Goal: Information Seeking & Learning: Check status

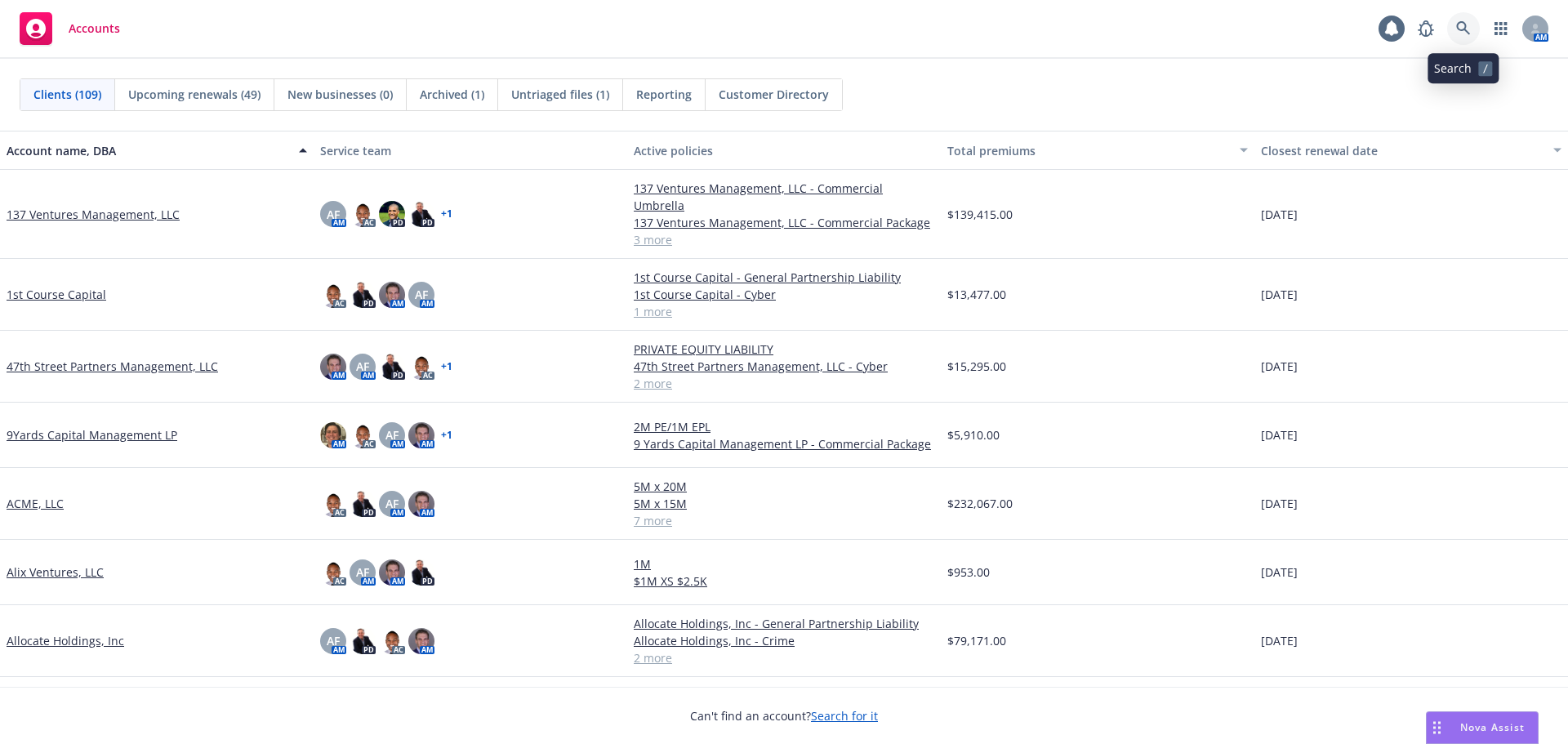
click at [1465, 41] on link at bounding box center [1463, 28] width 32 height 32
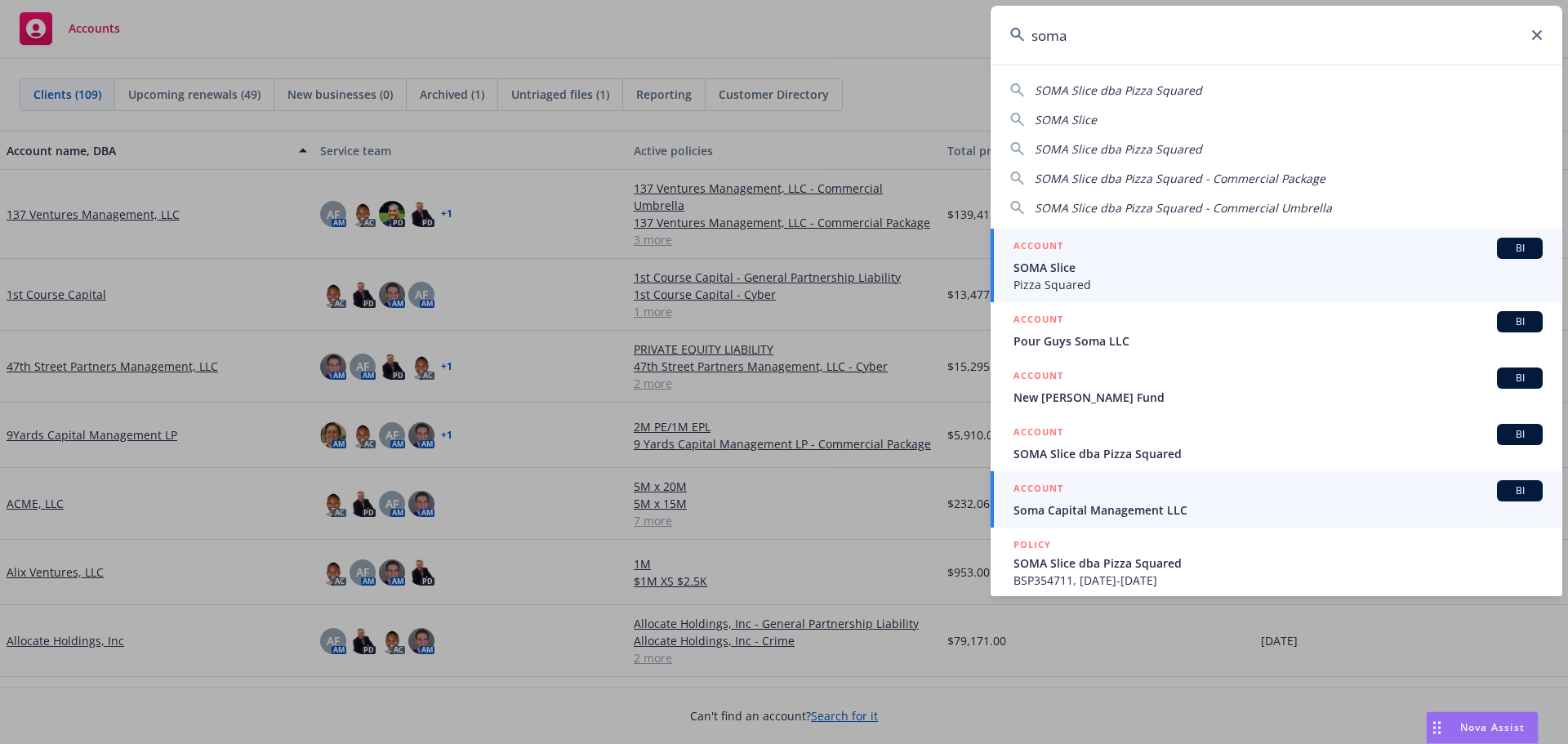
type input "soma"
click at [1097, 497] on div "ACCOUNT BI" at bounding box center [1277, 490] width 529 height 21
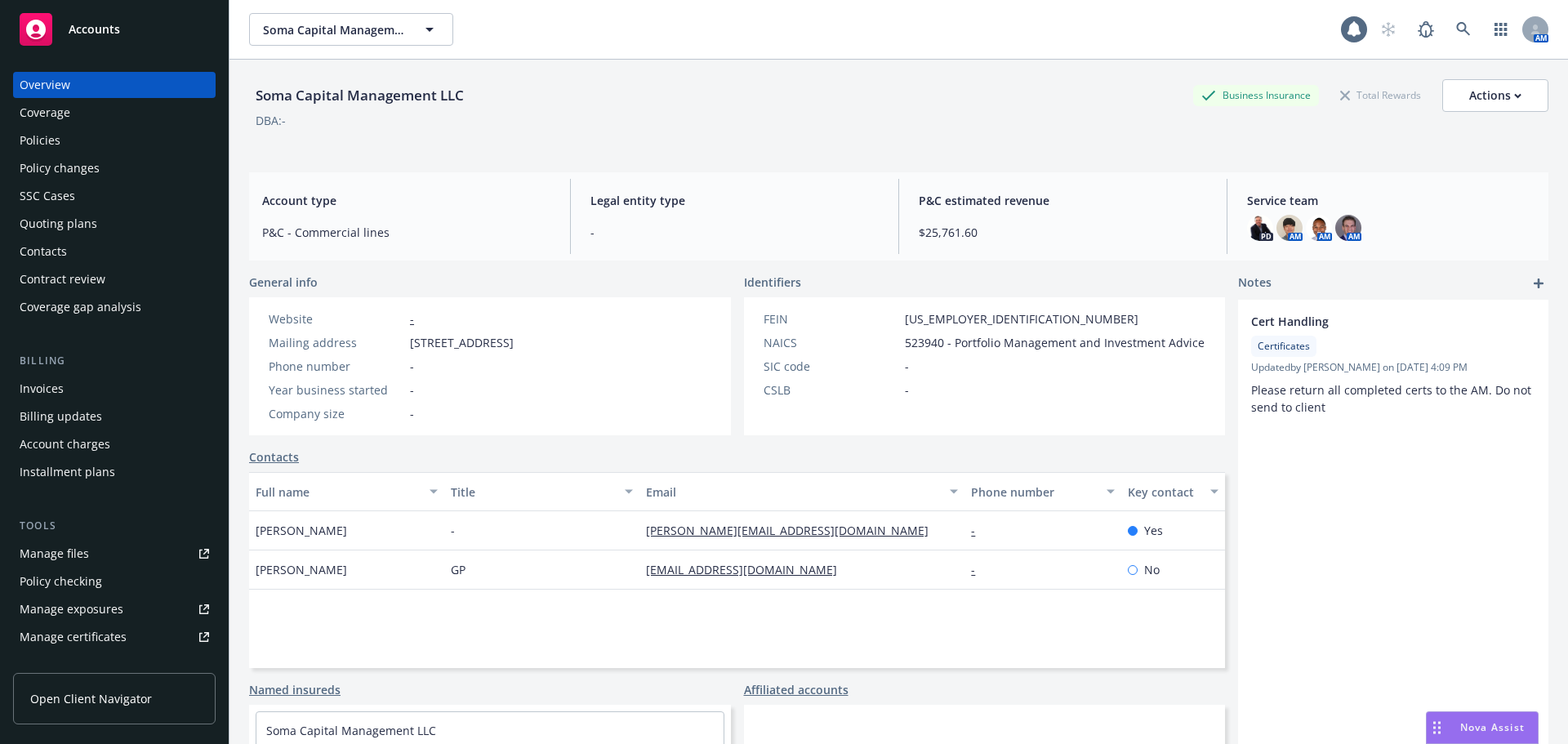
click at [271, 465] on link "Contacts" at bounding box center [274, 457] width 50 height 18
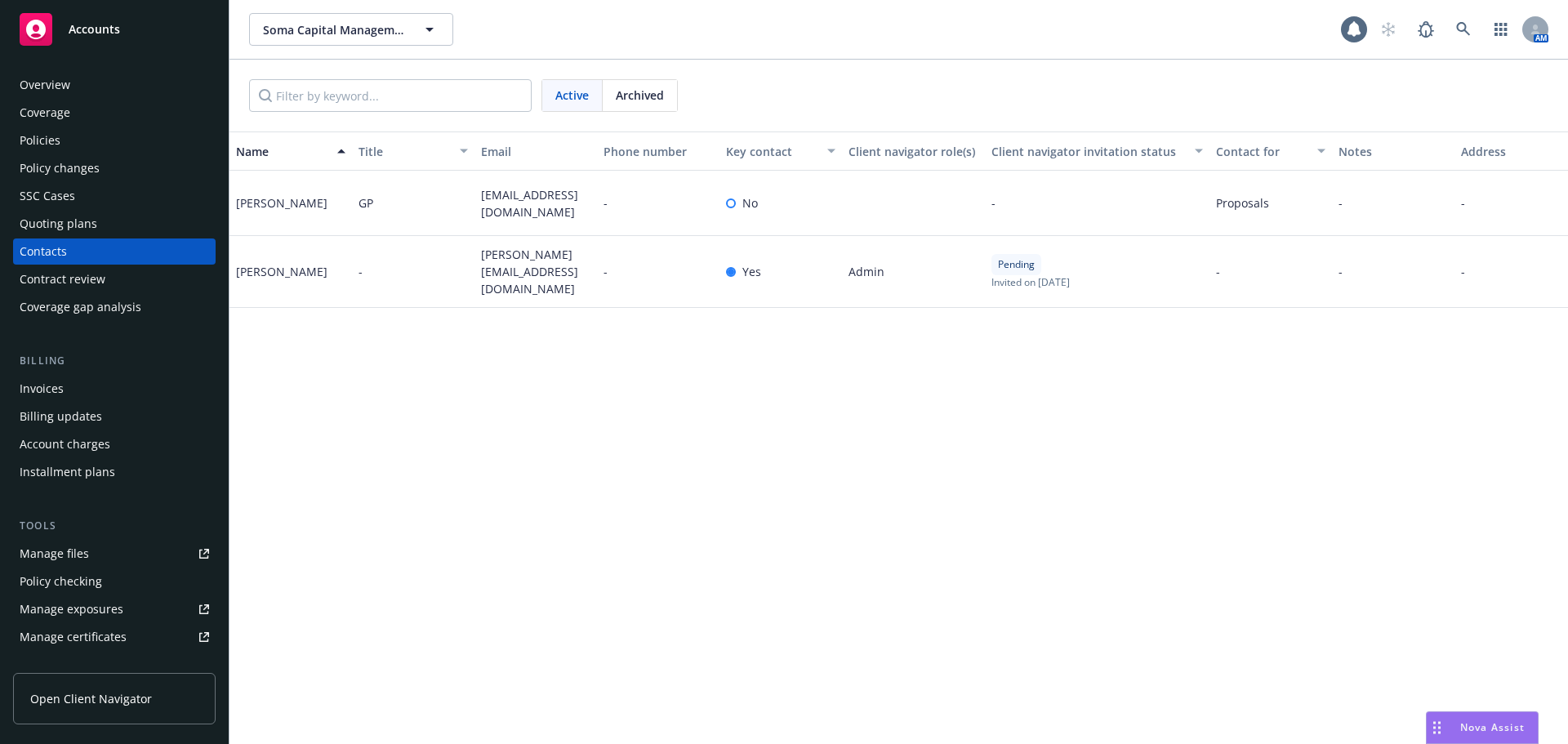
click at [60, 91] on div "Overview" at bounding box center [44, 85] width 51 height 26
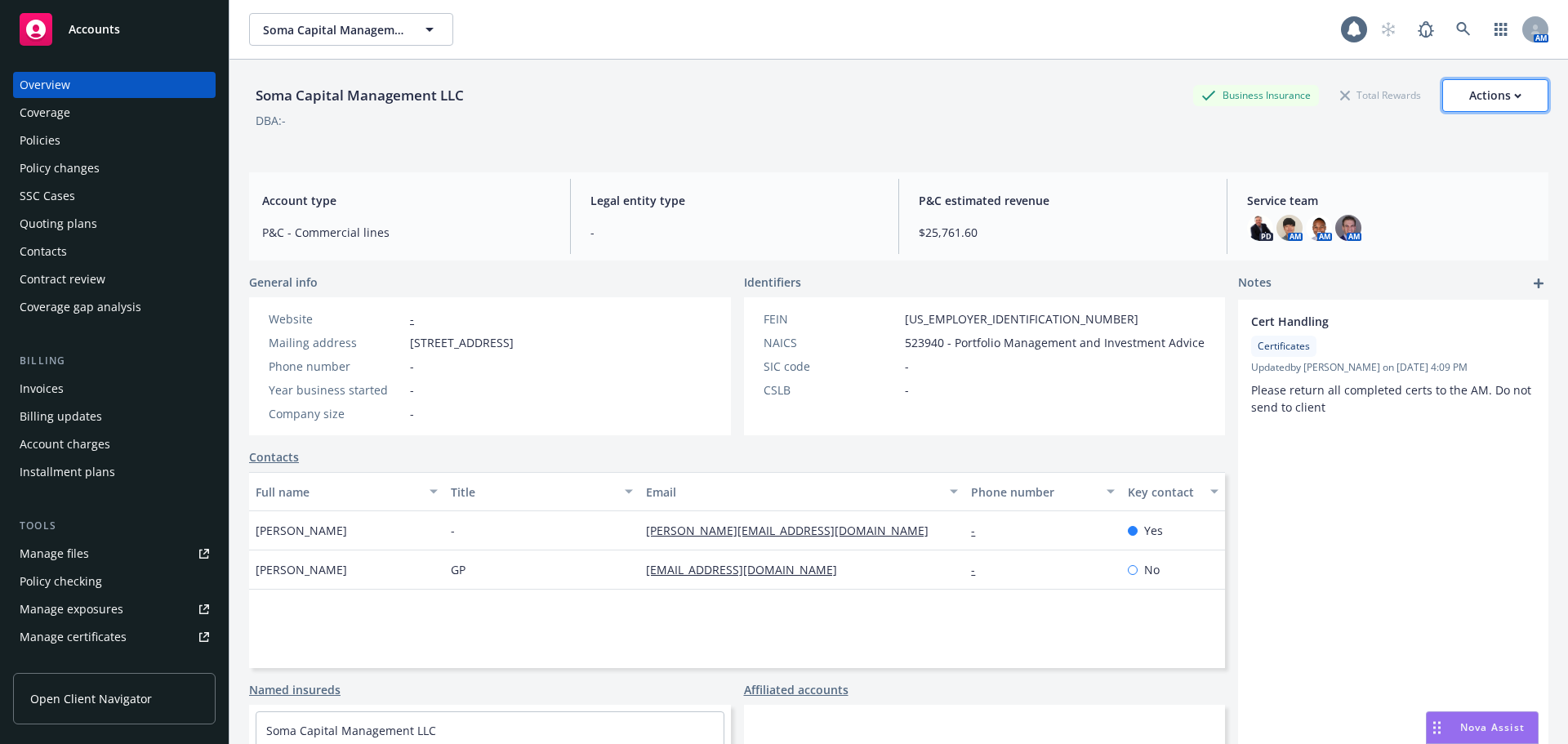
click at [1498, 89] on div "Actions" at bounding box center [1495, 96] width 53 height 31
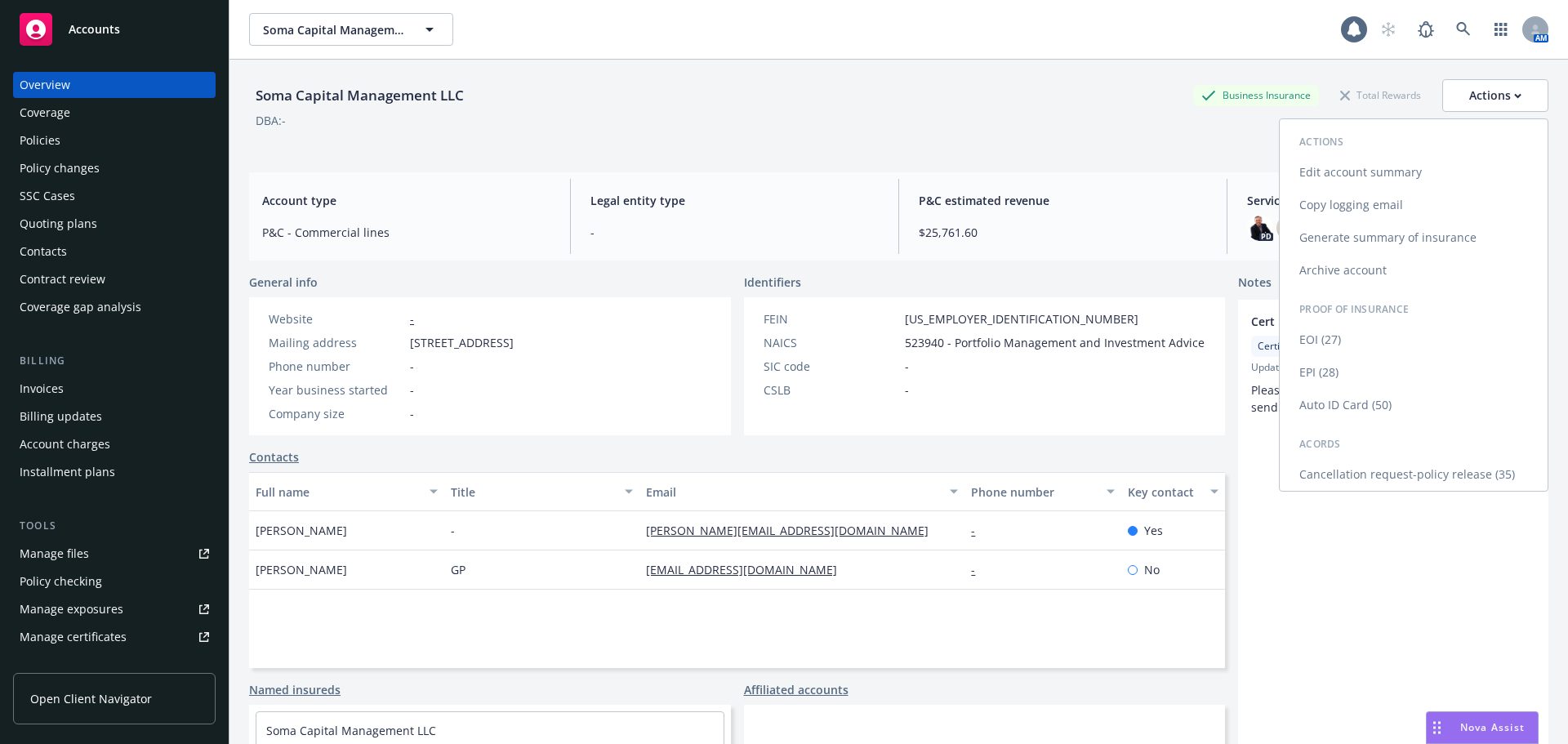
click at [1384, 180] on link "Edit account summary" at bounding box center [1413, 172] width 268 height 32
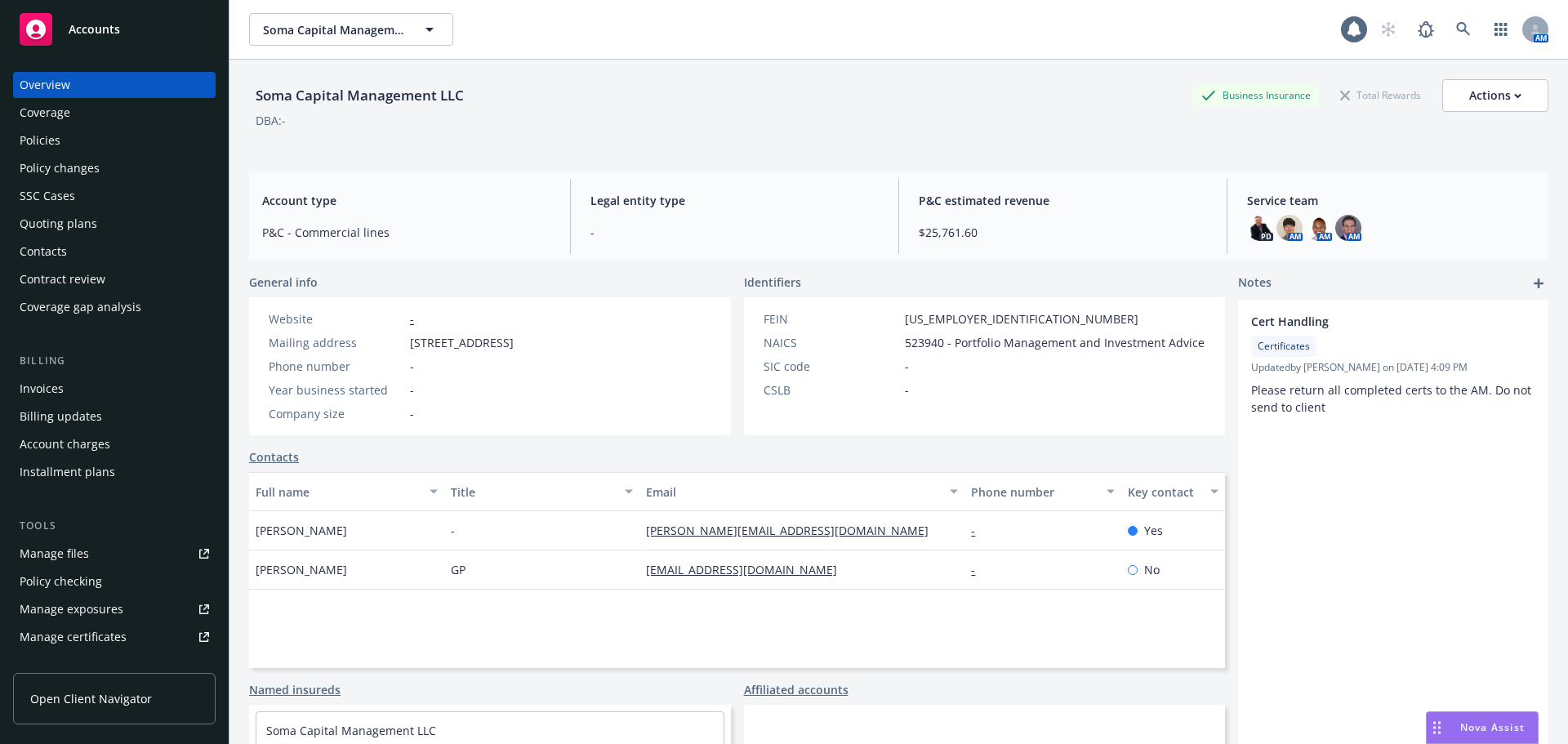
select select "US"
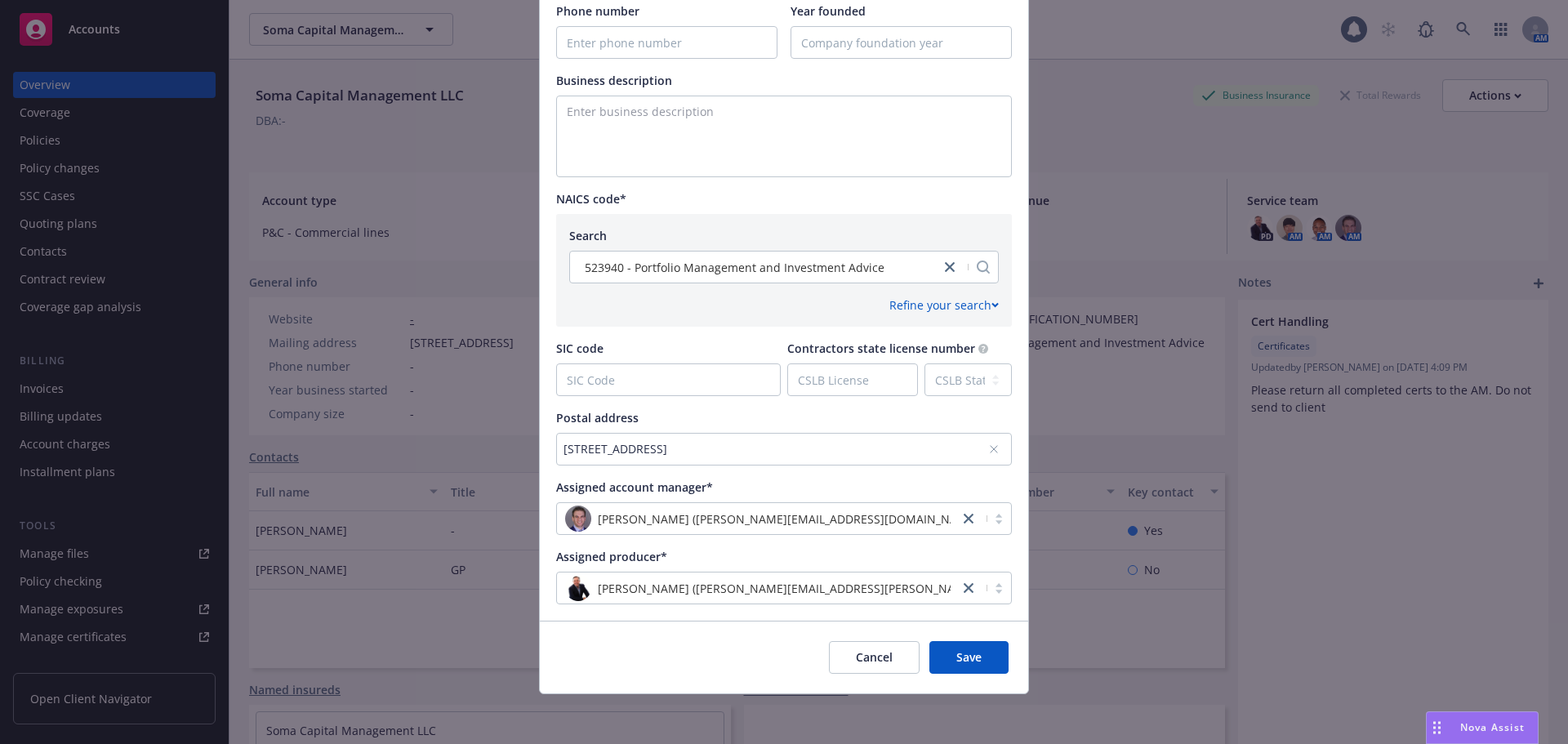
scroll to position [583, 0]
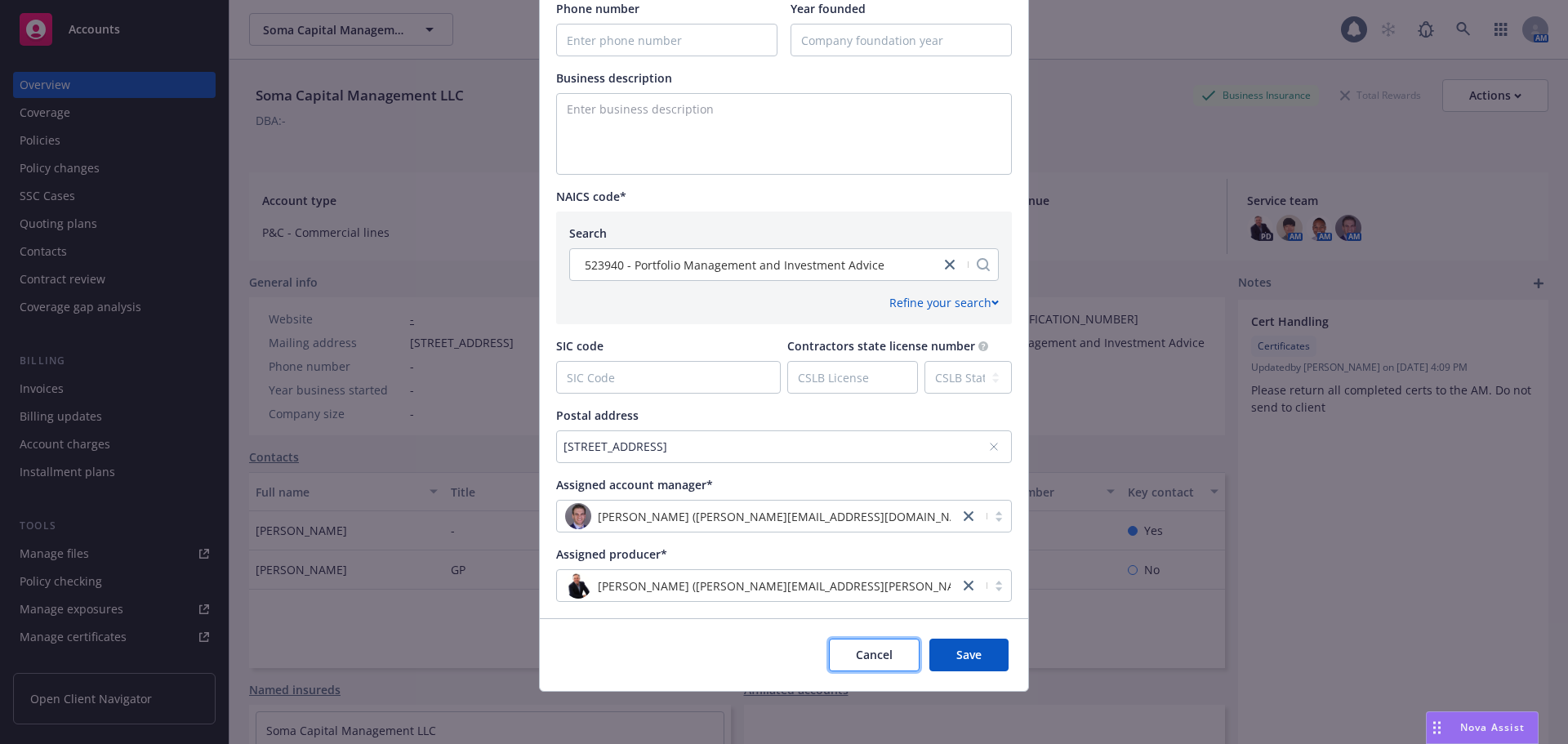
click at [874, 658] on span "Cancel" at bounding box center [874, 654] width 37 height 16
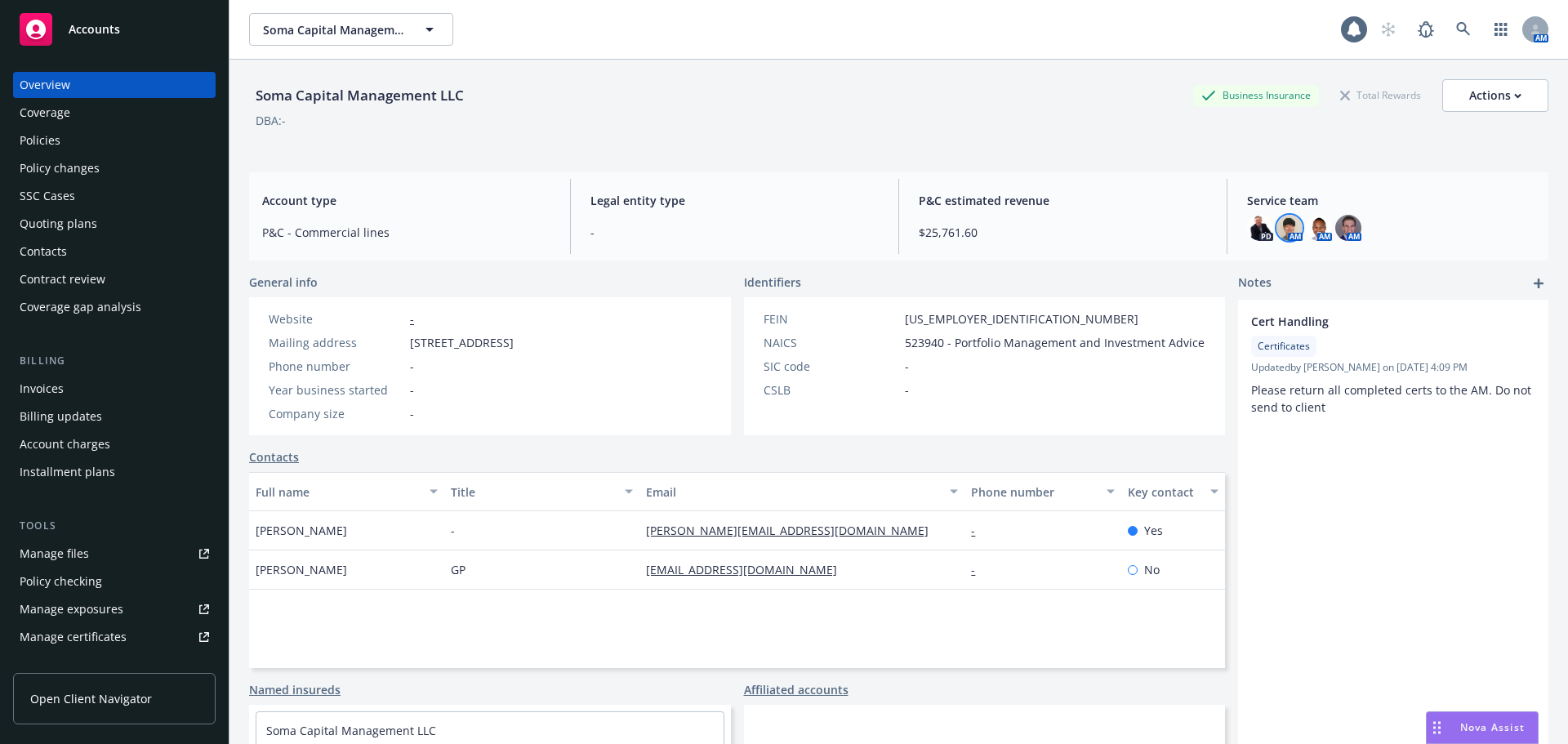
click at [1276, 231] on img at bounding box center [1289, 228] width 26 height 26
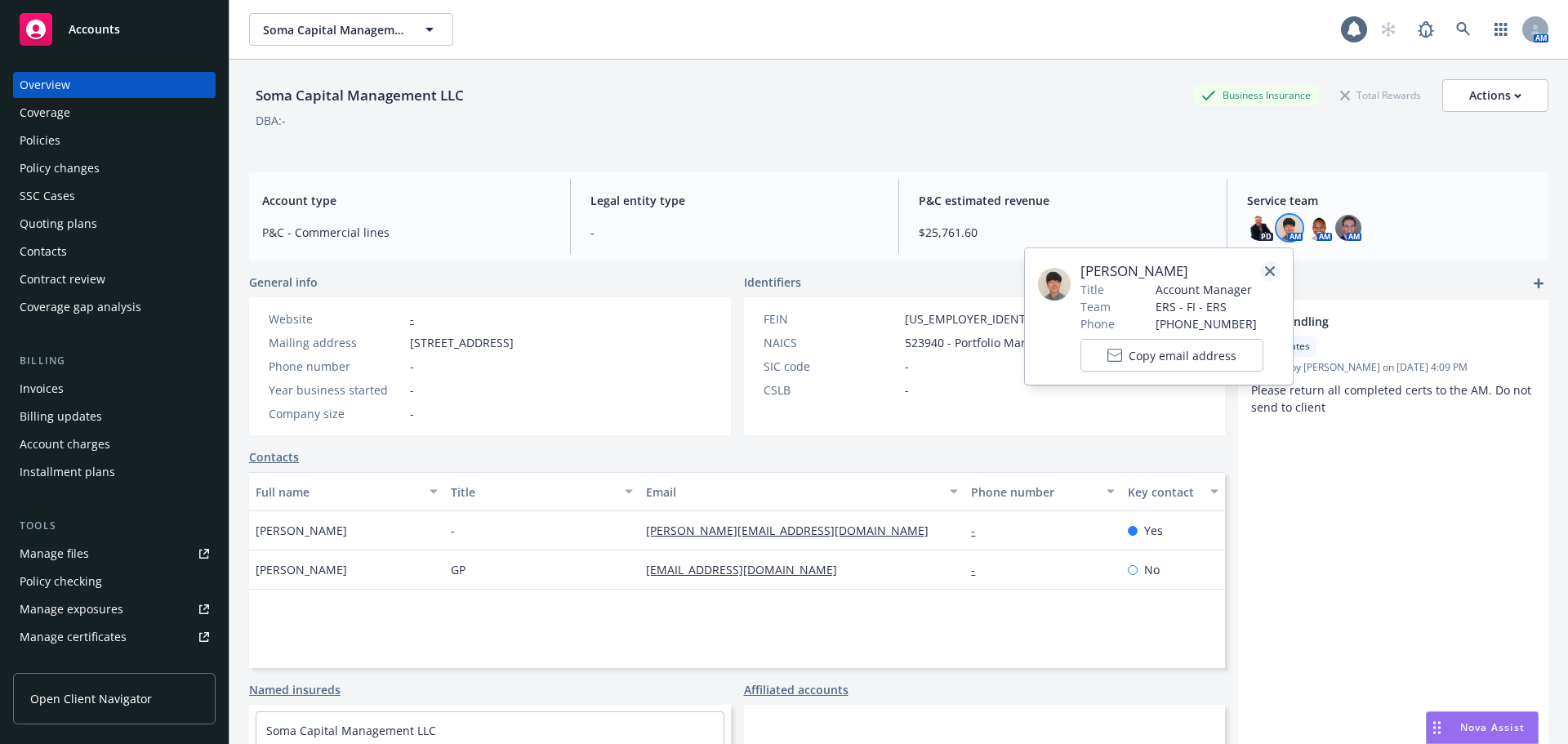
click at [1275, 276] on link "close" at bounding box center [1269, 270] width 19 height 19
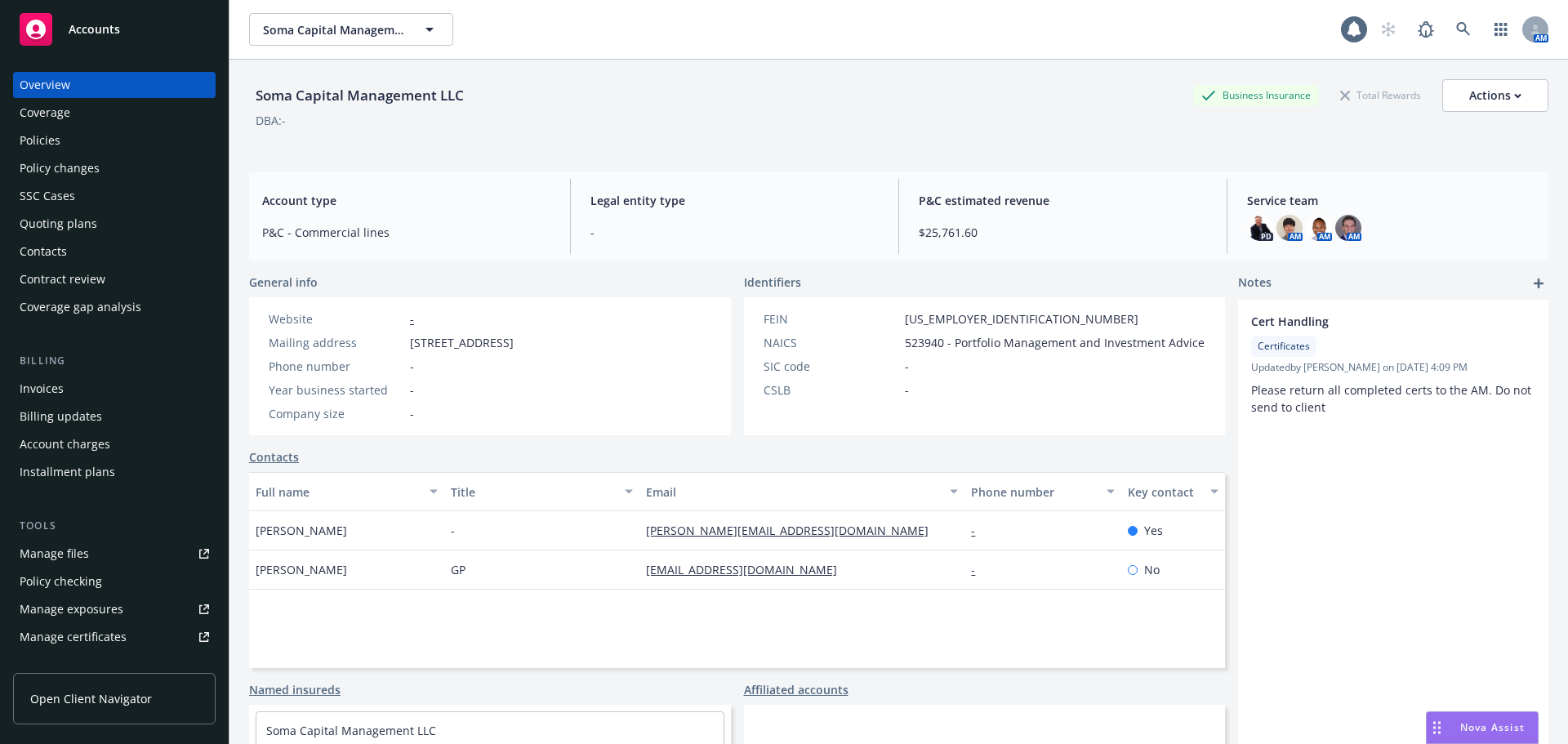
click at [71, 256] on div "Contacts" at bounding box center [114, 251] width 189 height 26
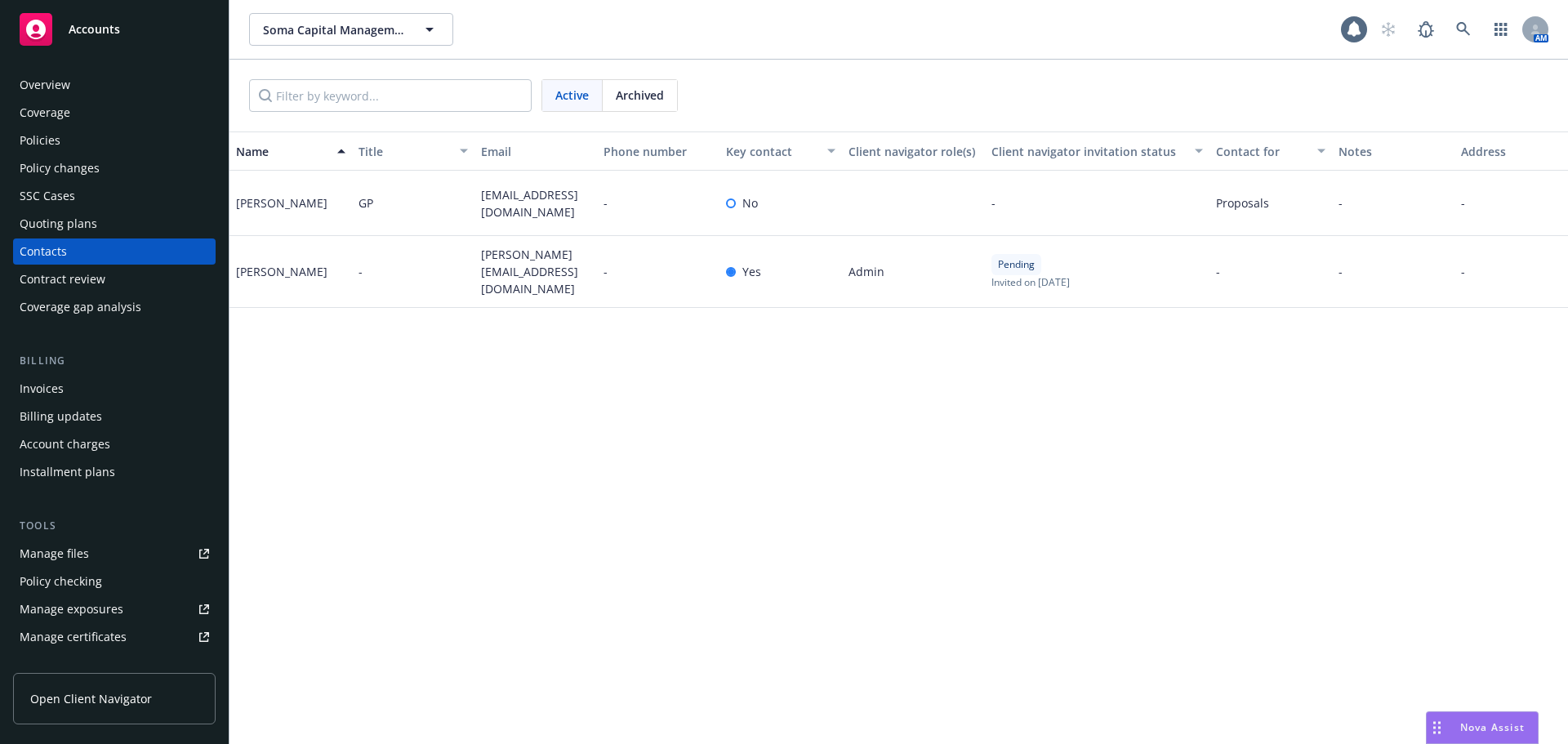
click at [713, 484] on div "Name Title Email Phone number Key contact Client navigator role(s) Client navig…" at bounding box center [899, 438] width 1338 height 613
click at [68, 88] on div "Overview" at bounding box center [44, 85] width 51 height 26
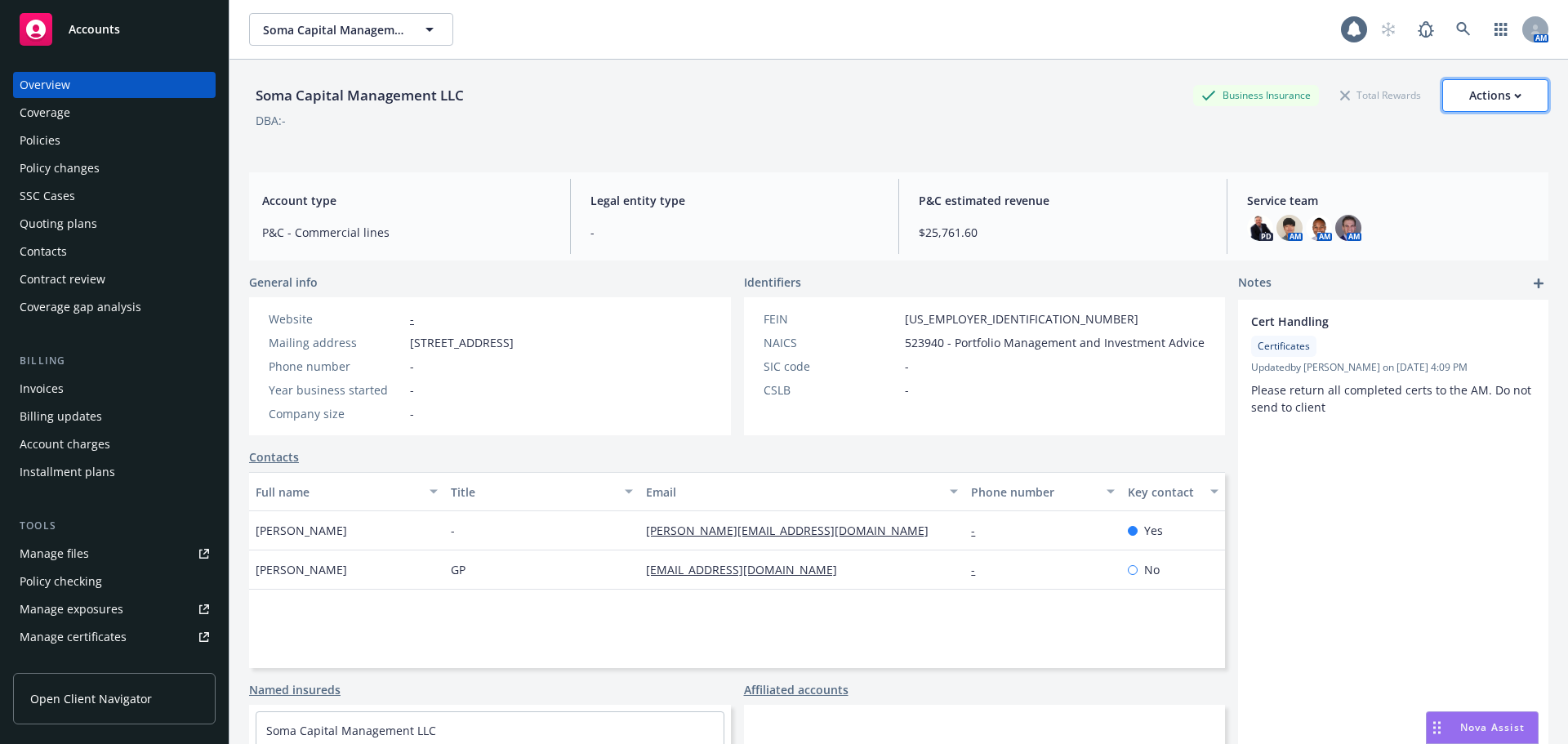
click at [1476, 89] on div "Actions" at bounding box center [1495, 96] width 53 height 31
click at [886, 115] on div "DBA: -" at bounding box center [899, 120] width 1299 height 18
click at [1475, 87] on div "Actions" at bounding box center [1495, 96] width 53 height 31
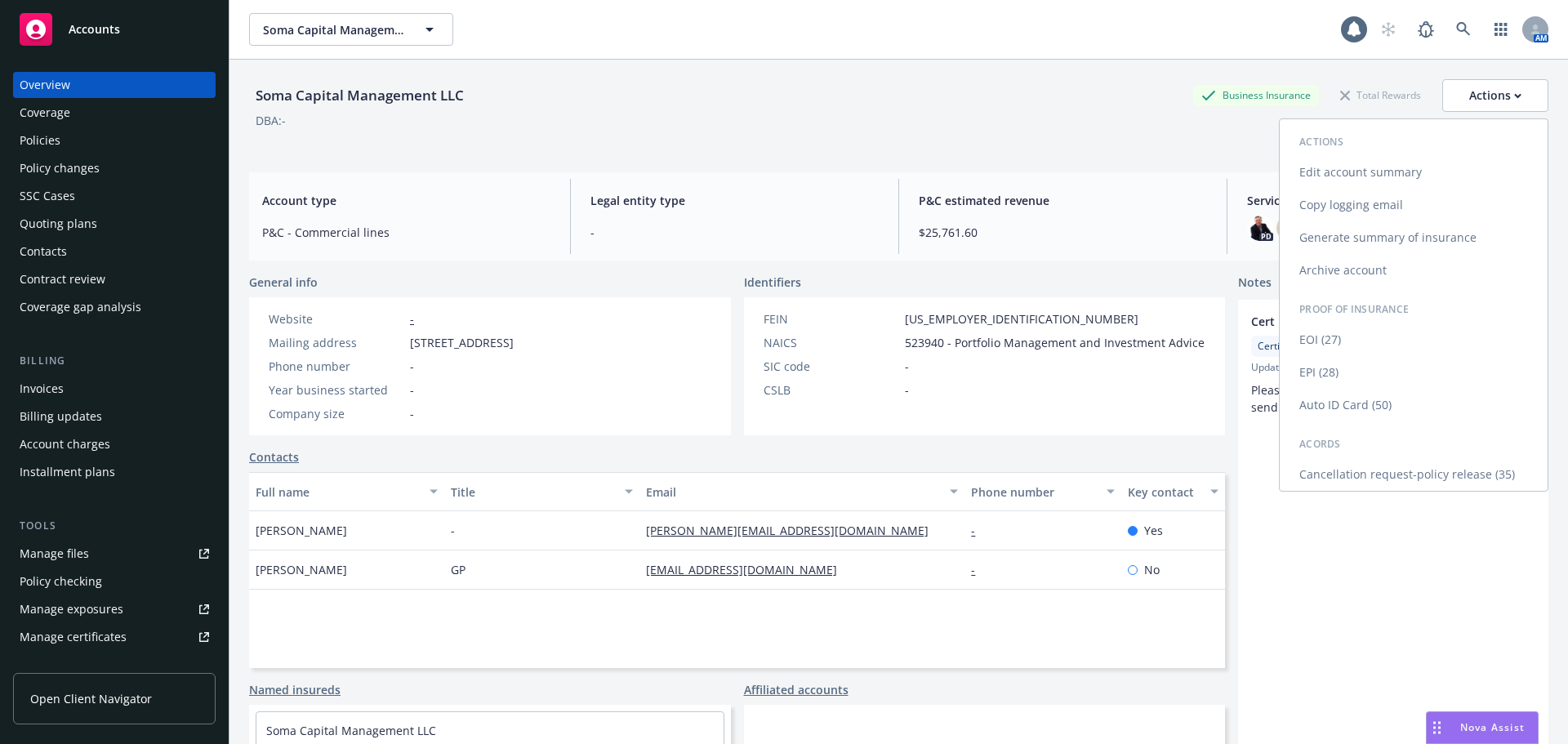
click at [1401, 172] on link "Edit account summary" at bounding box center [1413, 172] width 268 height 32
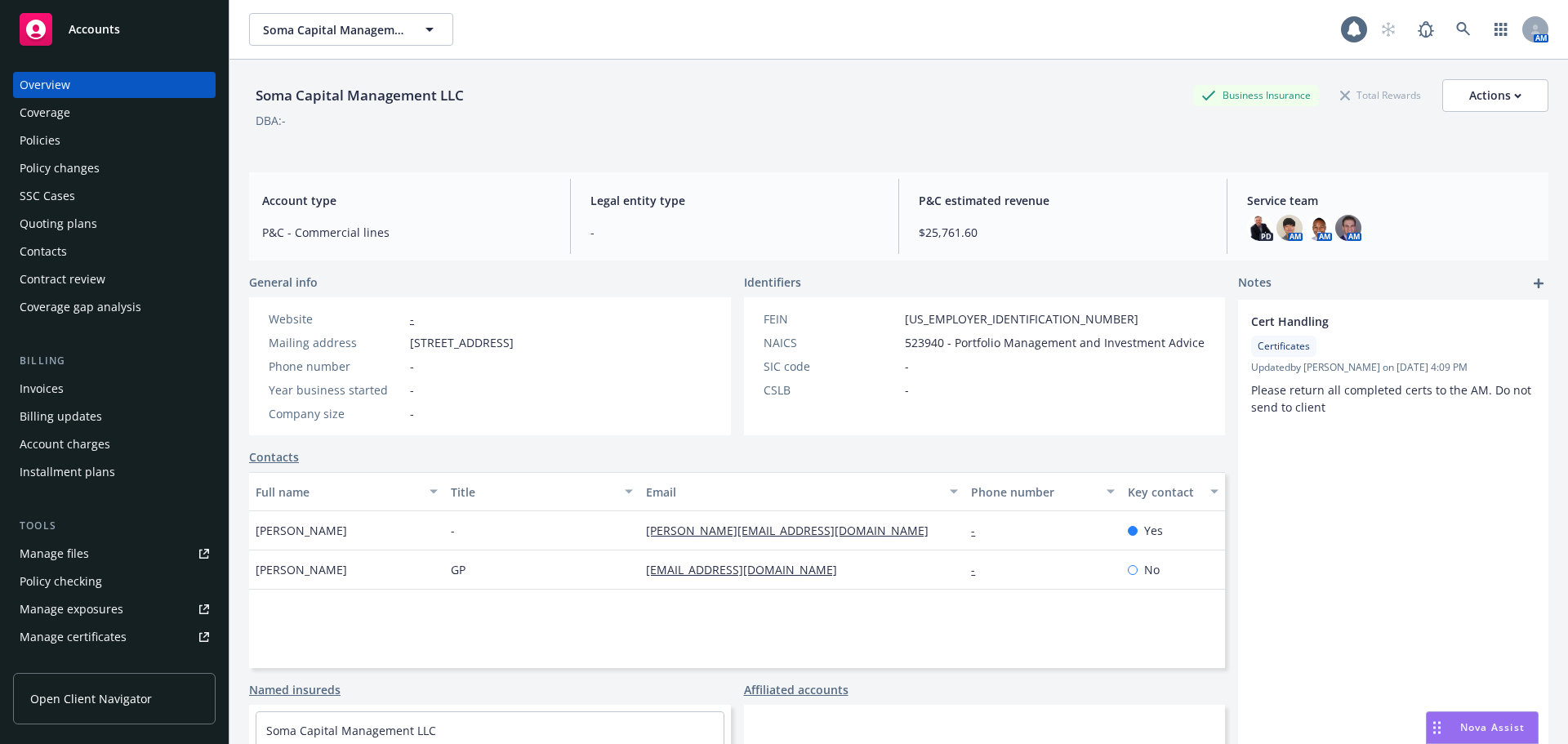
select select "US"
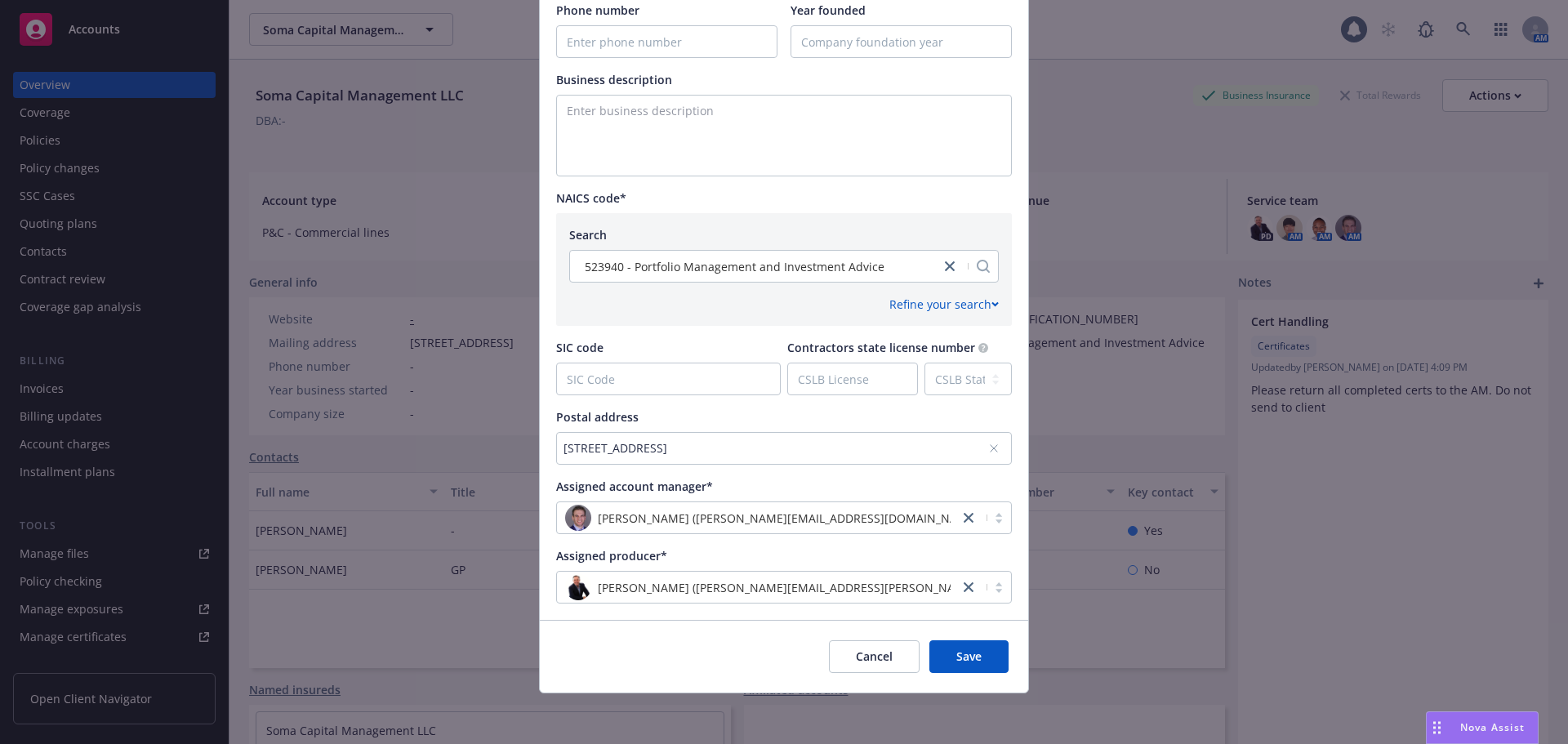
scroll to position [583, 0]
click at [966, 518] on icon "close" at bounding box center [968, 516] width 10 height 10
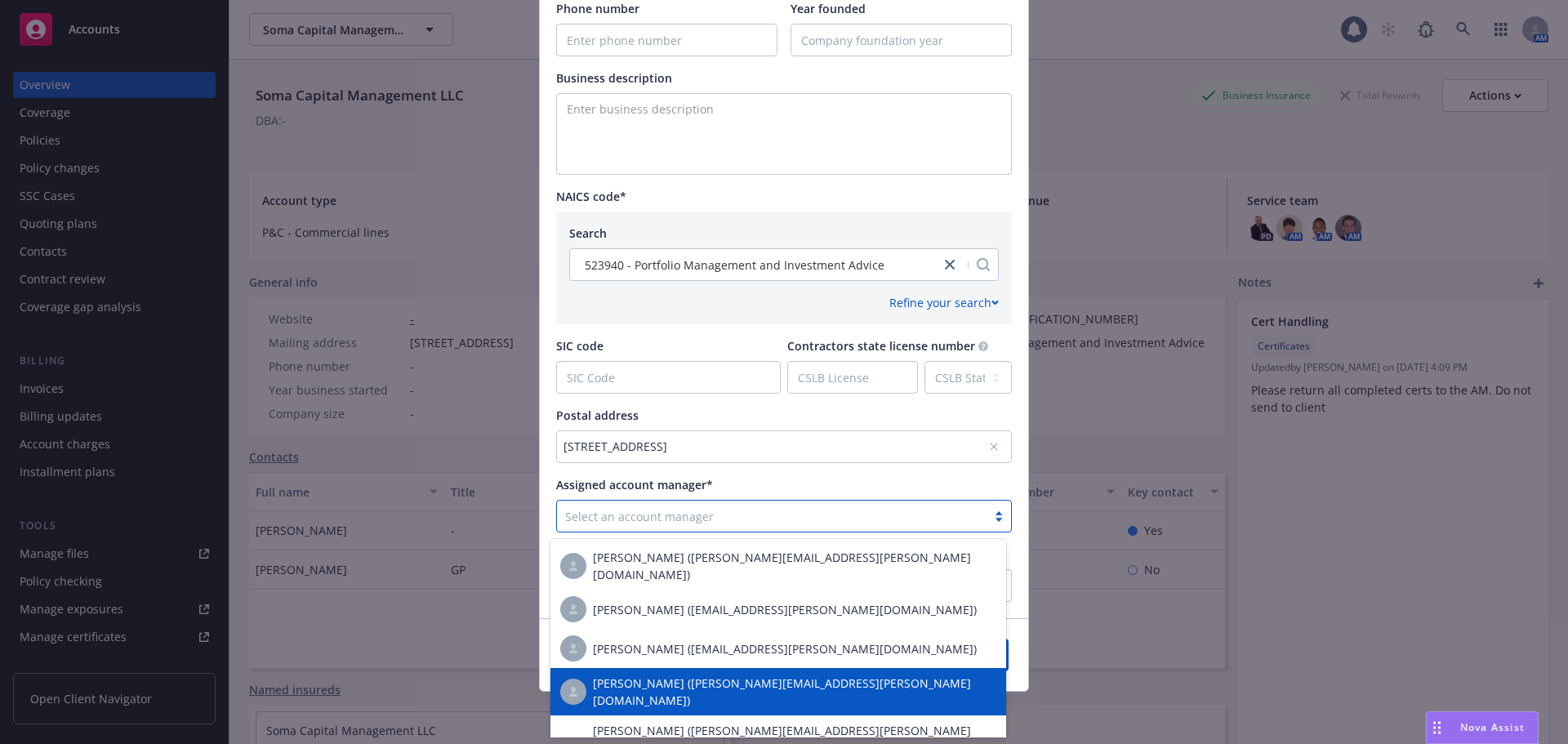
click at [696, 684] on span "[PERSON_NAME] ([PERSON_NAME][EMAIL_ADDRESS][PERSON_NAME][DOMAIN_NAME])" at bounding box center [794, 691] width 403 height 34
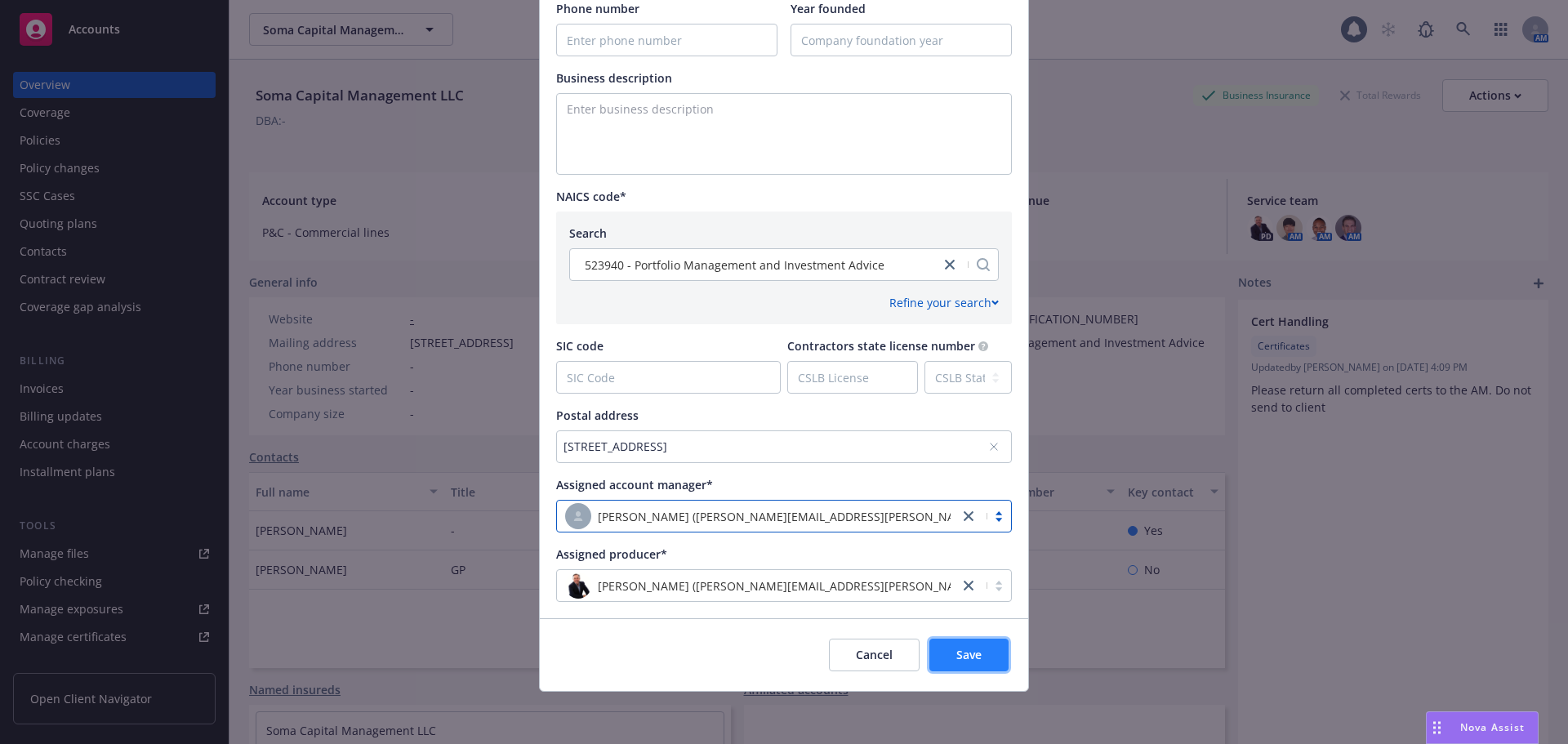
click at [970, 653] on span "Save" at bounding box center [968, 654] width 25 height 16
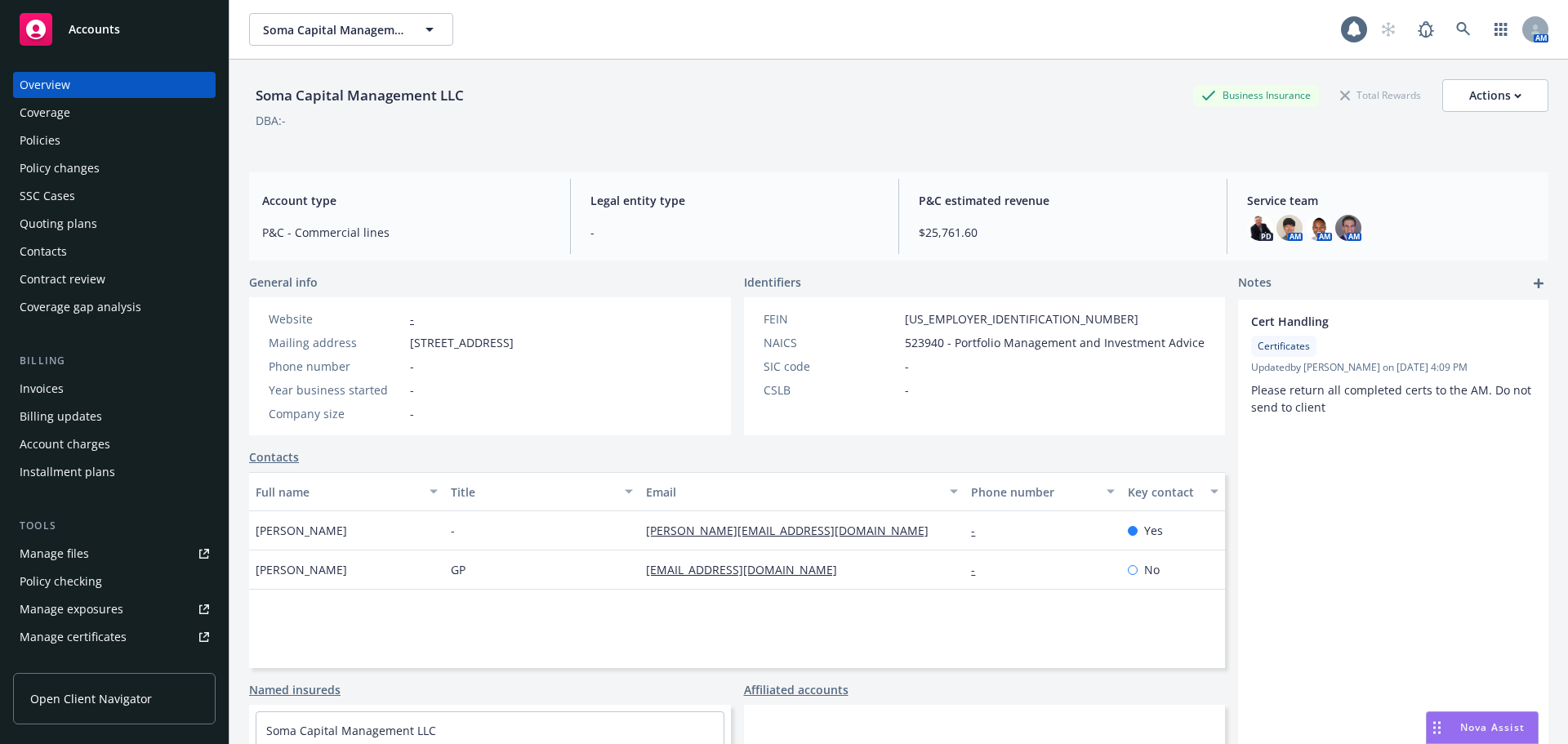
click at [795, 106] on div "Soma Capital Management LLC Business Insurance Total Rewards Actions" at bounding box center [899, 95] width 1299 height 32
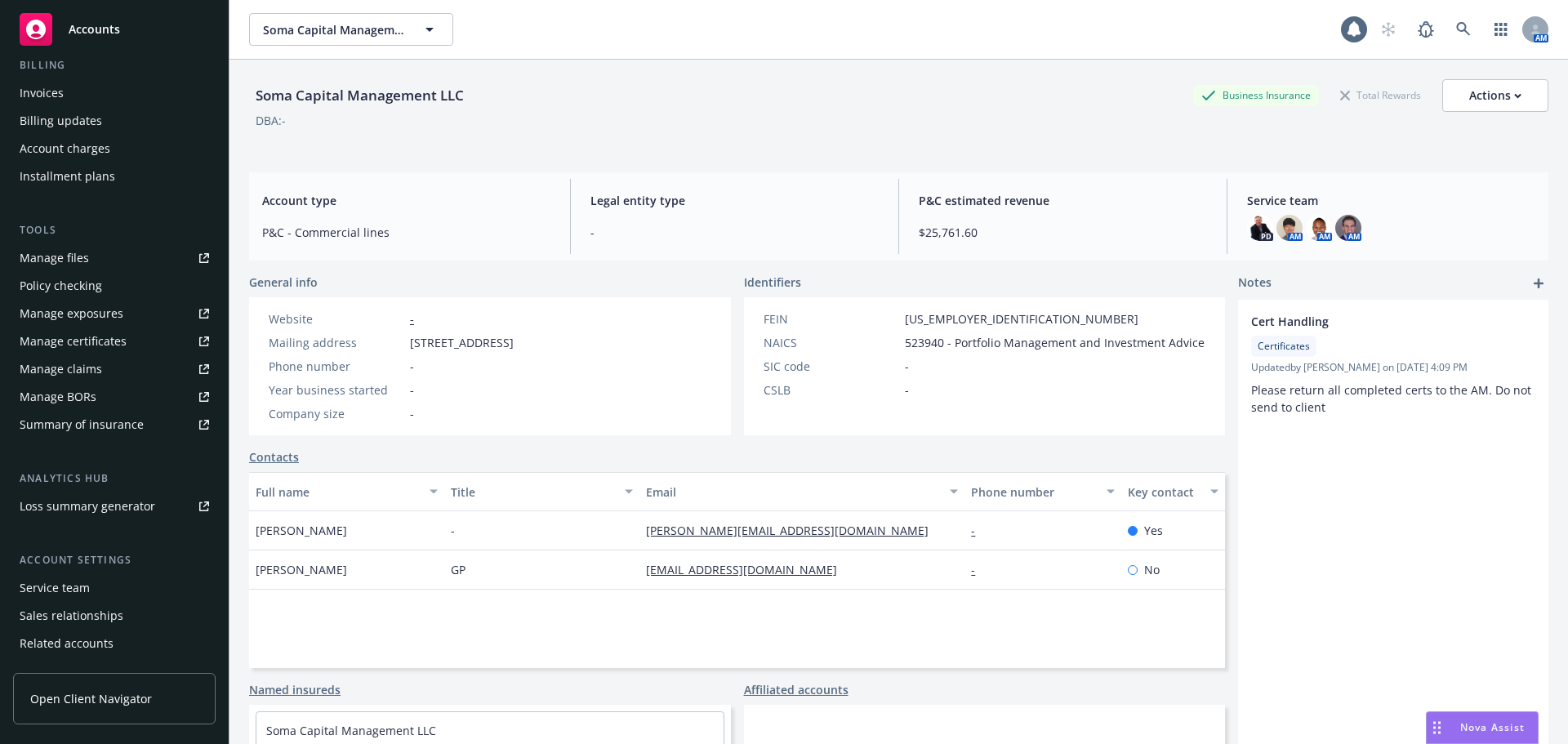
scroll to position [348, 0]
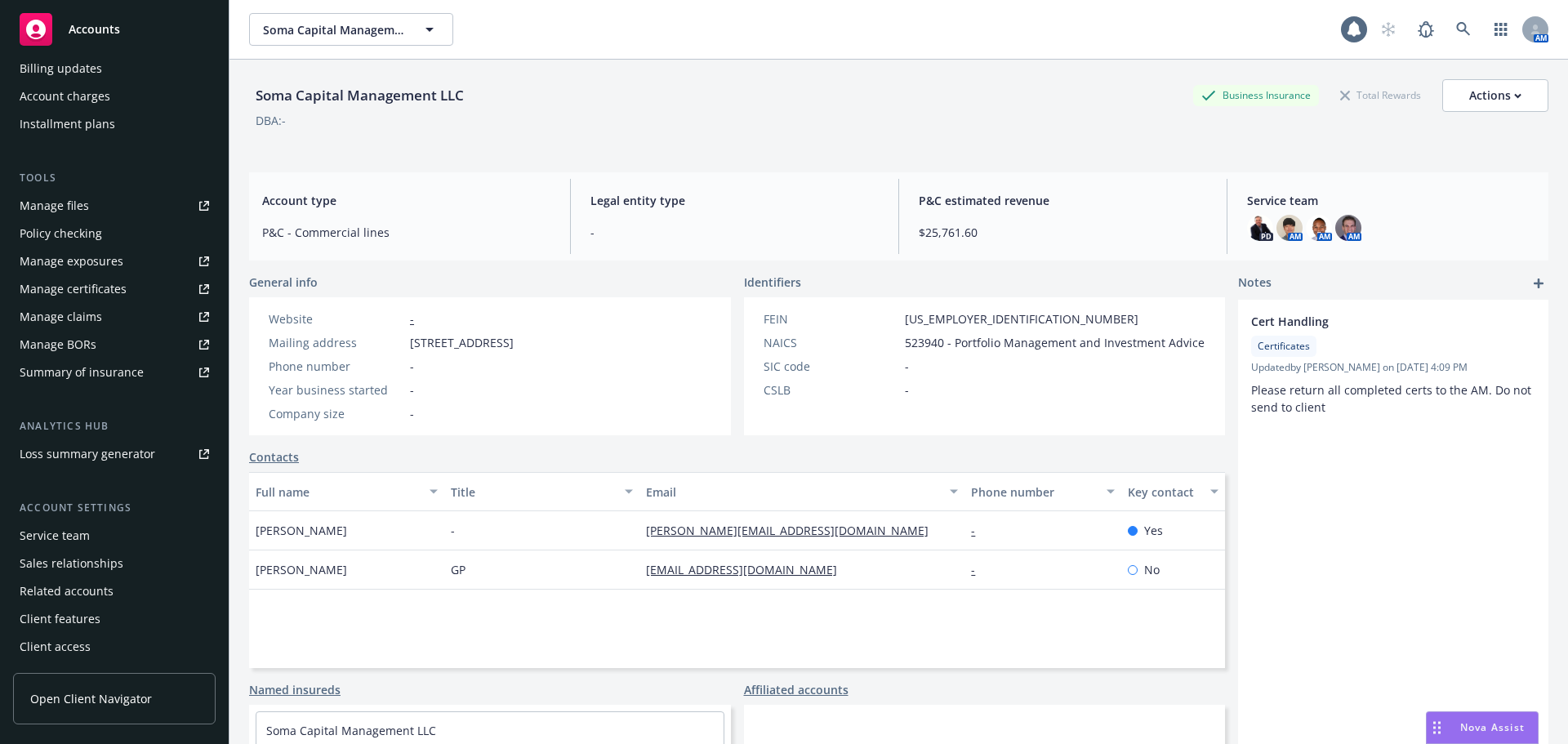
click at [82, 538] on div "Service team" at bounding box center [54, 535] width 70 height 26
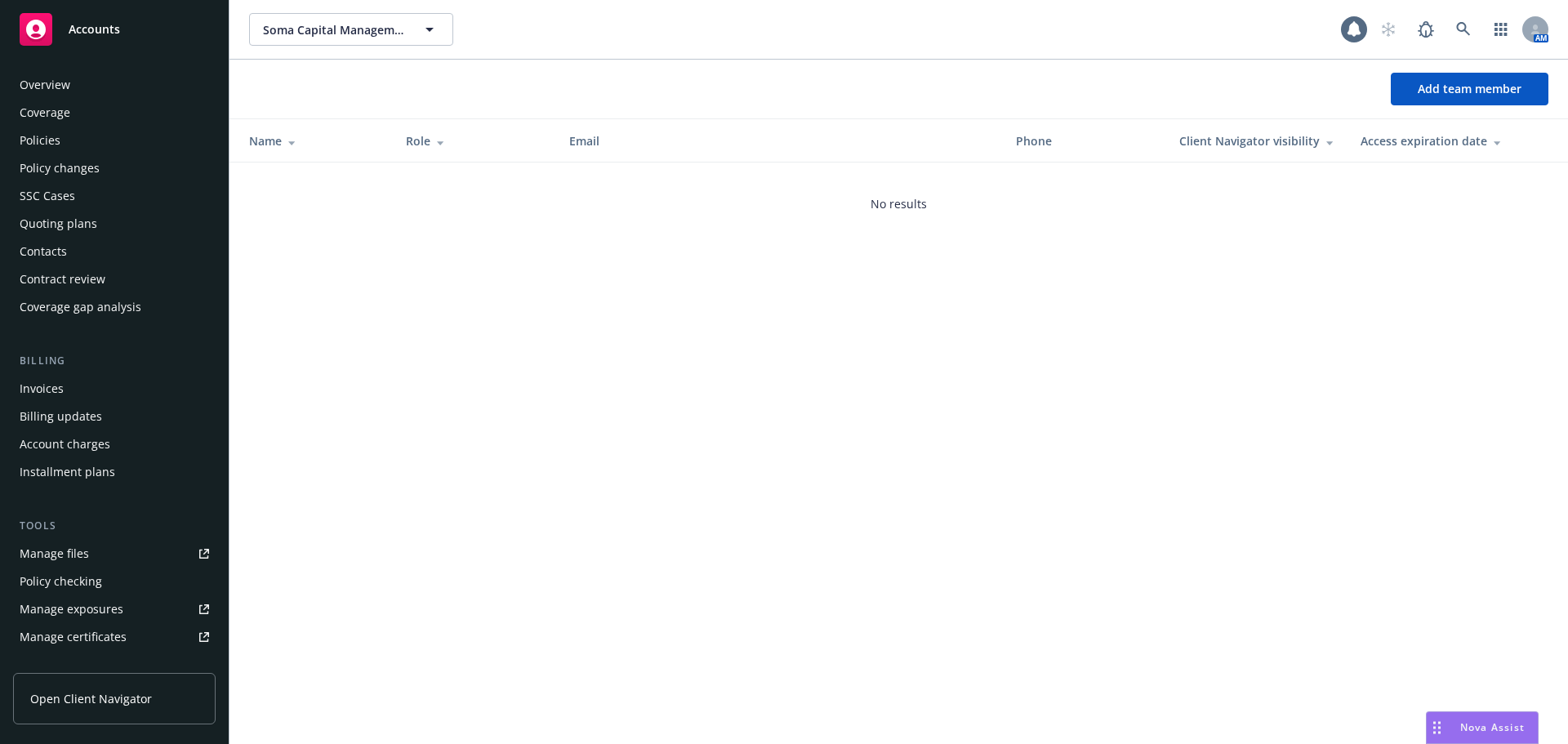
scroll to position [348, 0]
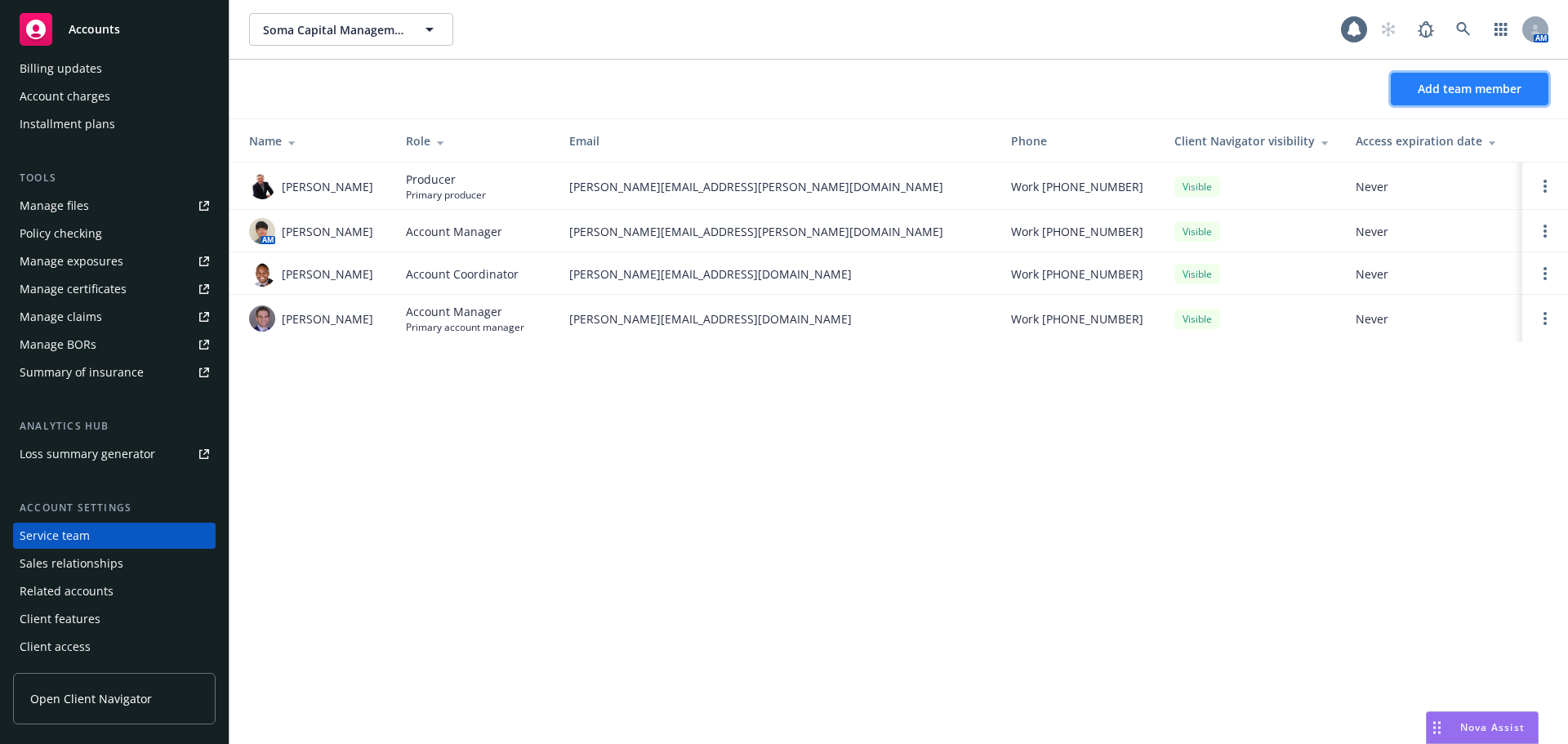
click at [1497, 78] on button "Add team member" at bounding box center [1469, 89] width 158 height 32
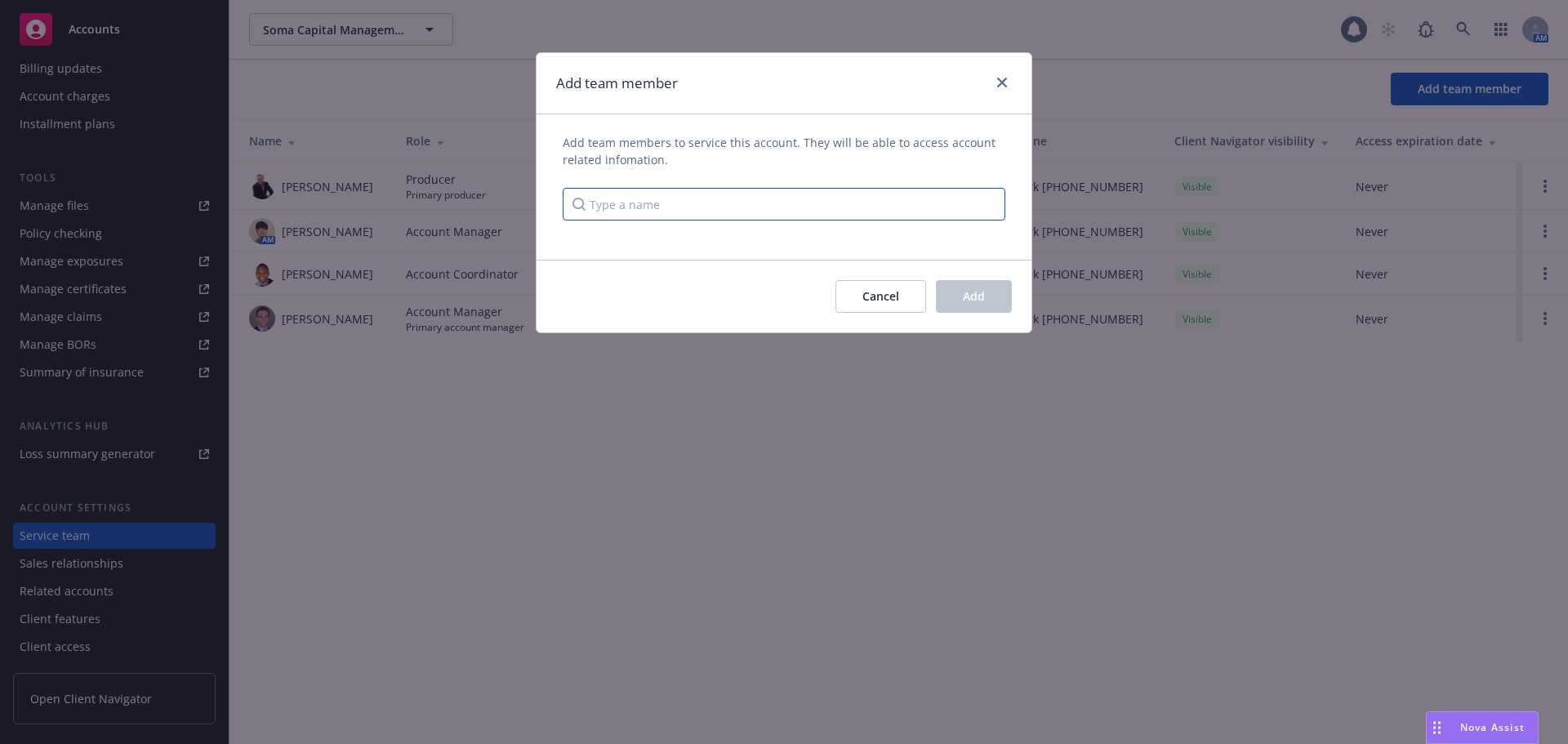
click at [691, 198] on input "Type a name" at bounding box center [784, 203] width 443 height 32
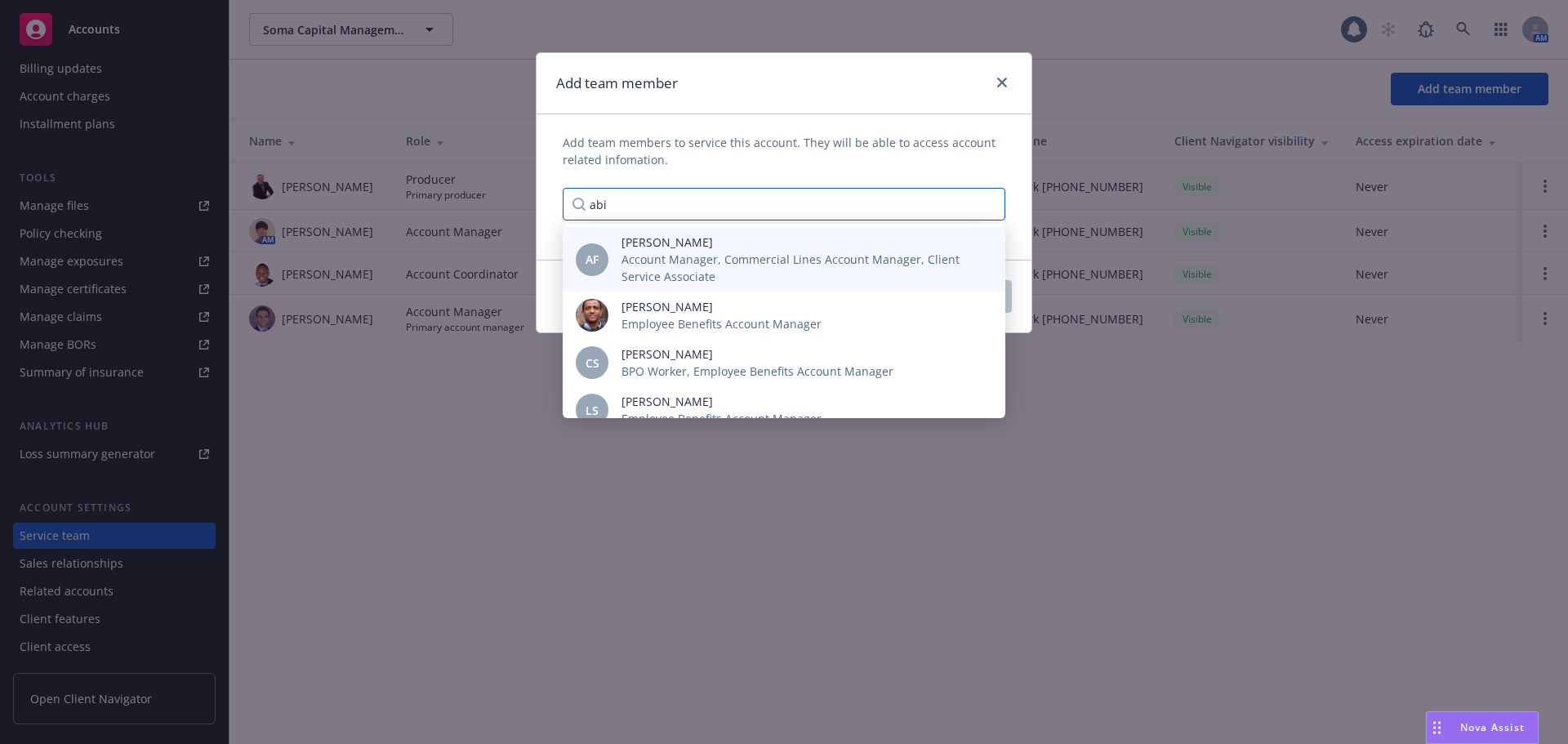
type input "abi"
click at [684, 255] on span "Account Manager, Commercial Lines Account Manager, Client Service Associate" at bounding box center [800, 268] width 358 height 34
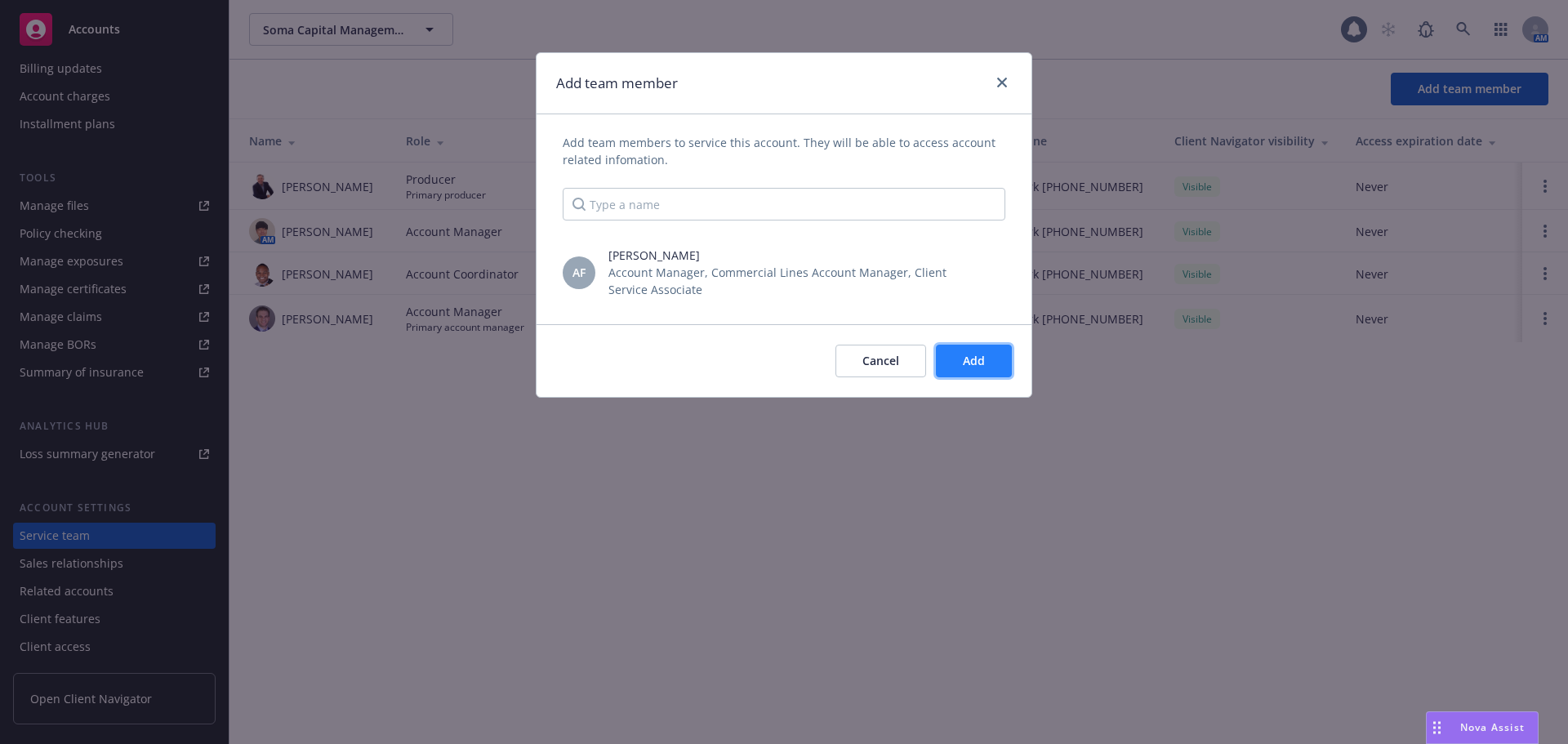
click at [974, 370] on button "Add" at bounding box center [974, 360] width 76 height 32
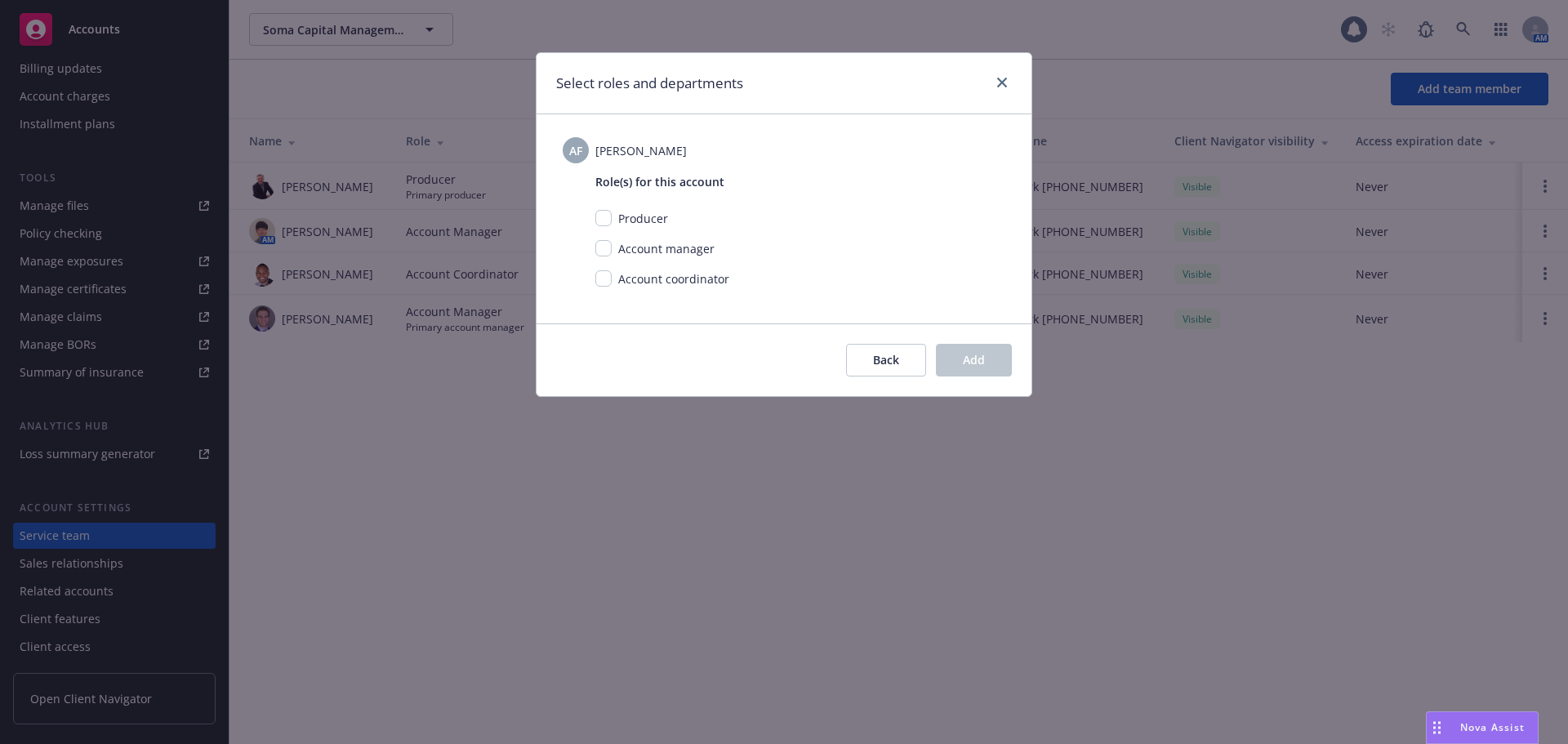
click at [628, 257] on span "Account manager" at bounding box center [666, 248] width 96 height 16
click at [604, 254] on input "checkbox" at bounding box center [604, 248] width 17 height 17
checkbox input "true"
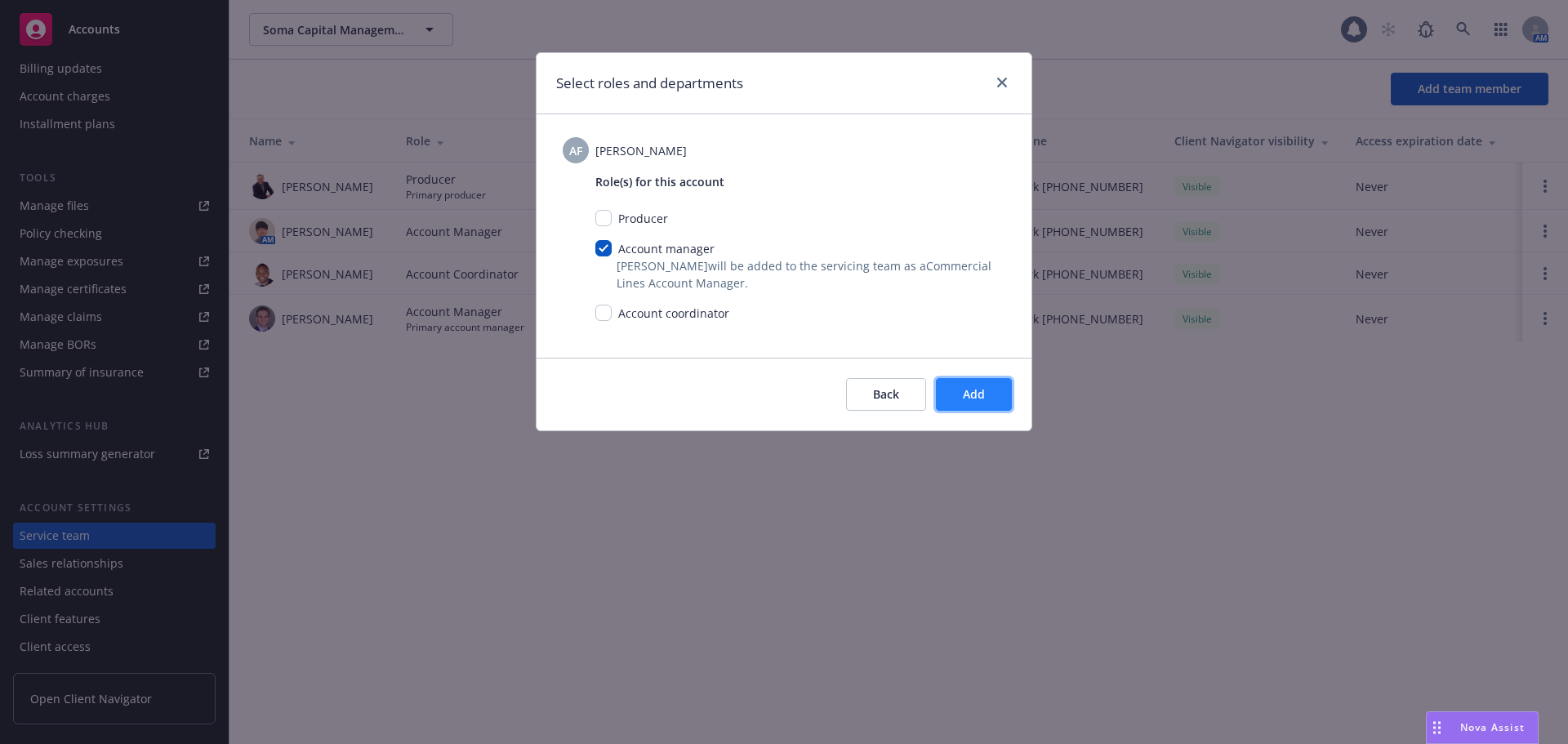
click at [982, 397] on span "Add" at bounding box center [974, 393] width 22 height 16
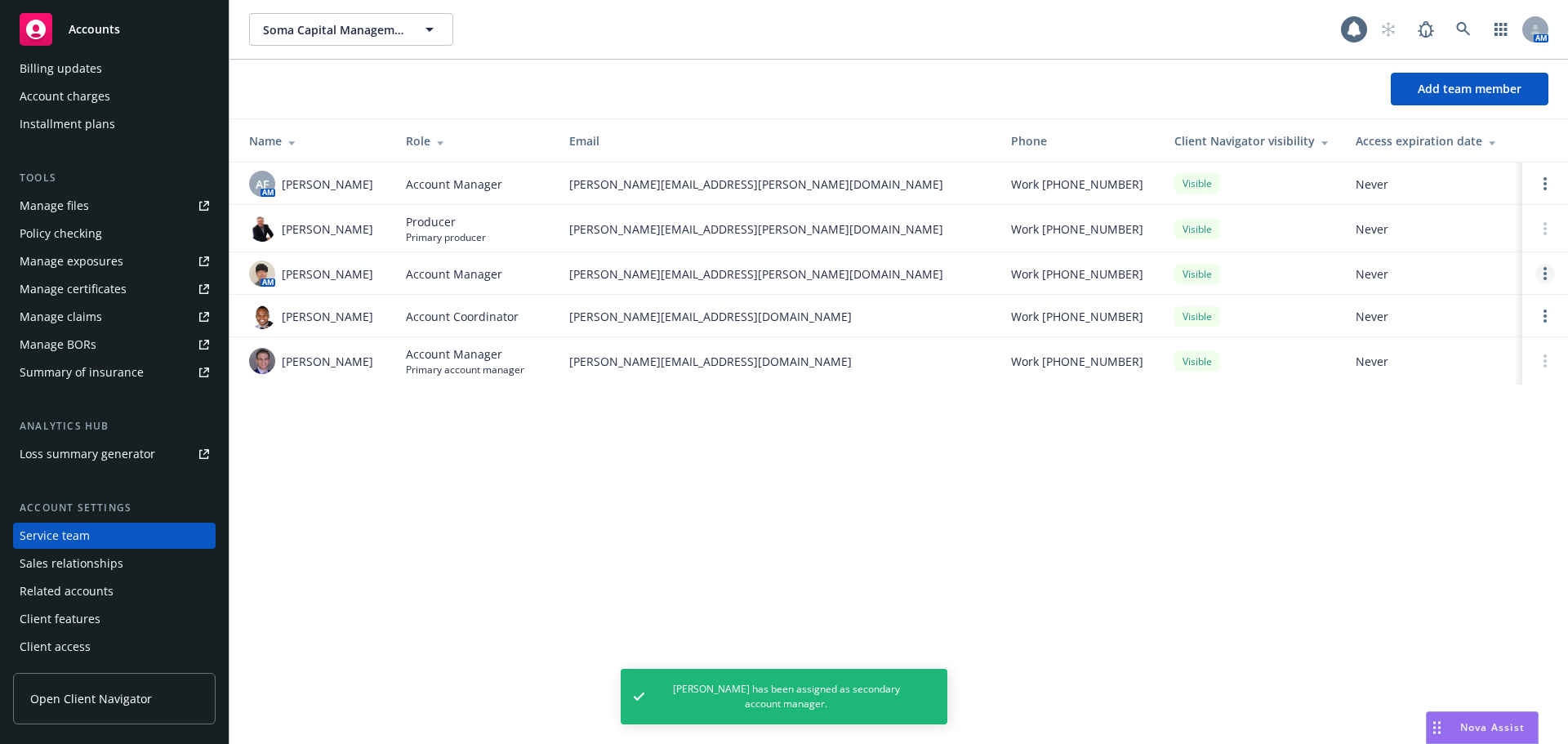
click at [1546, 276] on icon "Open options" at bounding box center [1545, 273] width 4 height 13
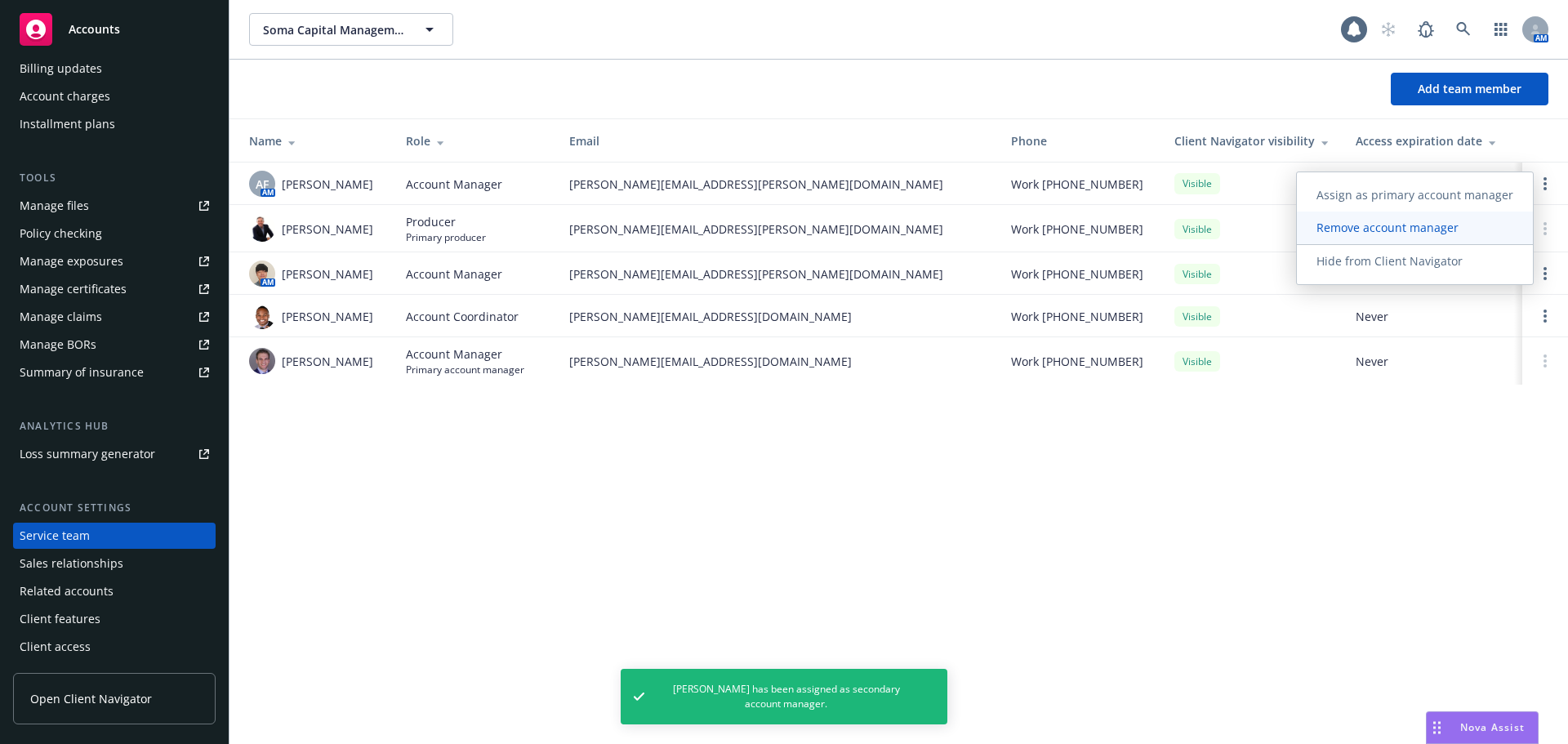
click at [1442, 236] on link "Remove account manager" at bounding box center [1415, 227] width 236 height 32
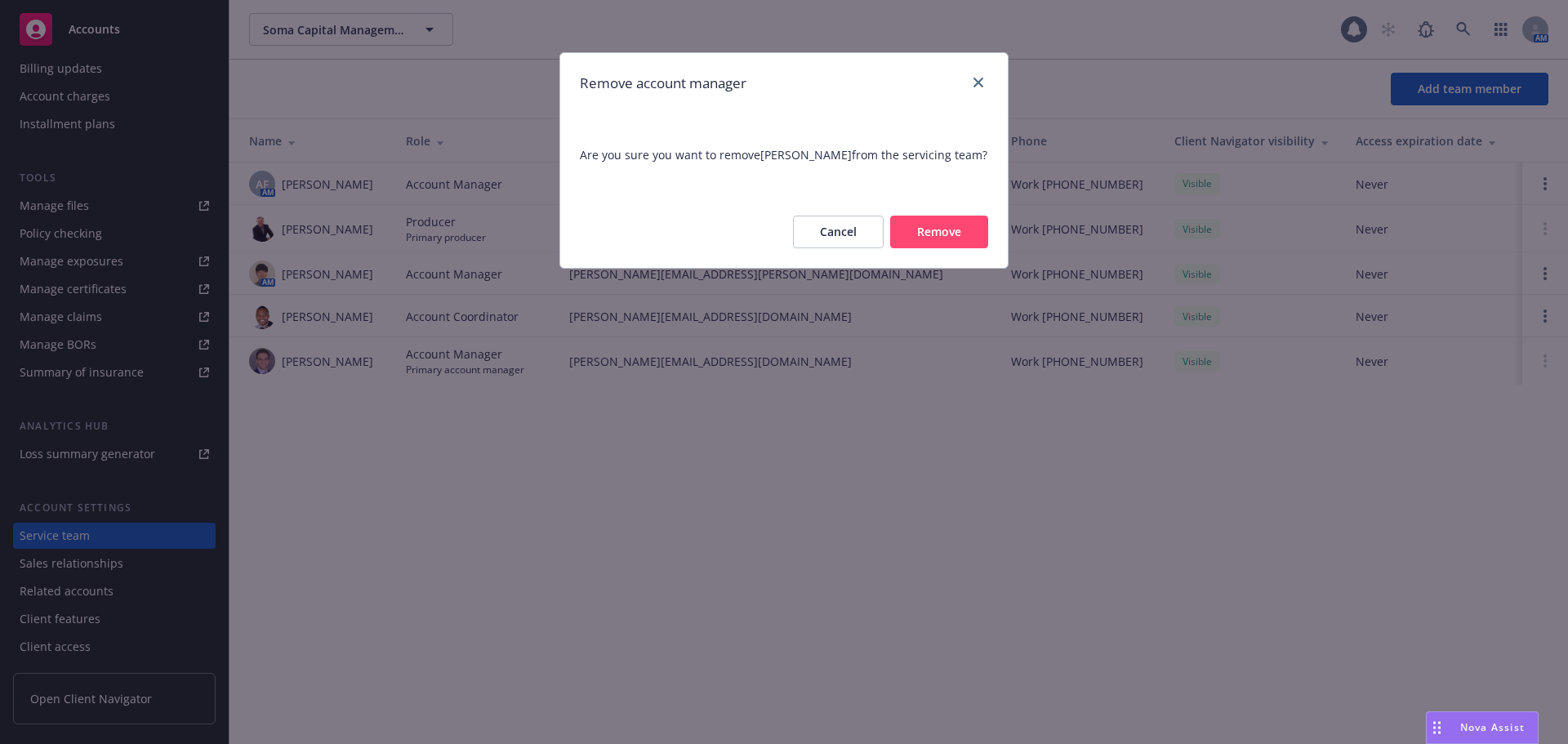
click at [922, 239] on button "Remove" at bounding box center [939, 232] width 98 height 32
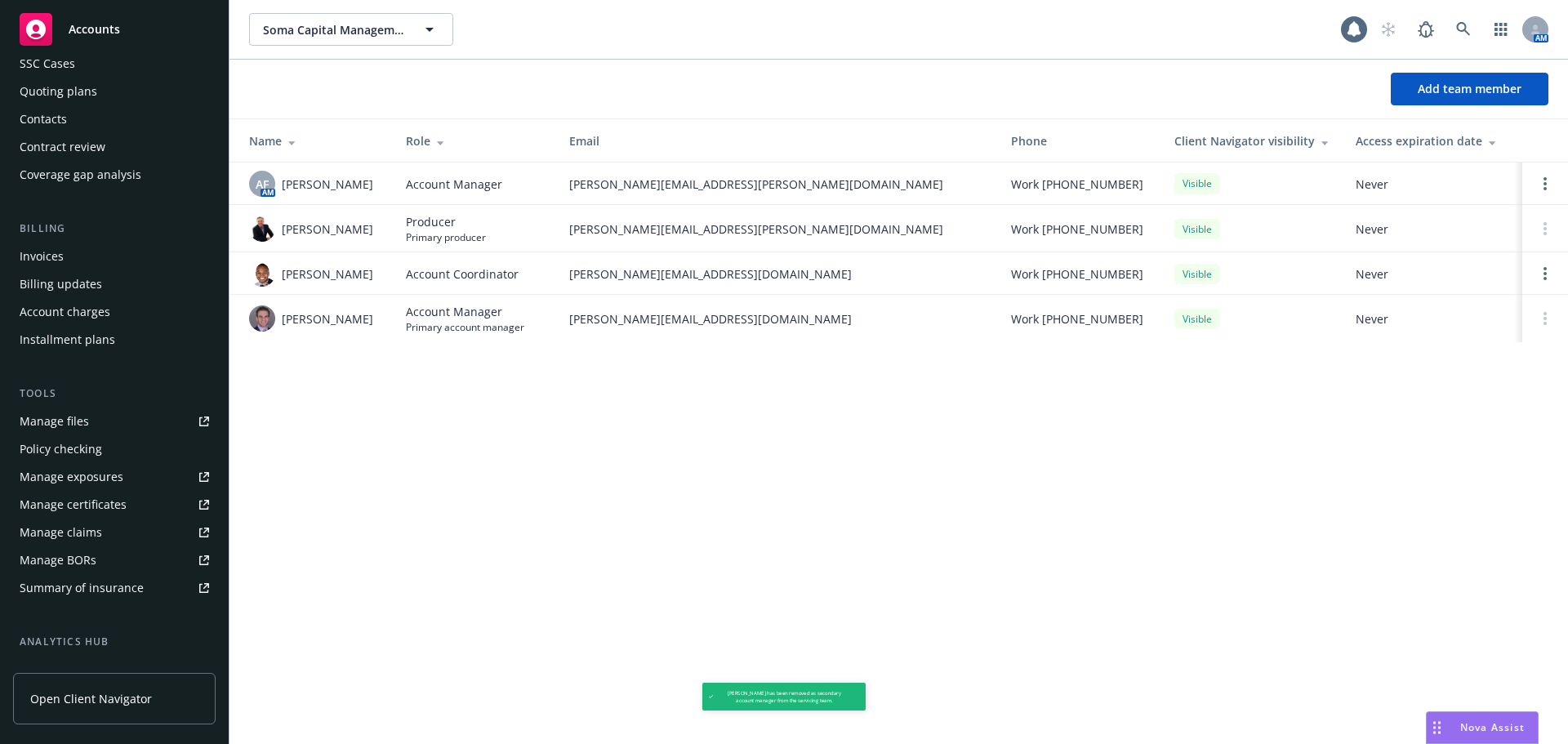
scroll to position [0, 0]
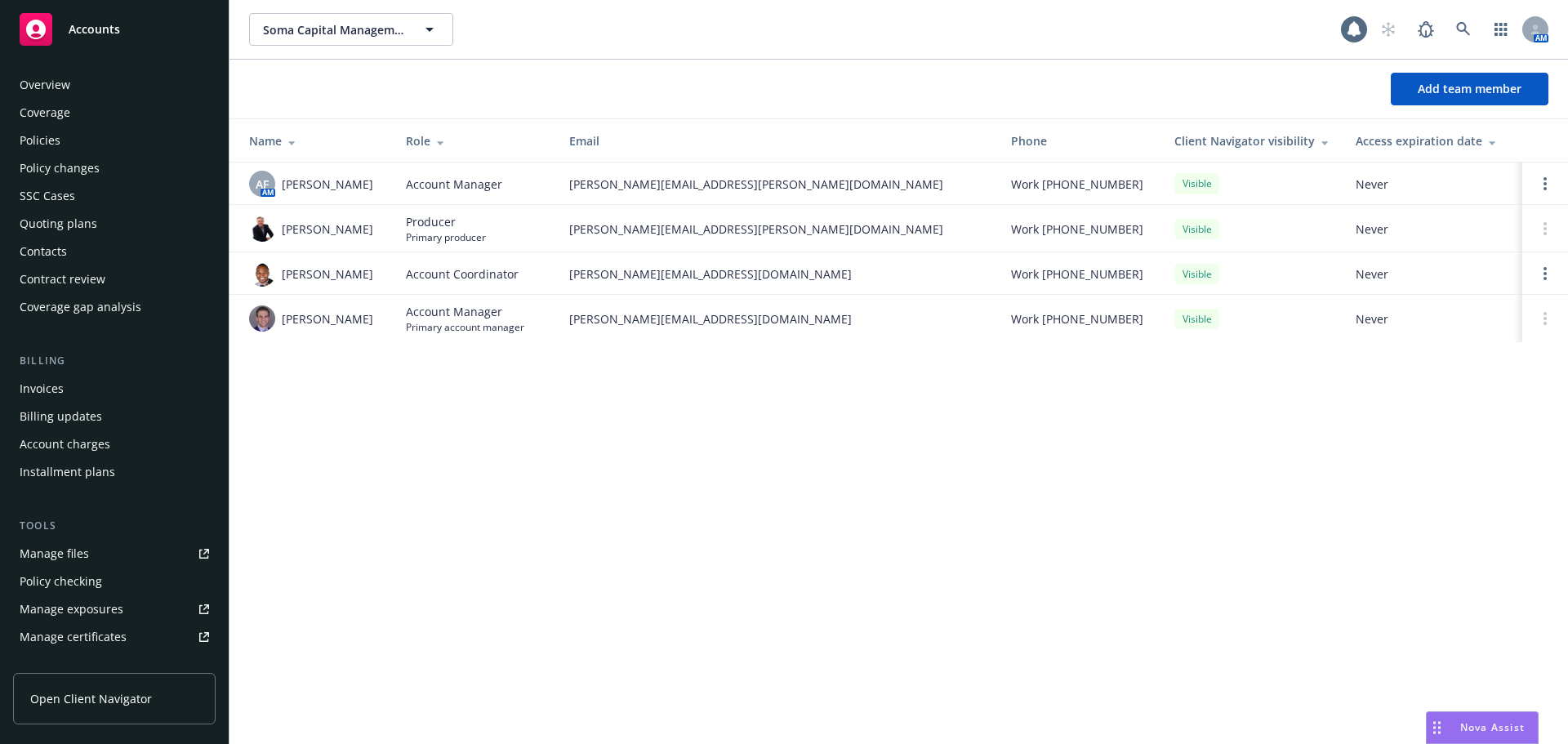
click at [64, 242] on div "Contacts" at bounding box center [42, 251] width 47 height 26
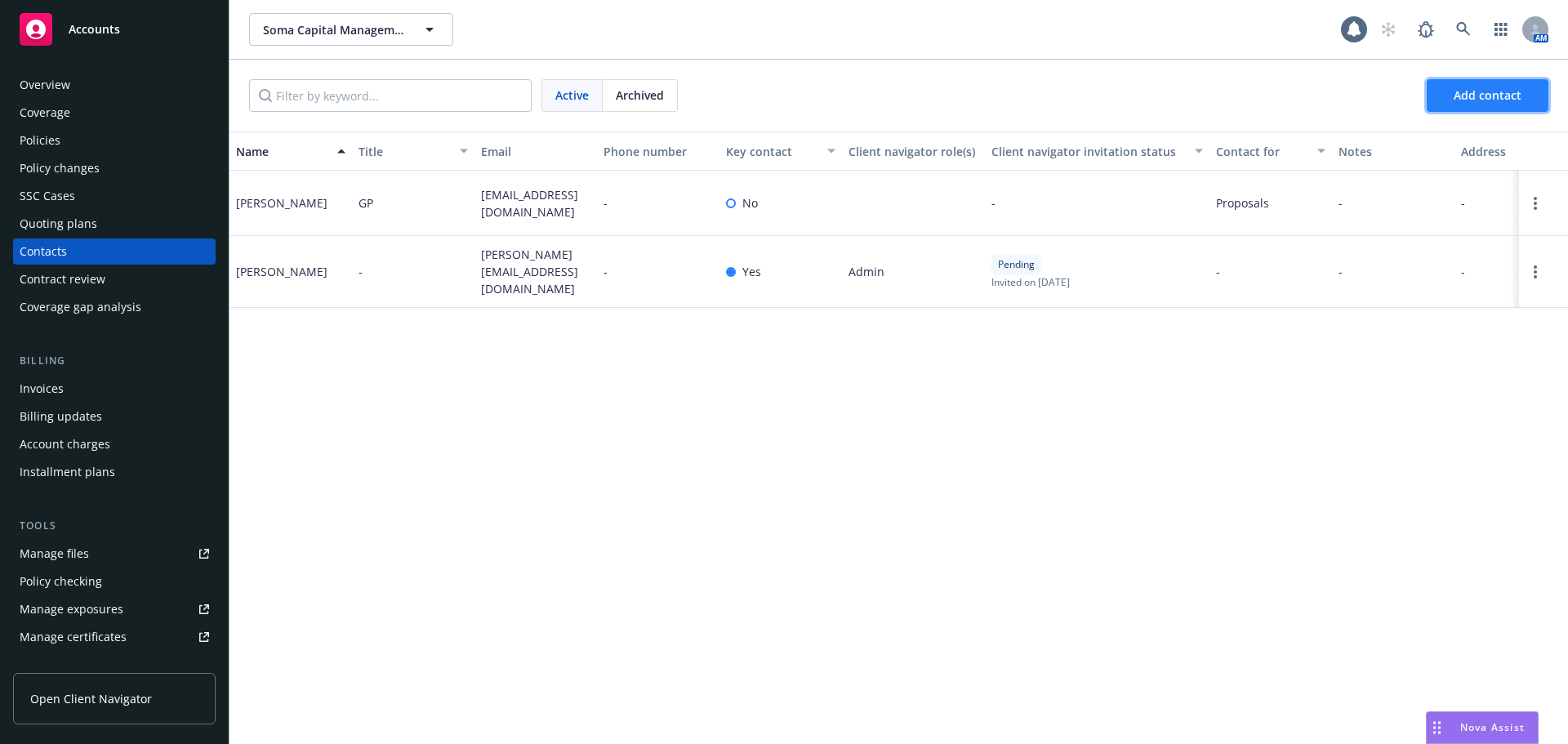
click at [1526, 94] on button "Add contact" at bounding box center [1488, 95] width 122 height 32
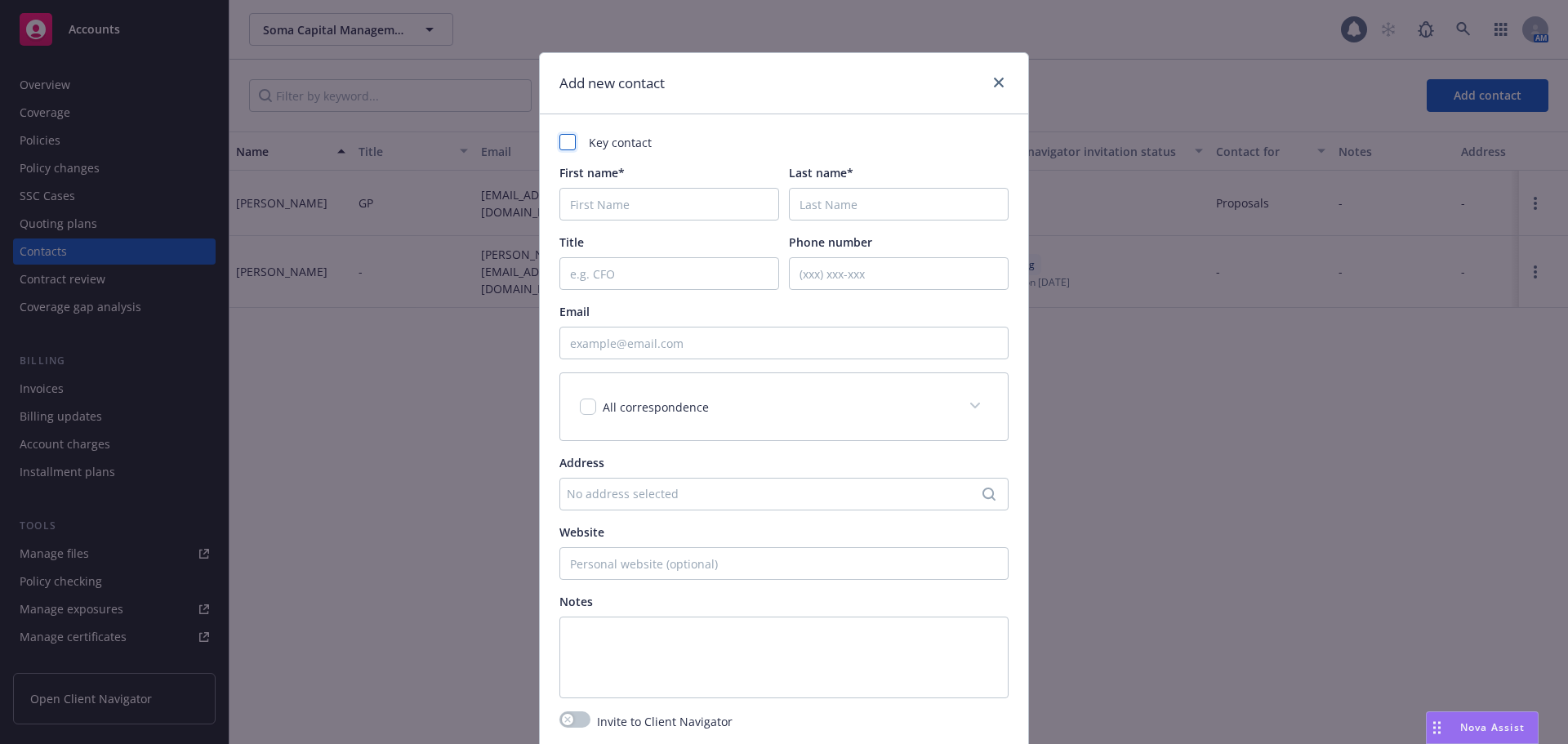
click at [559, 143] on div at bounding box center [568, 142] width 17 height 17
checkbox input "true"
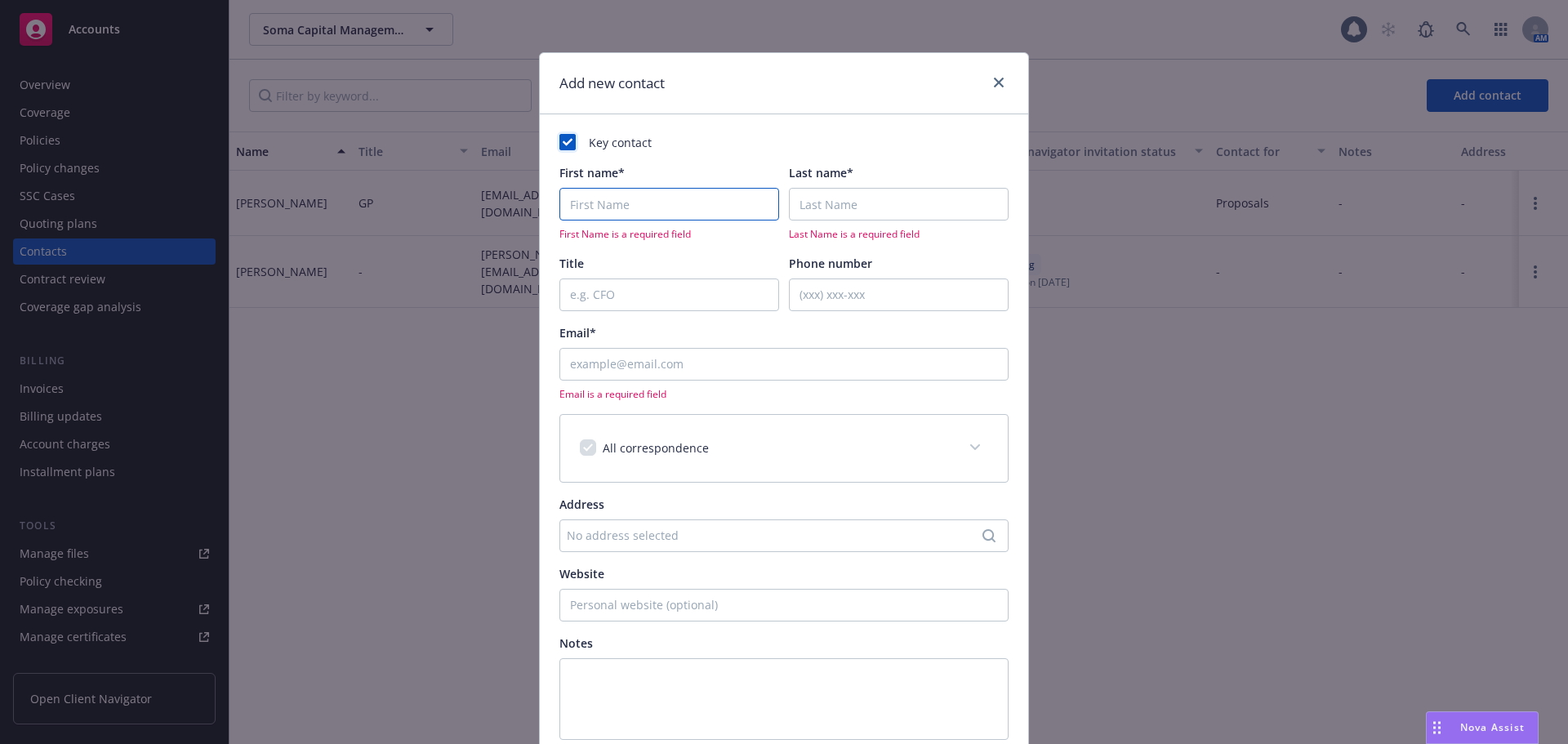
click at [577, 214] on input "First name*" at bounding box center [669, 203] width 220 height 32
type input "[PERSON_NAME]"
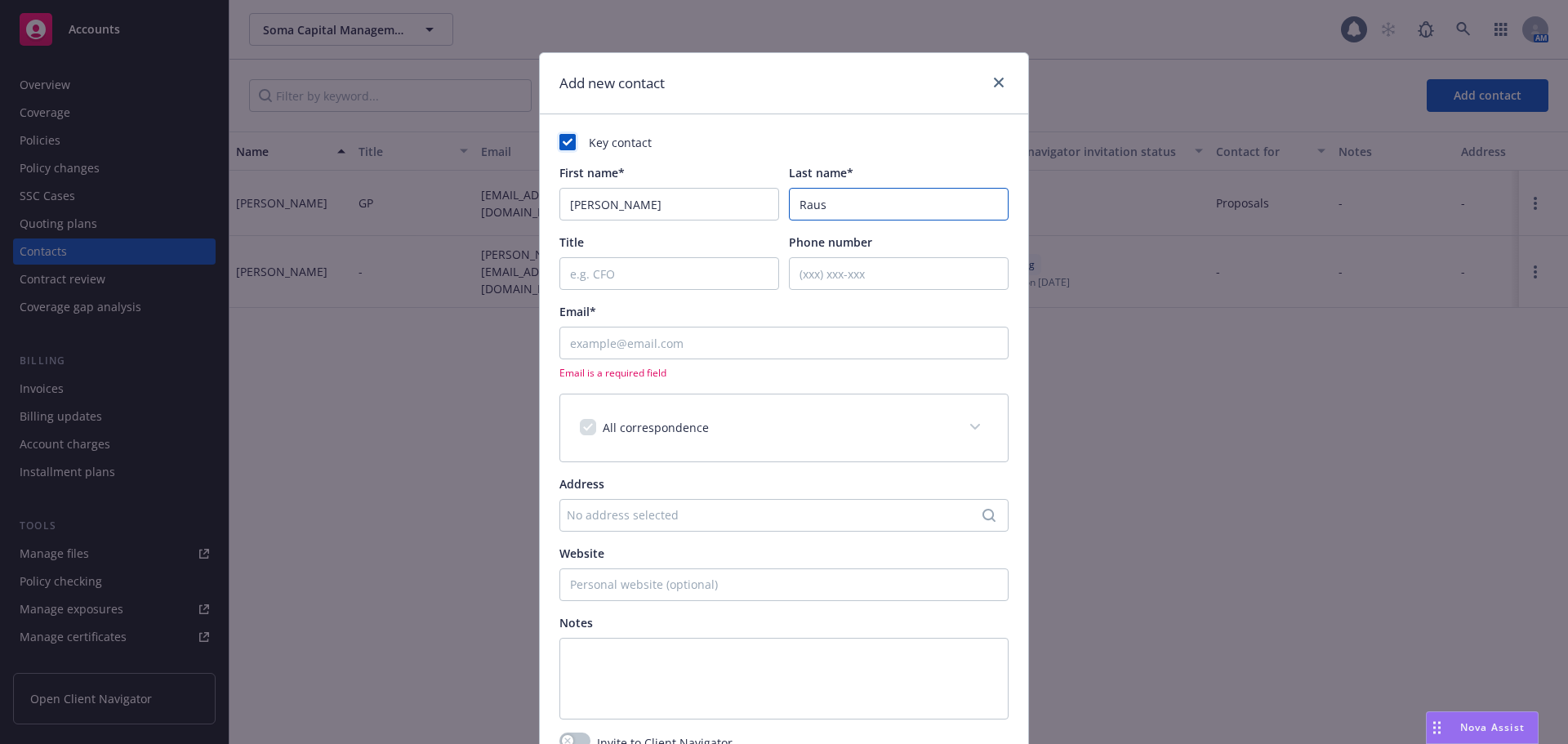
type input "Raus"
type input "Interim CFO"
click at [612, 344] on input "Email*" at bounding box center [784, 342] width 449 height 32
paste input "[EMAIL_ADDRESS][DOMAIN_NAME]"
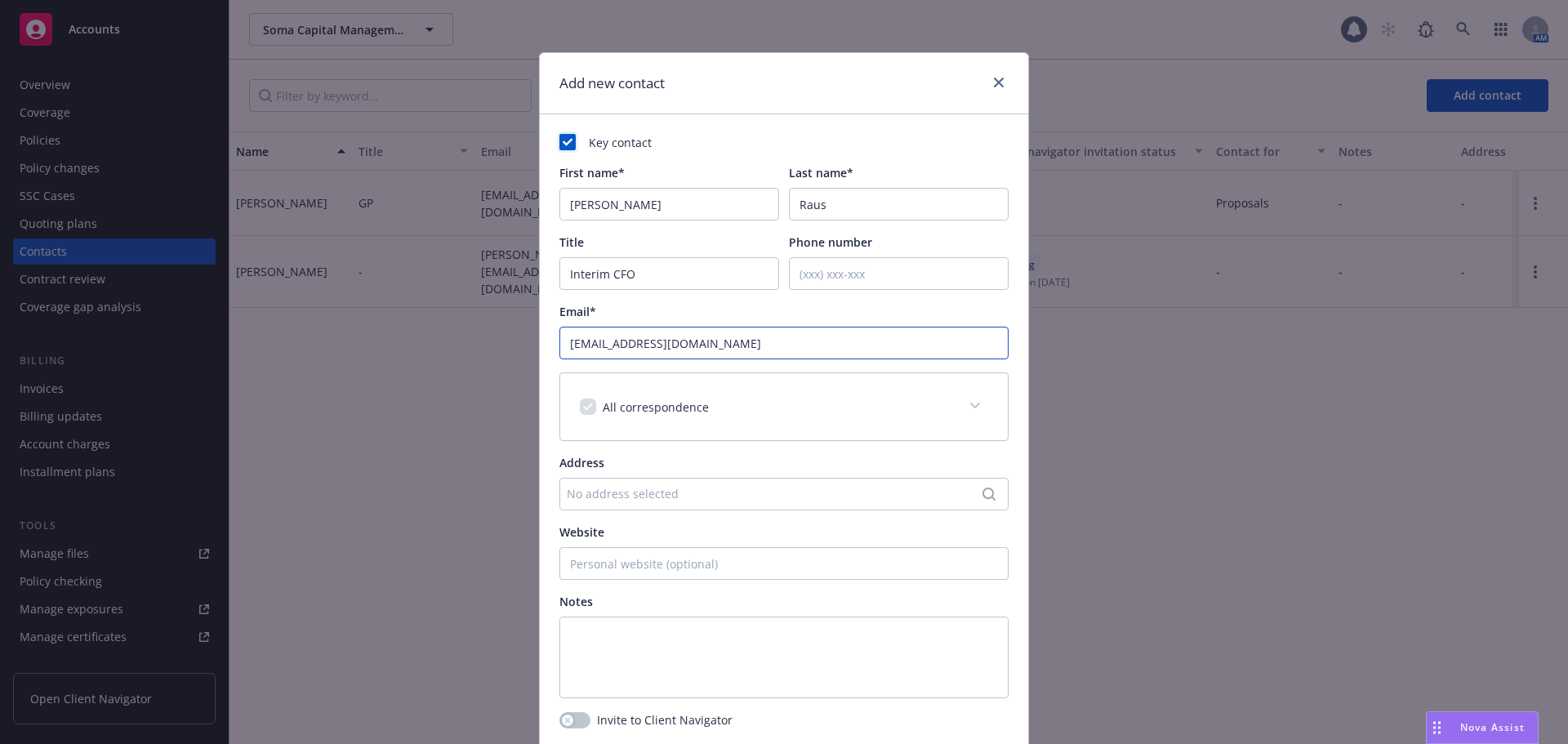
type input "[EMAIL_ADDRESS][DOMAIN_NAME]"
click at [623, 315] on div "Email*" at bounding box center [784, 311] width 449 height 18
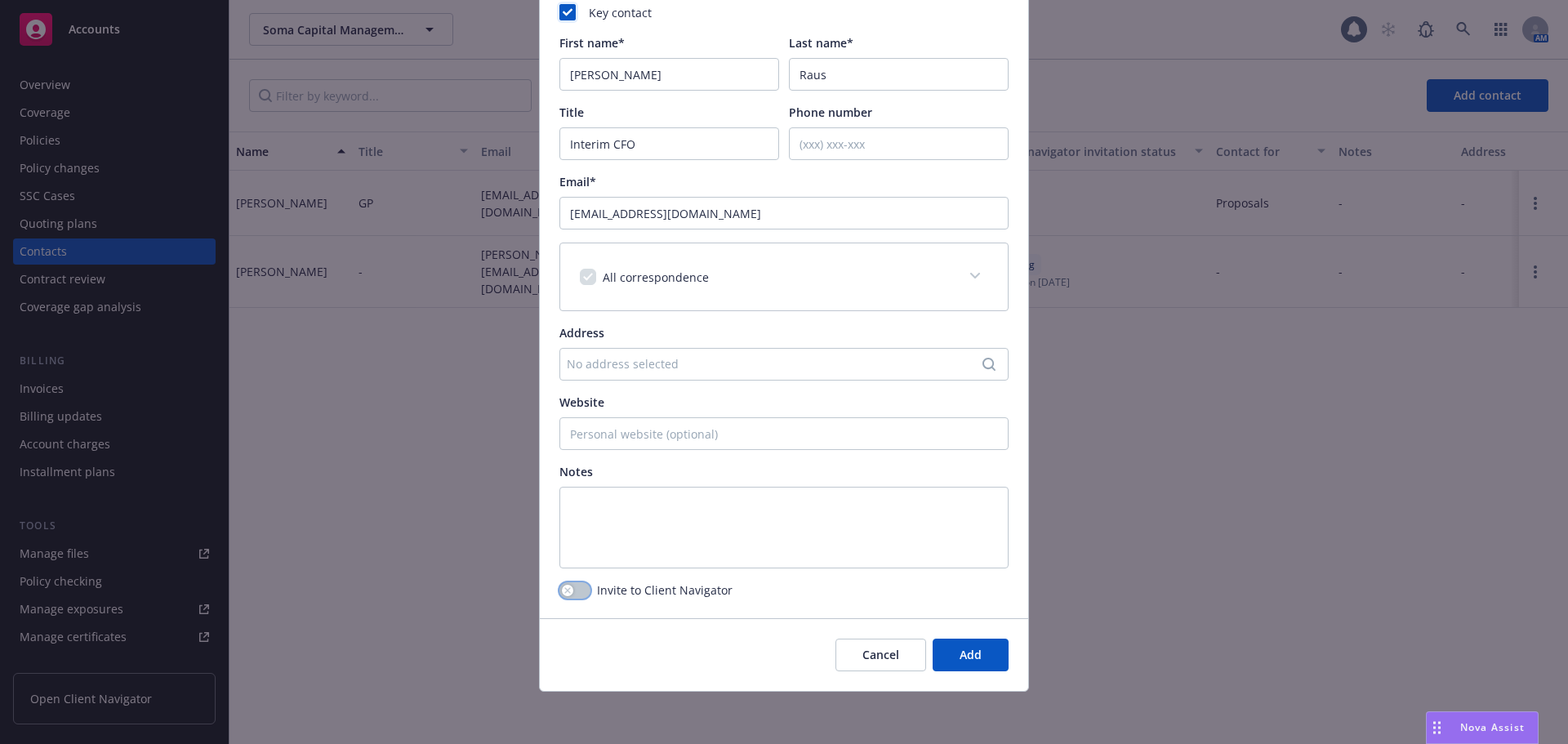
click at [570, 593] on button "button" at bounding box center [575, 591] width 31 height 17
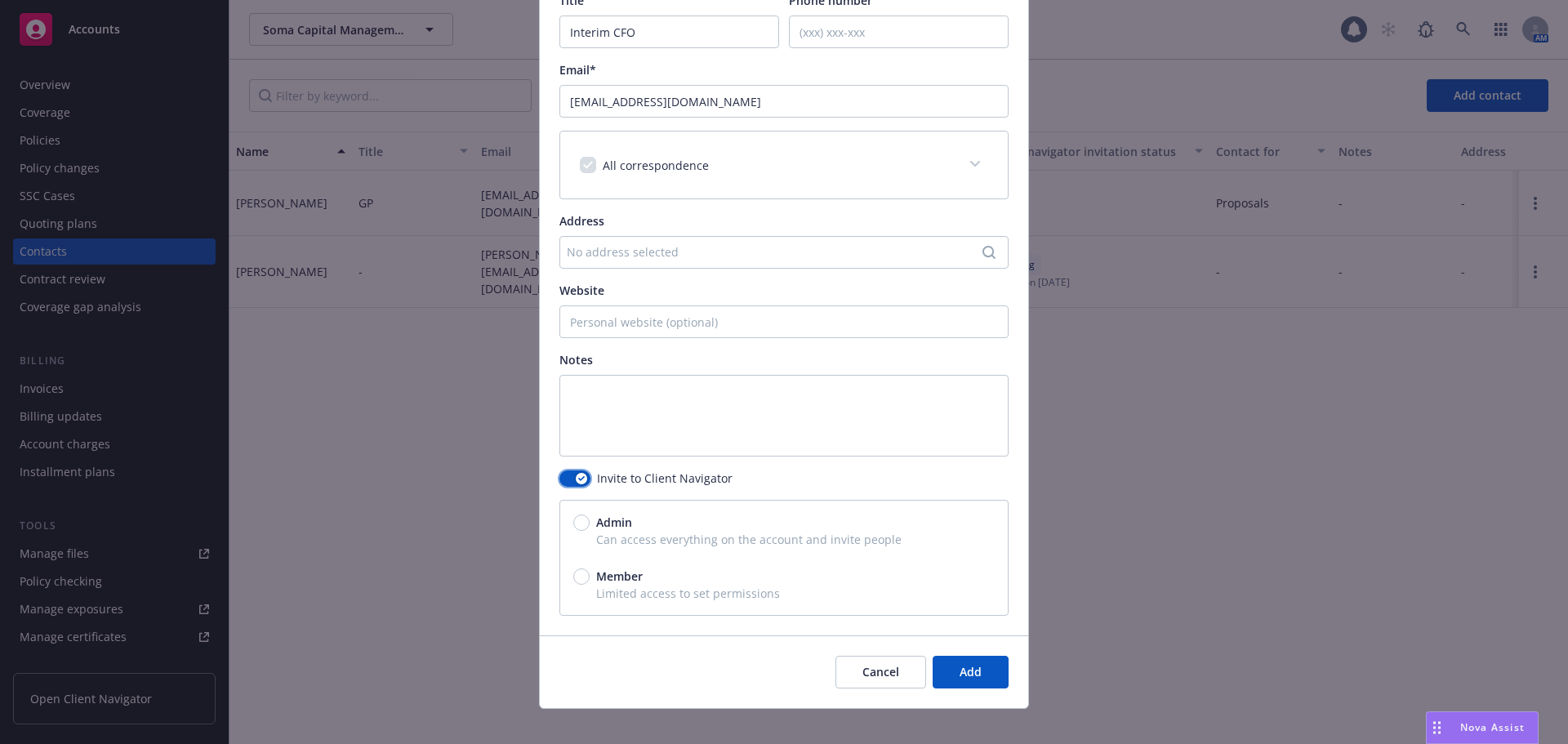
scroll to position [258, 0]
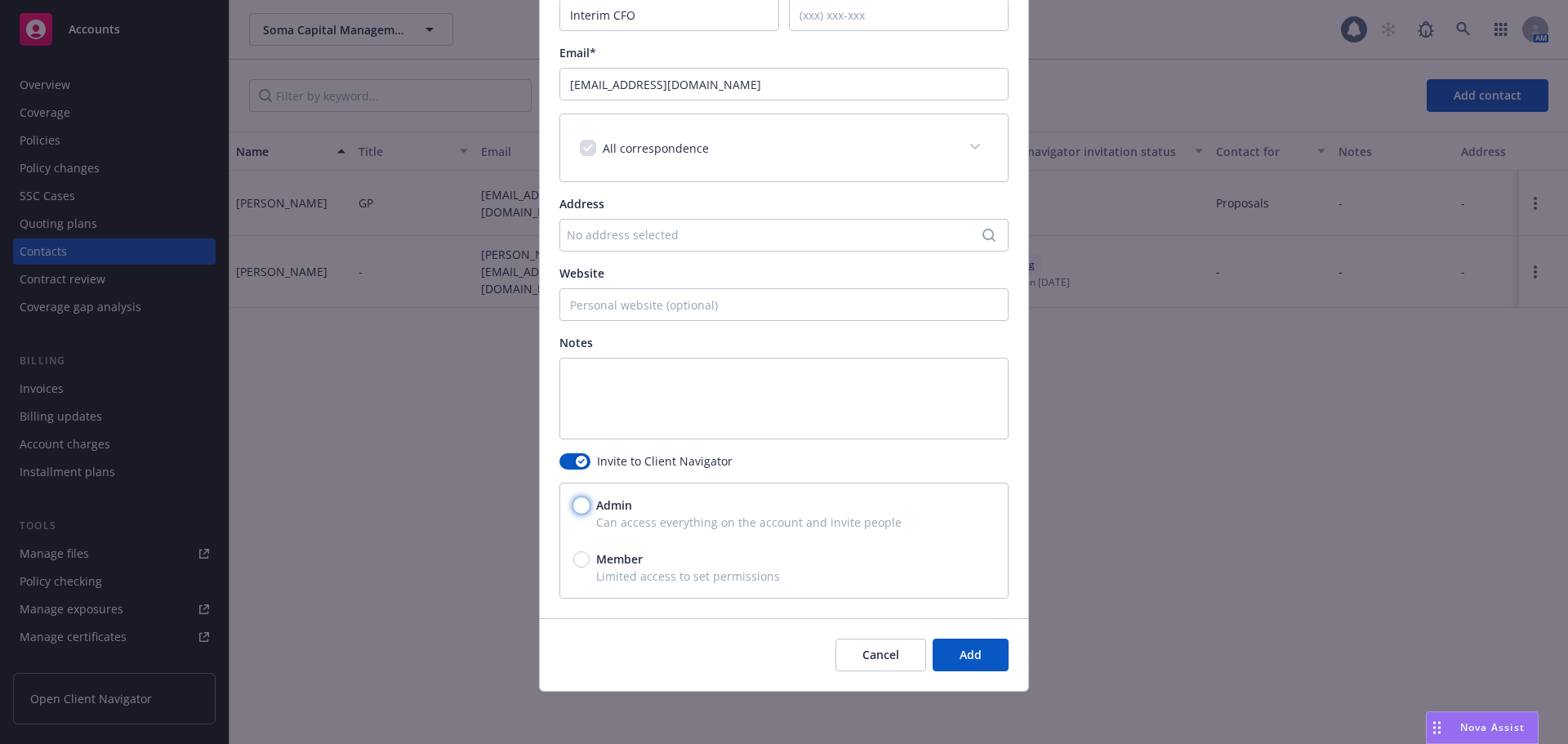
click at [576, 506] on input "Admin" at bounding box center [581, 506] width 17 height 17
radio input "true"
click at [970, 654] on span "Add" at bounding box center [971, 654] width 22 height 16
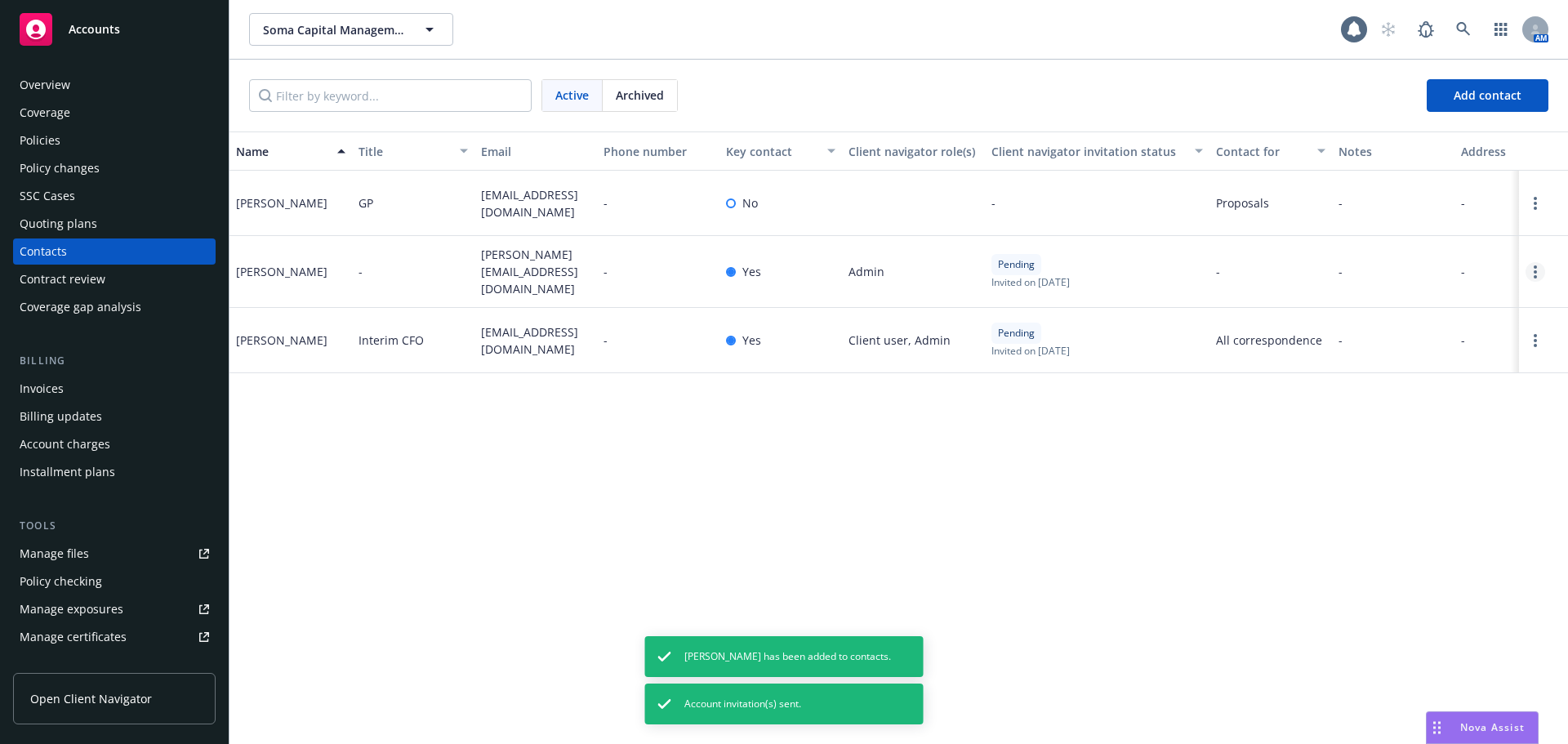
click at [1533, 271] on link "Open options" at bounding box center [1535, 271] width 19 height 19
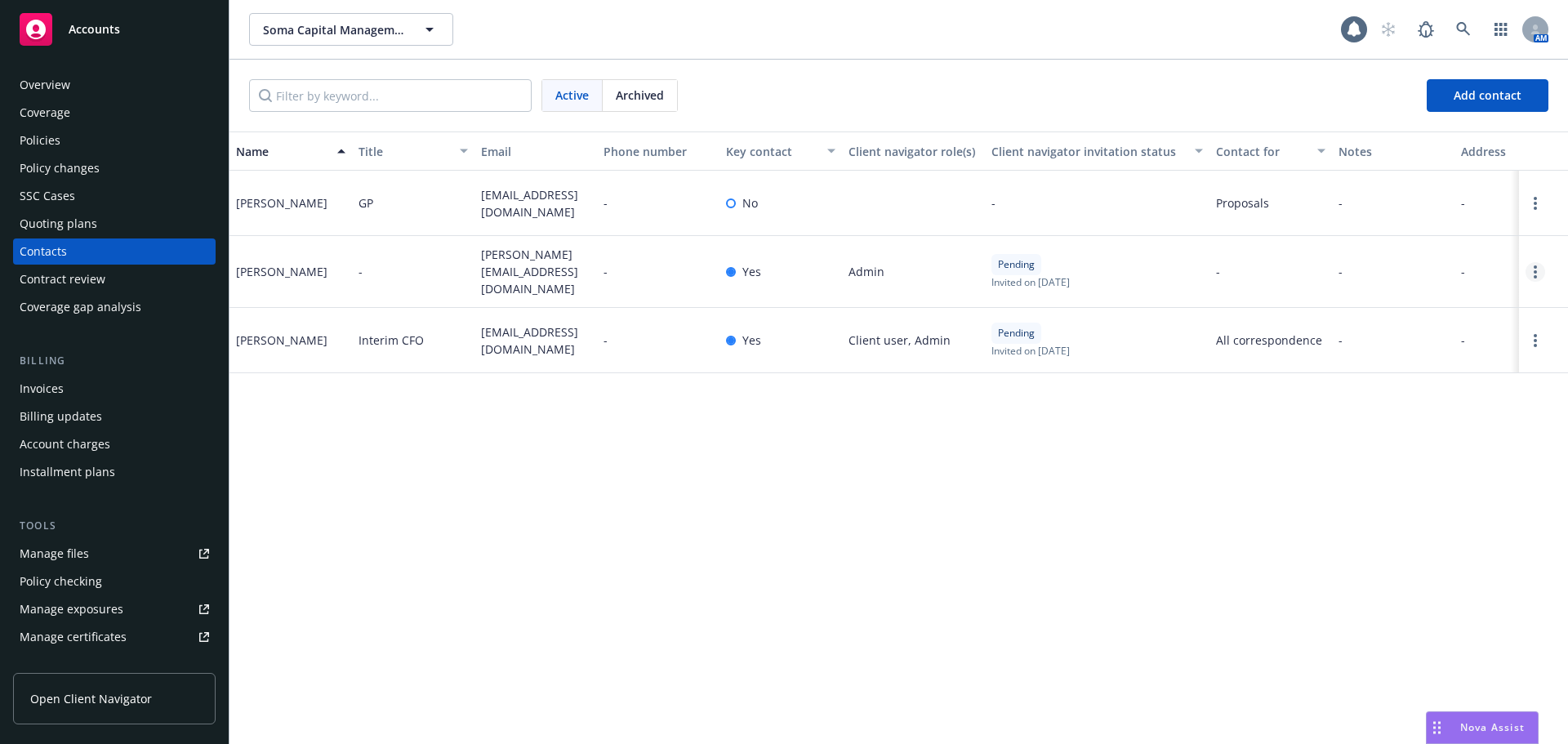
click at [1536, 271] on icon "Open options" at bounding box center [1535, 272] width 4 height 13
click at [1429, 257] on link "Archive" at bounding box center [1459, 256] width 126 height 32
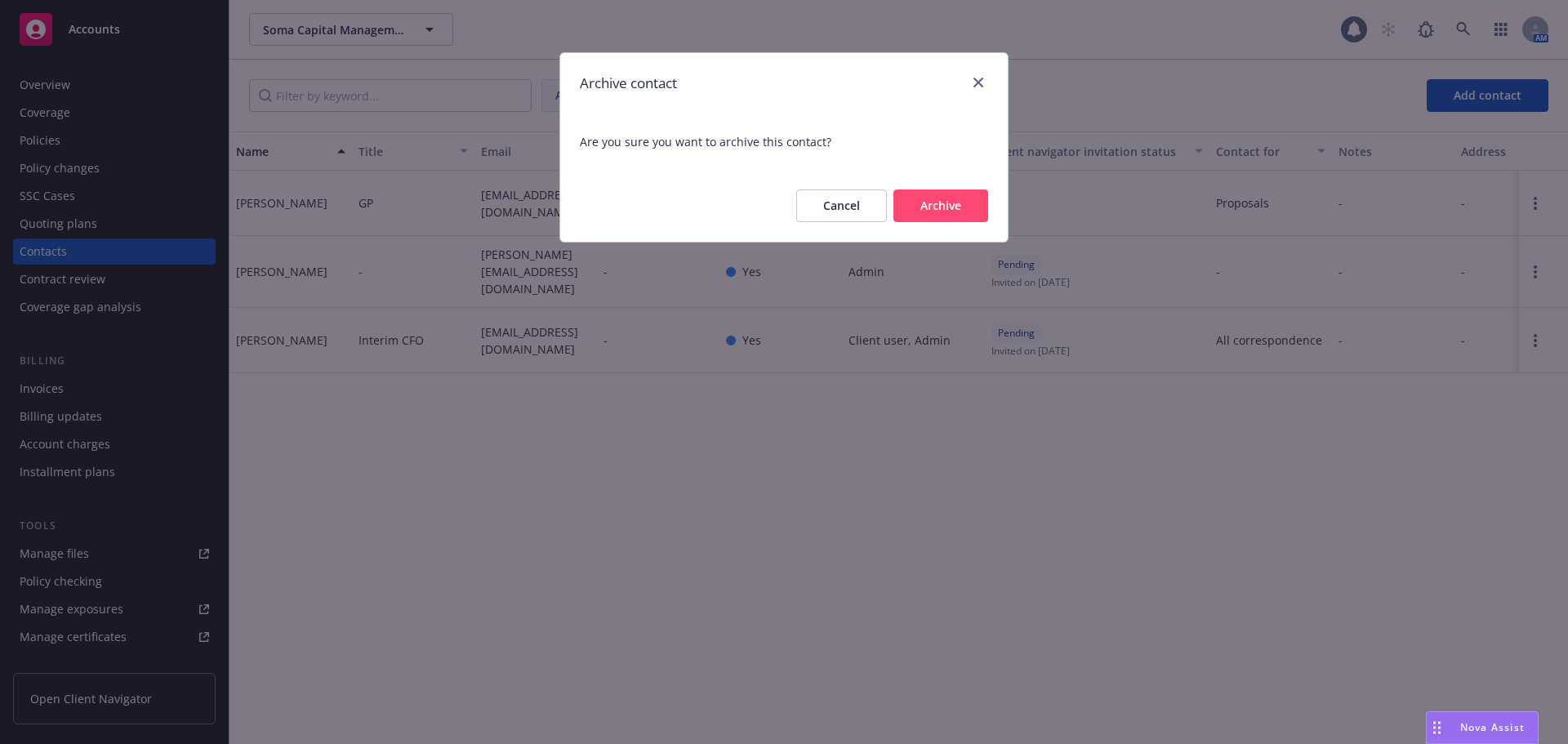
click at [924, 203] on button "Archive" at bounding box center [940, 205] width 95 height 32
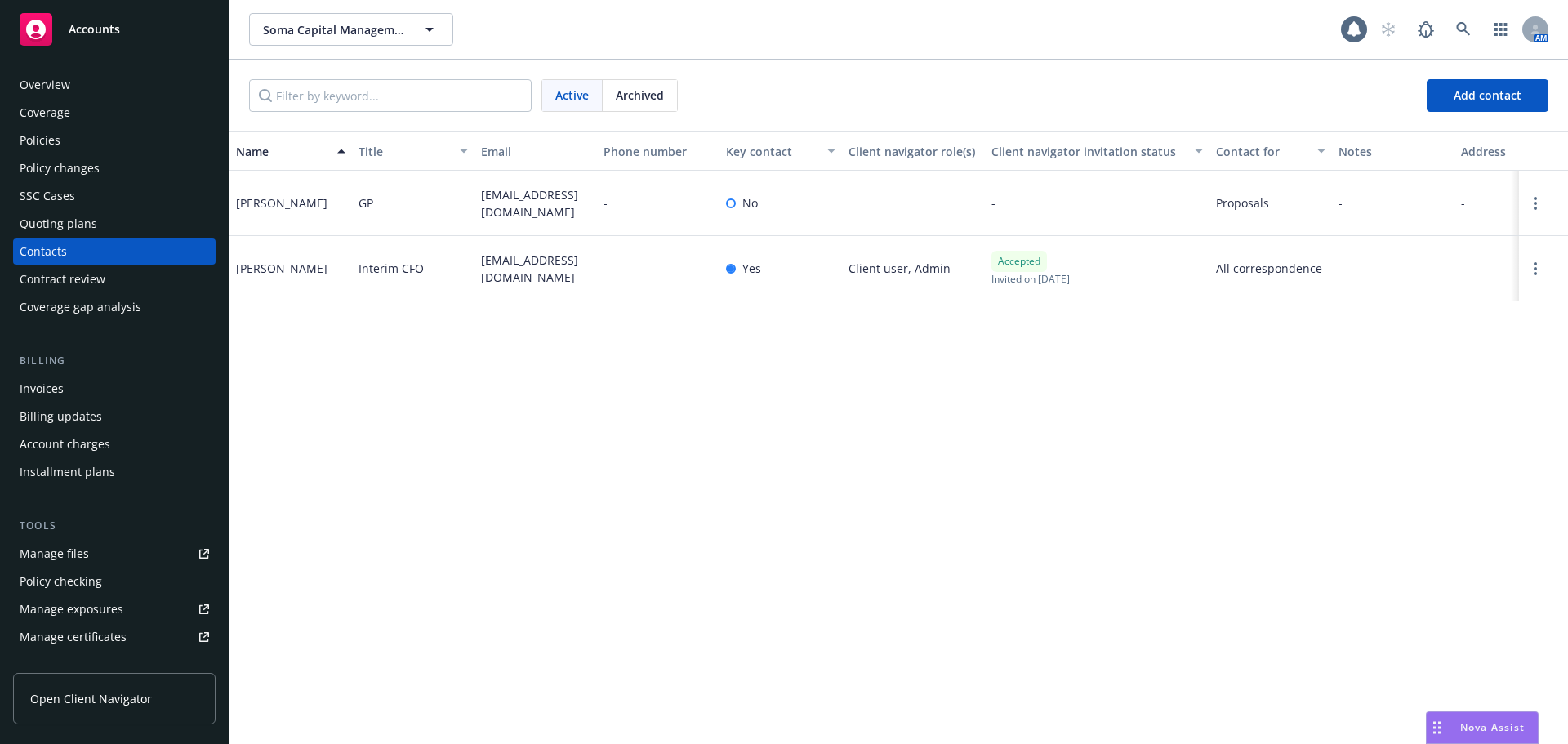
click at [95, 41] on div "Accounts" at bounding box center [114, 29] width 189 height 32
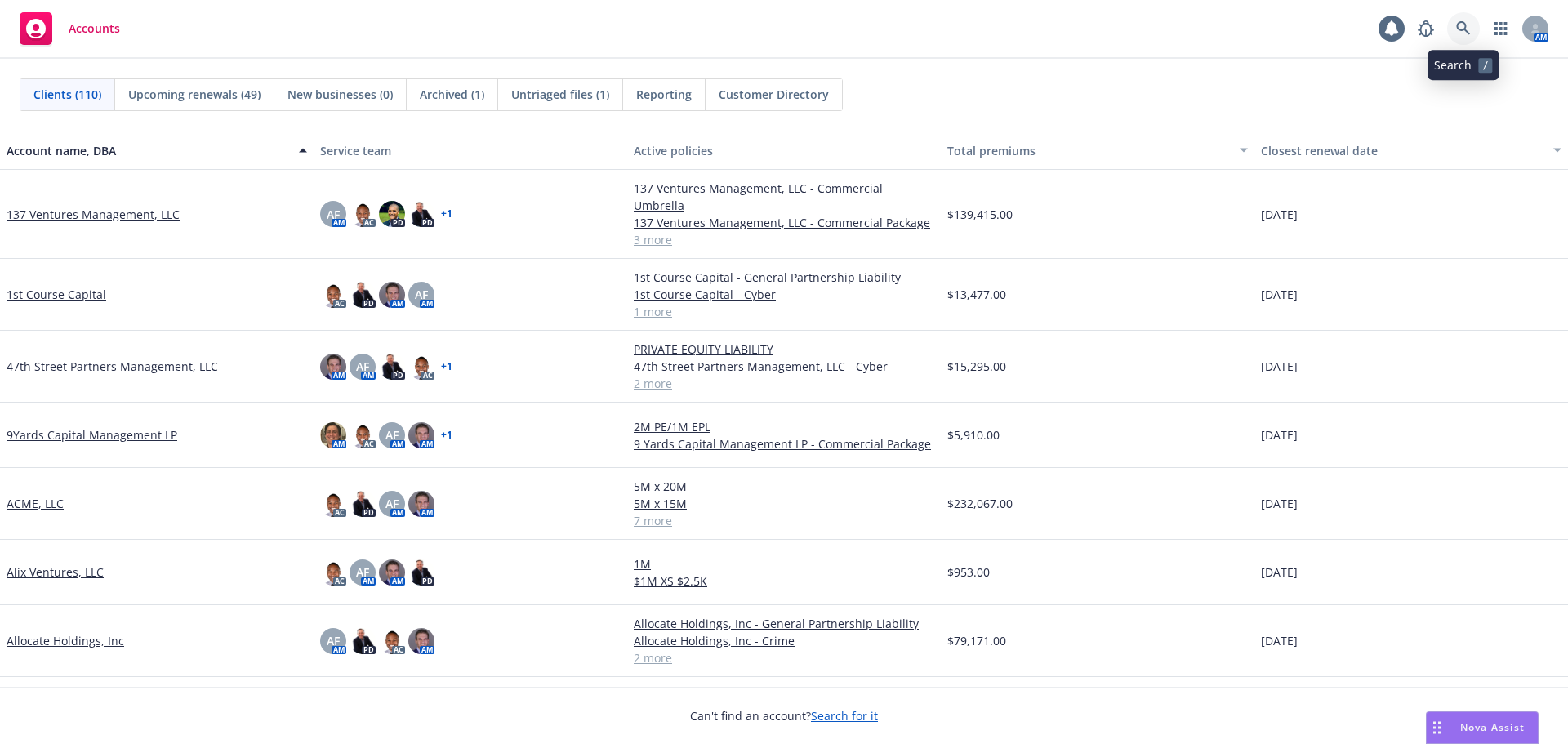
click at [1454, 28] on link at bounding box center [1463, 28] width 32 height 32
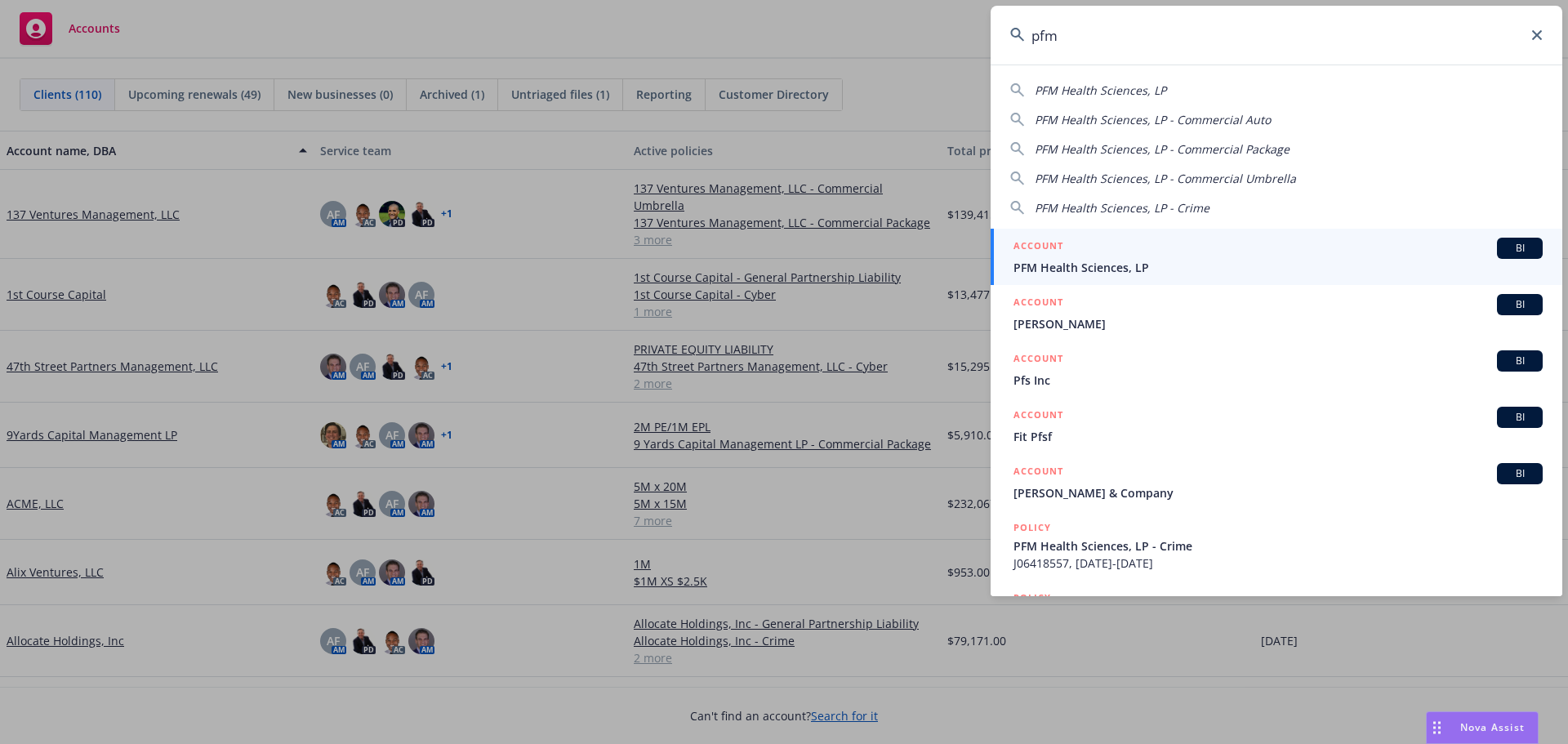
type input "pfm"
click at [1062, 249] on h5 "ACCOUNT" at bounding box center [1038, 246] width 50 height 19
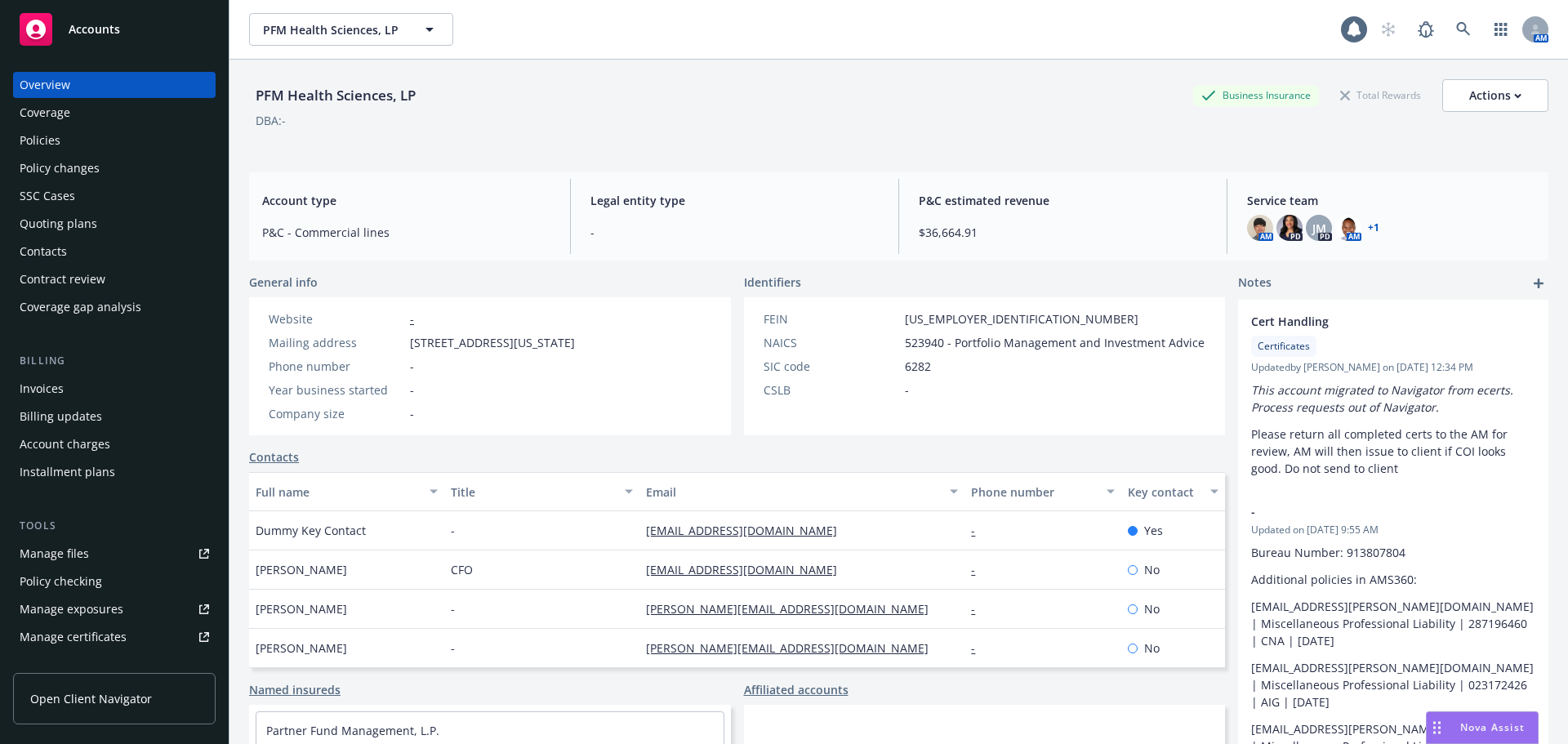
click at [52, 133] on div "Policies" at bounding box center [40, 140] width 41 height 26
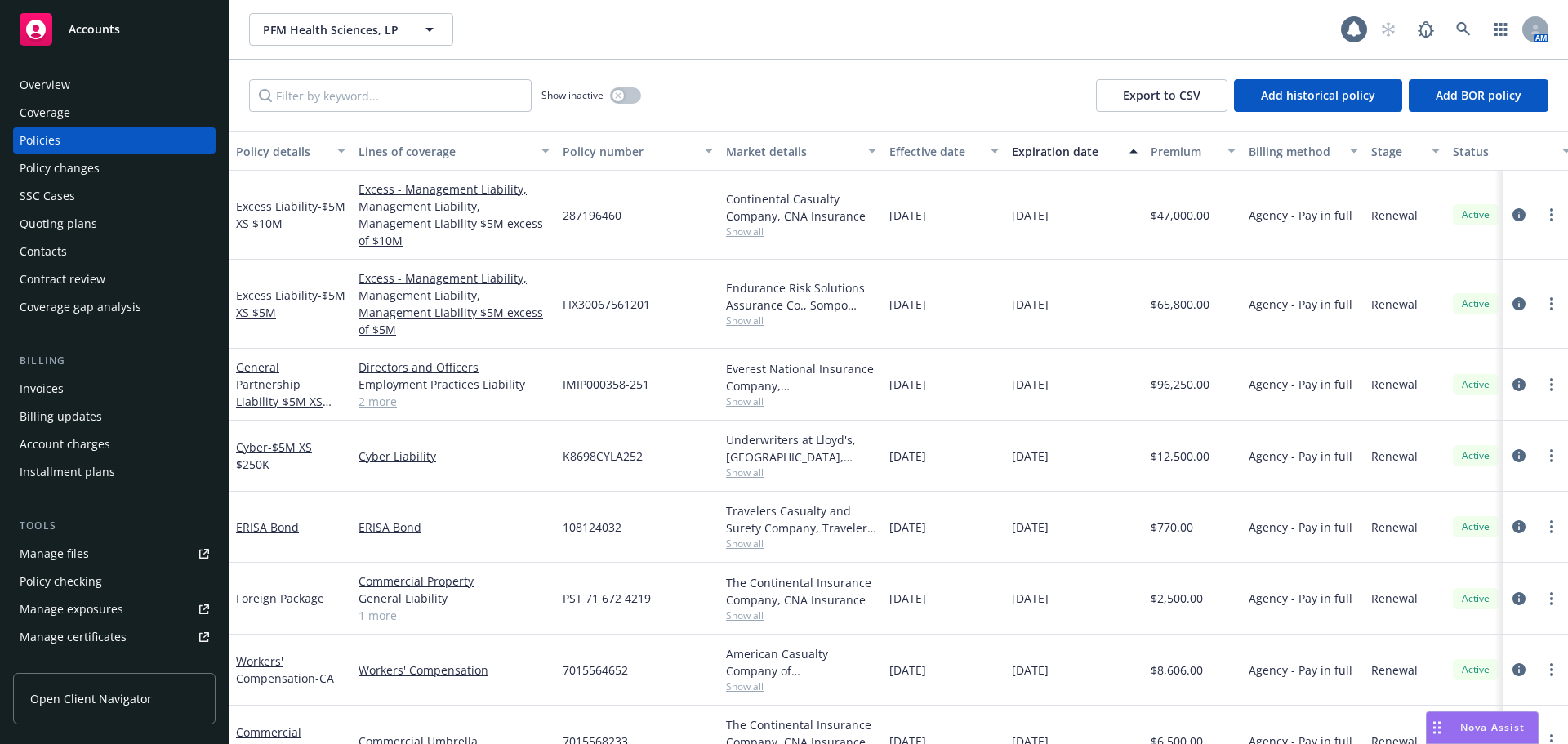
scroll to position [212, 0]
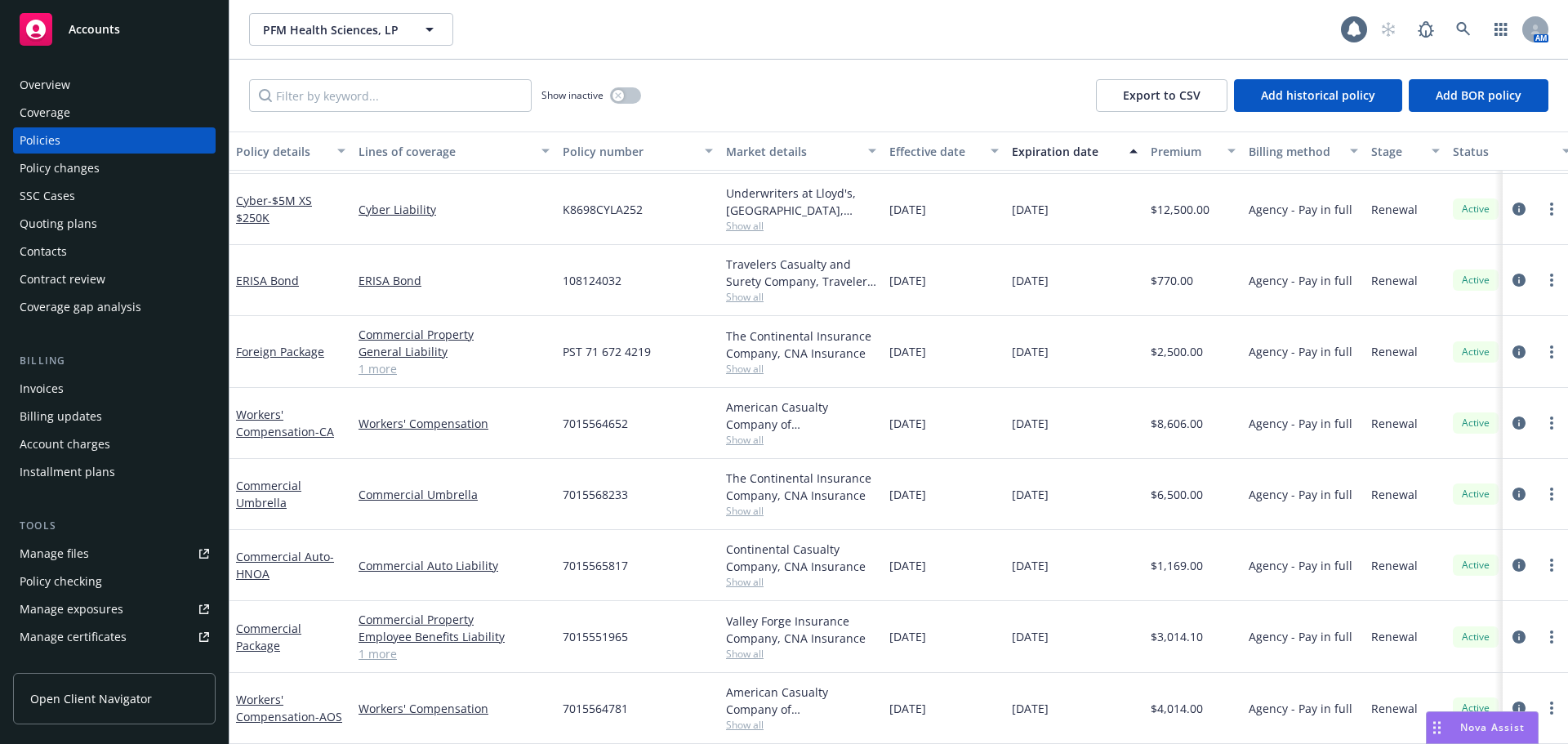
click at [982, 681] on div "[DATE]" at bounding box center [943, 708] width 123 height 71
click at [262, 691] on link "Workers' Compensation - AOS" at bounding box center [289, 707] width 106 height 32
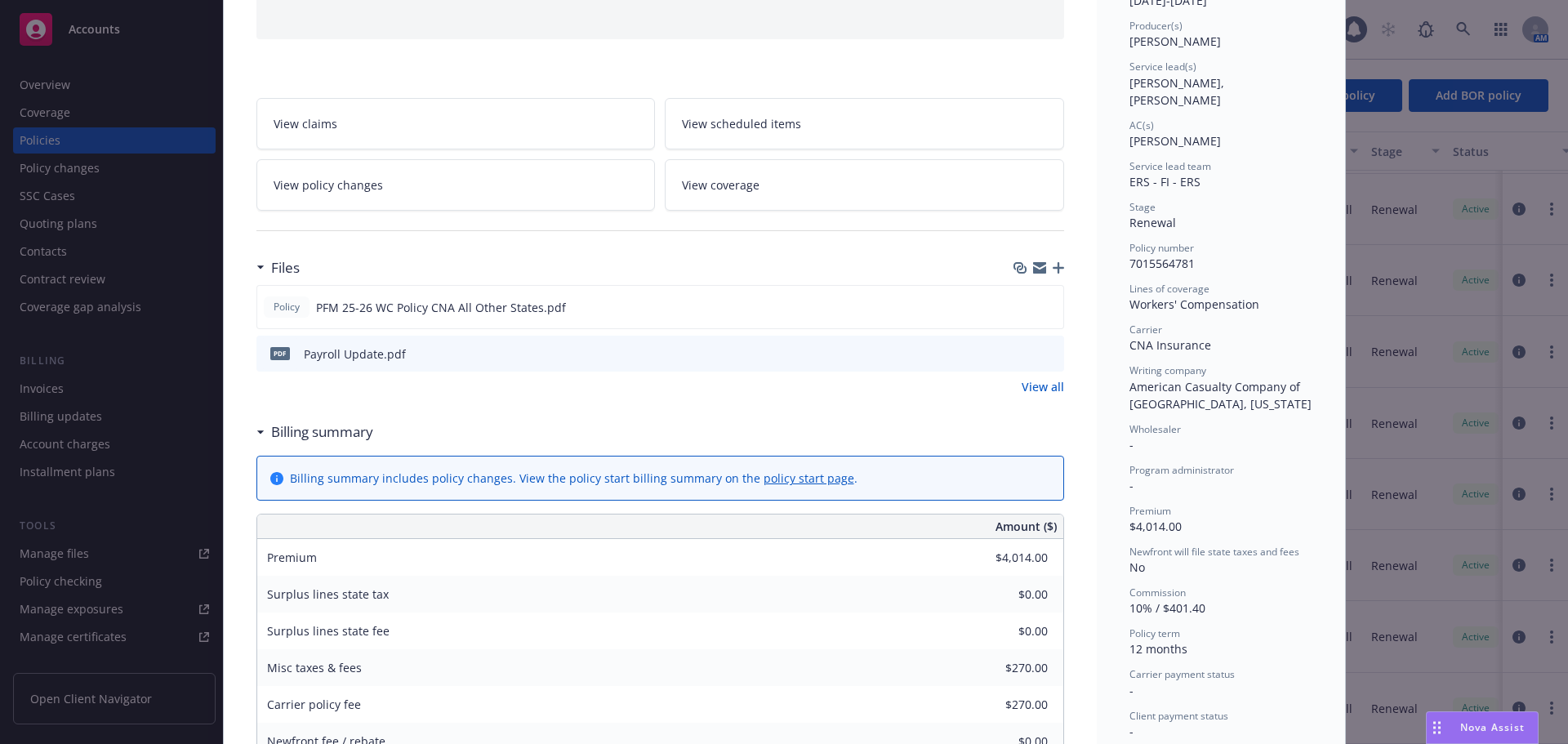
scroll to position [245, 0]
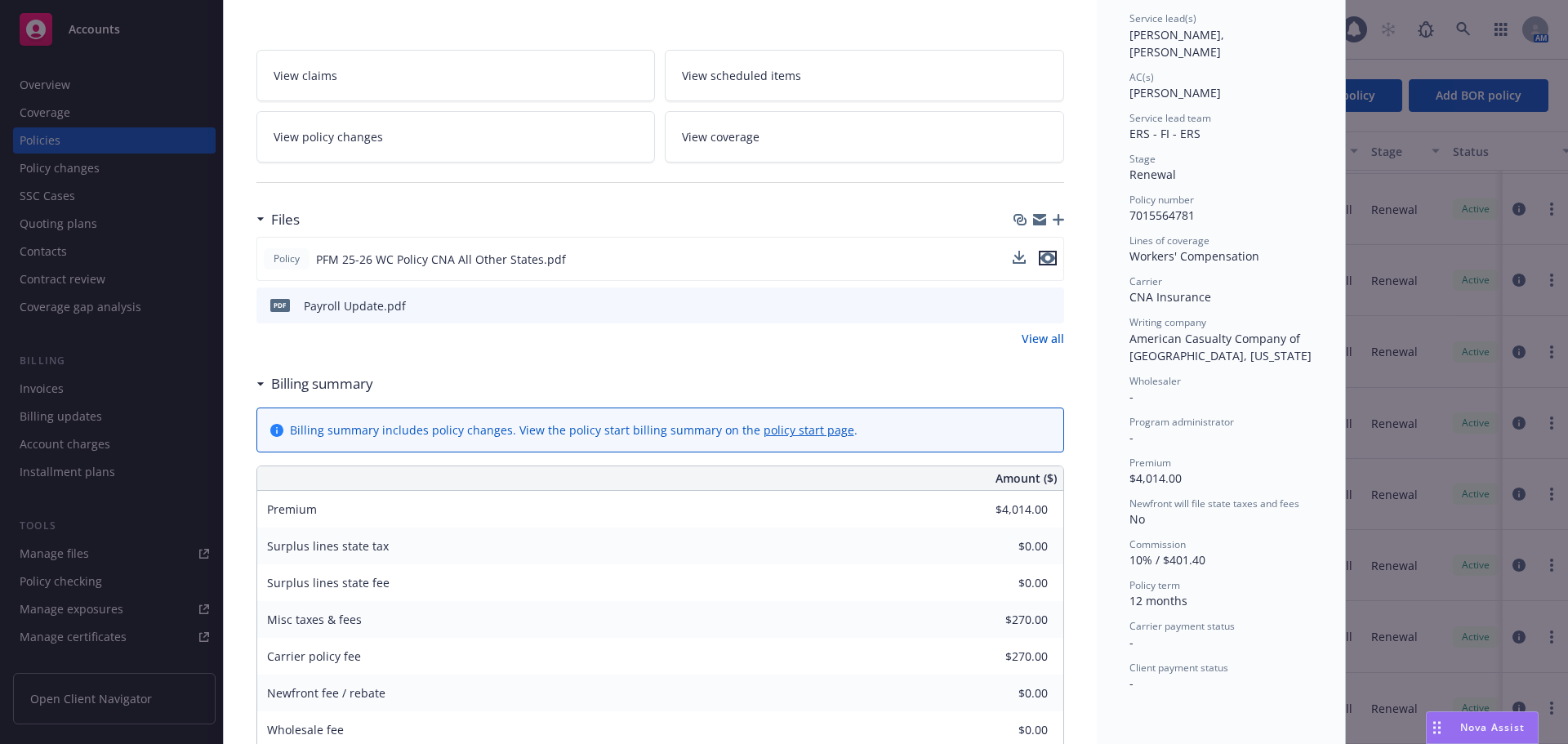
click at [1045, 262] on icon "preview file" at bounding box center [1047, 258] width 15 height 11
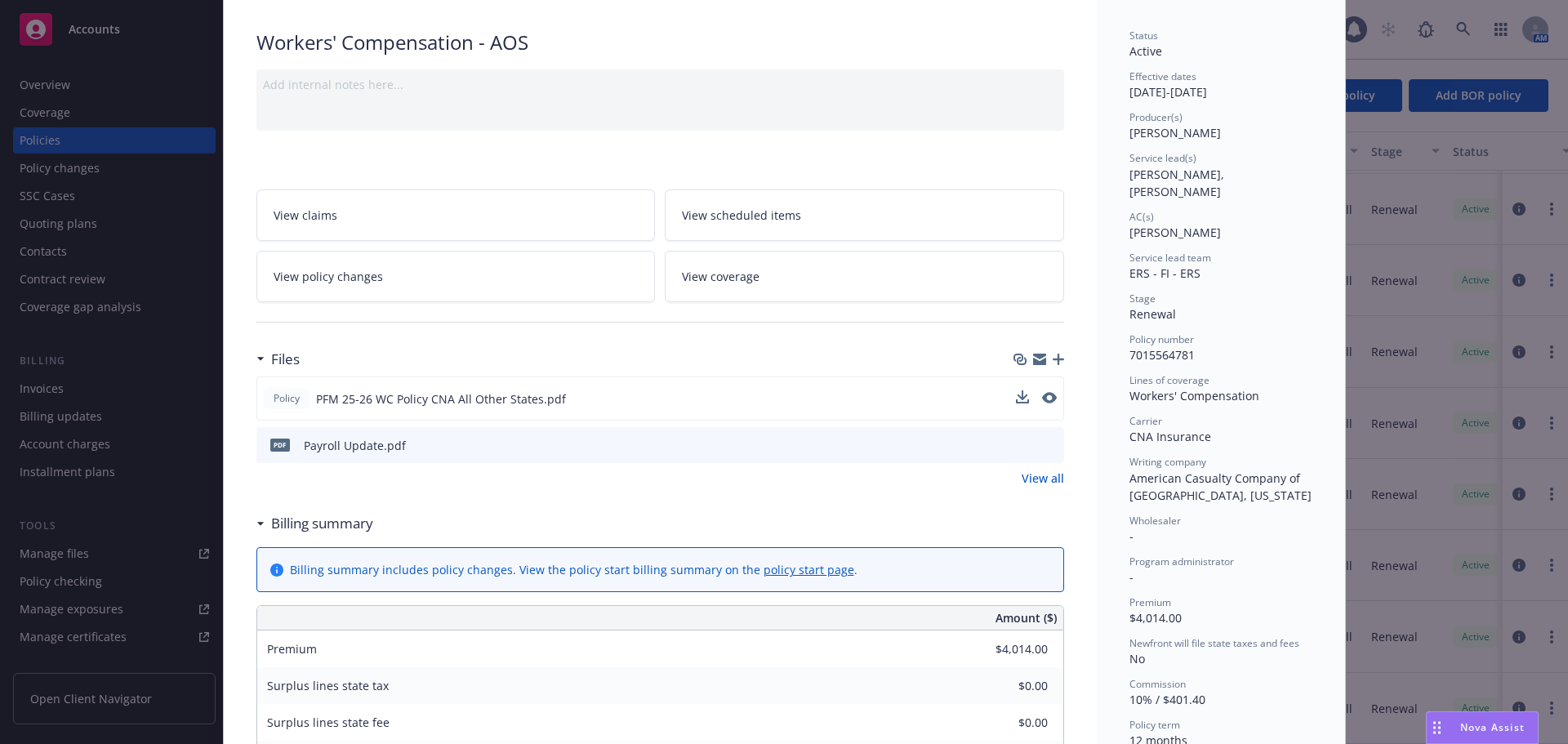
scroll to position [0, 0]
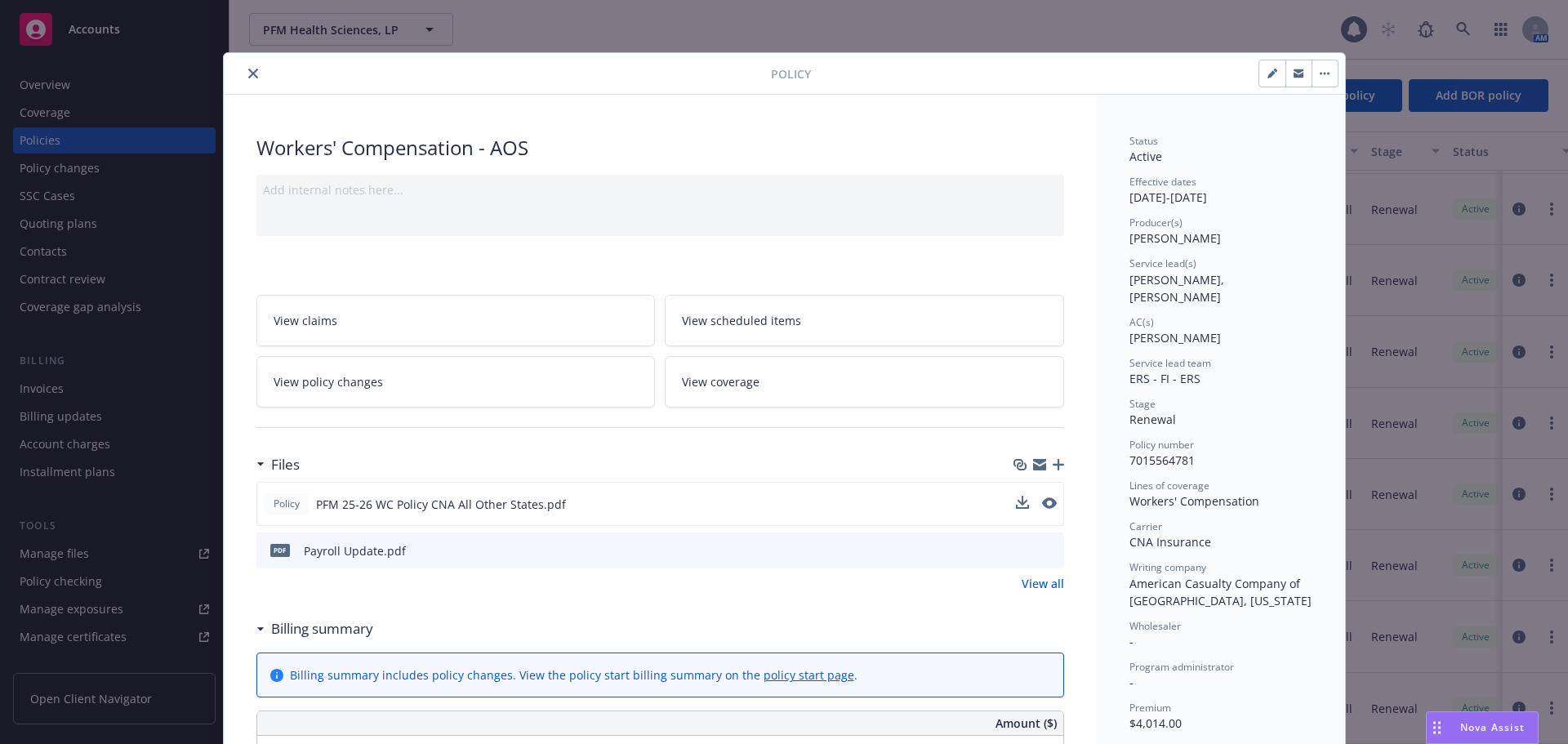
click at [248, 77] on icon "close" at bounding box center [253, 73] width 10 height 10
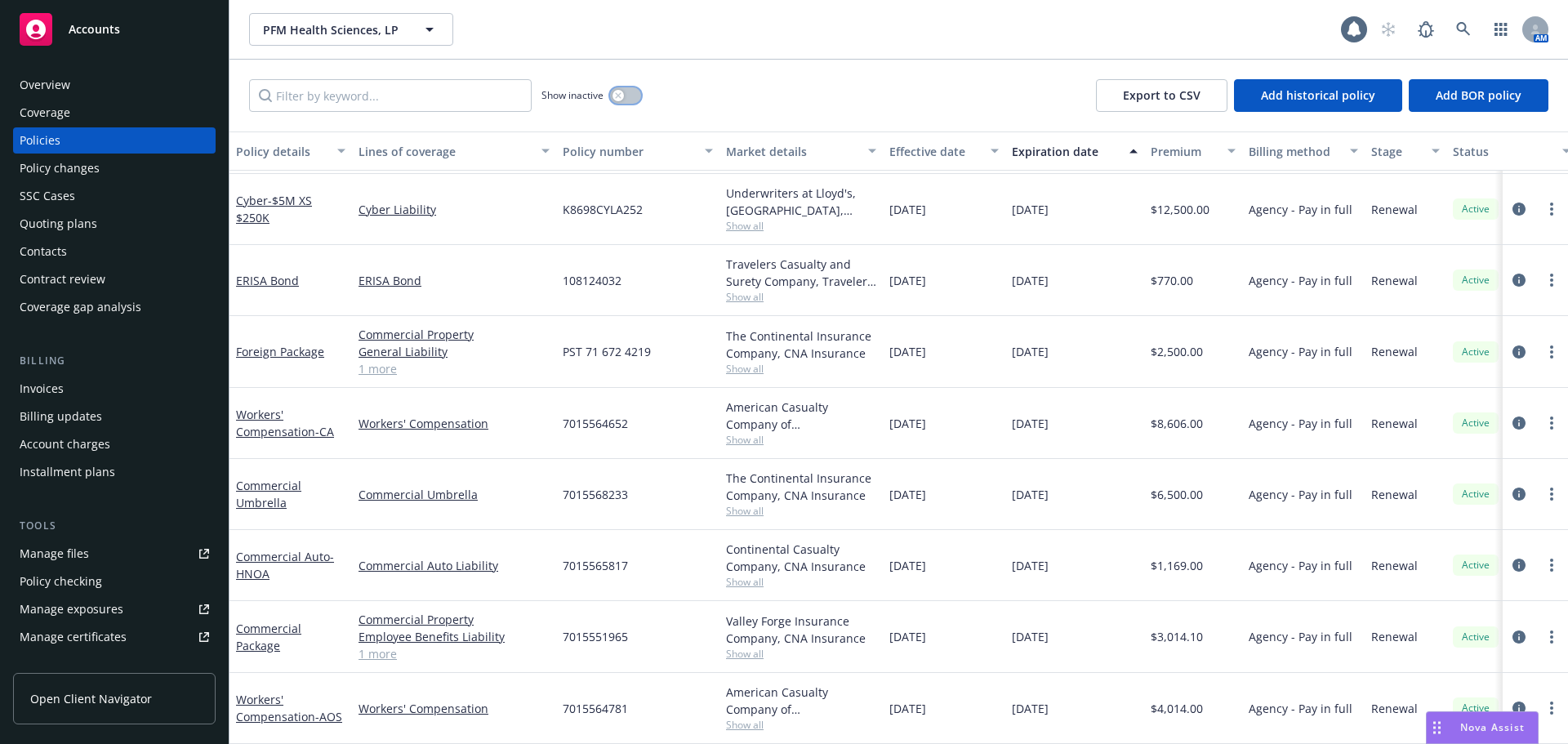
click at [630, 97] on button "button" at bounding box center [626, 96] width 31 height 17
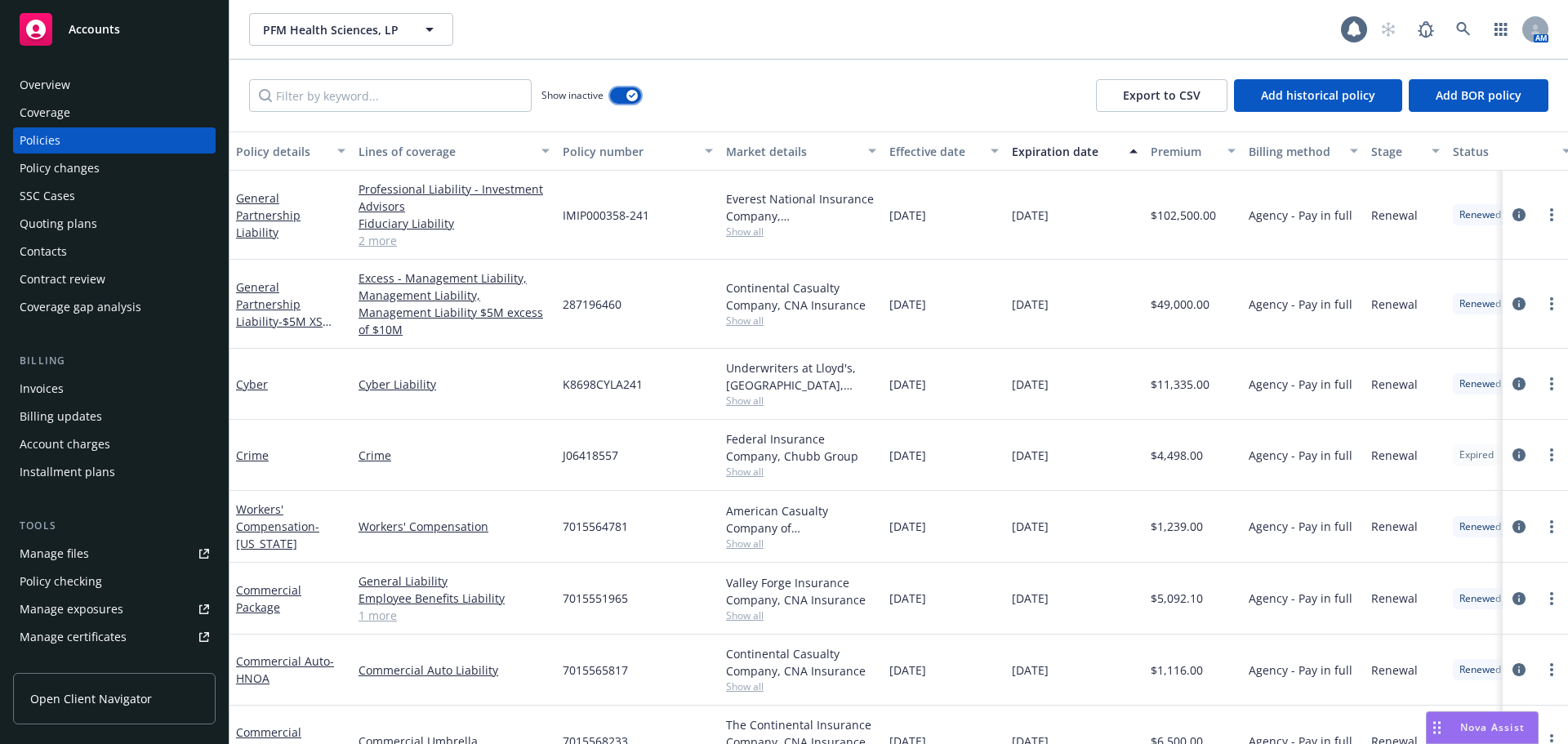
scroll to position [3414, 0]
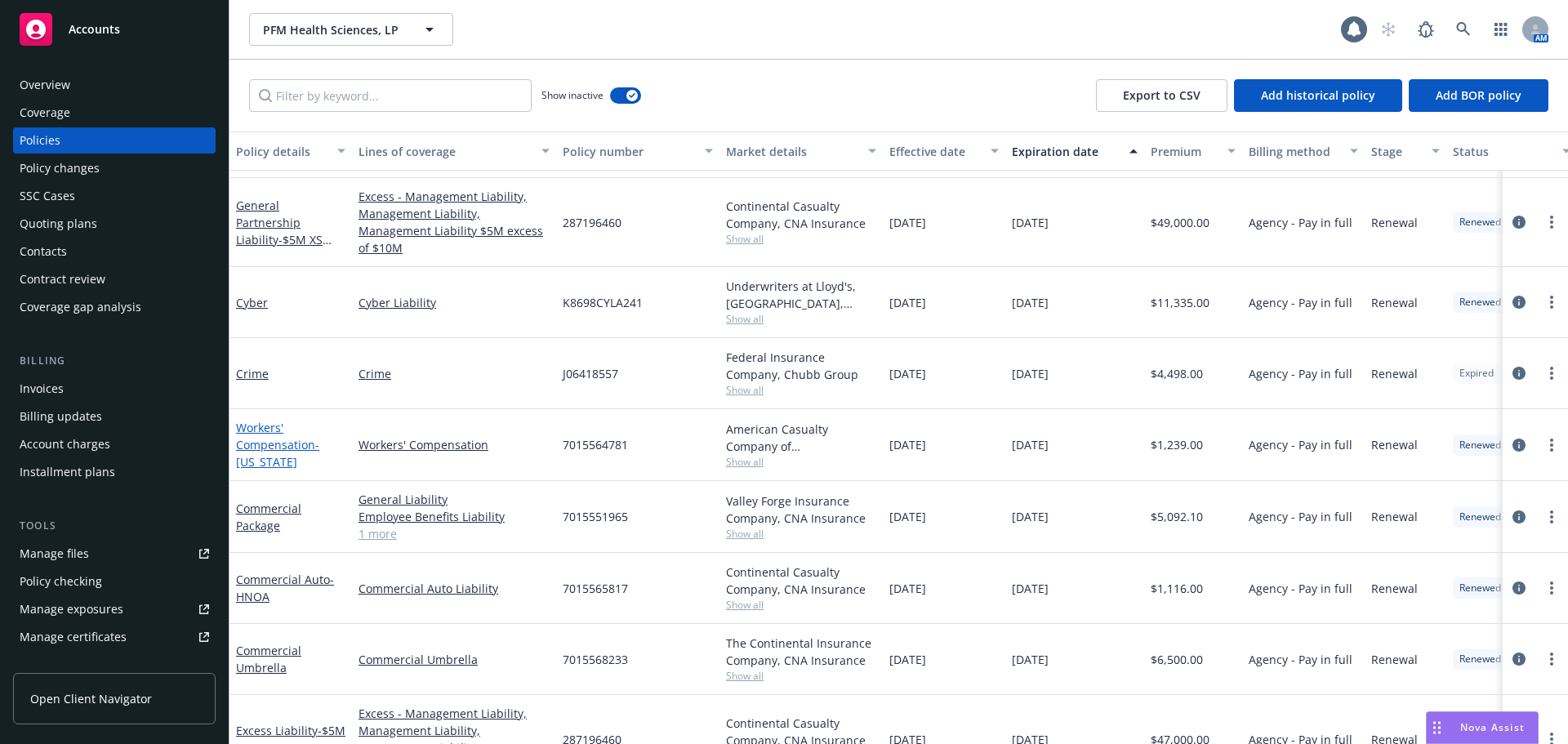
click at [279, 446] on span "- [US_STATE]" at bounding box center [278, 452] width 83 height 32
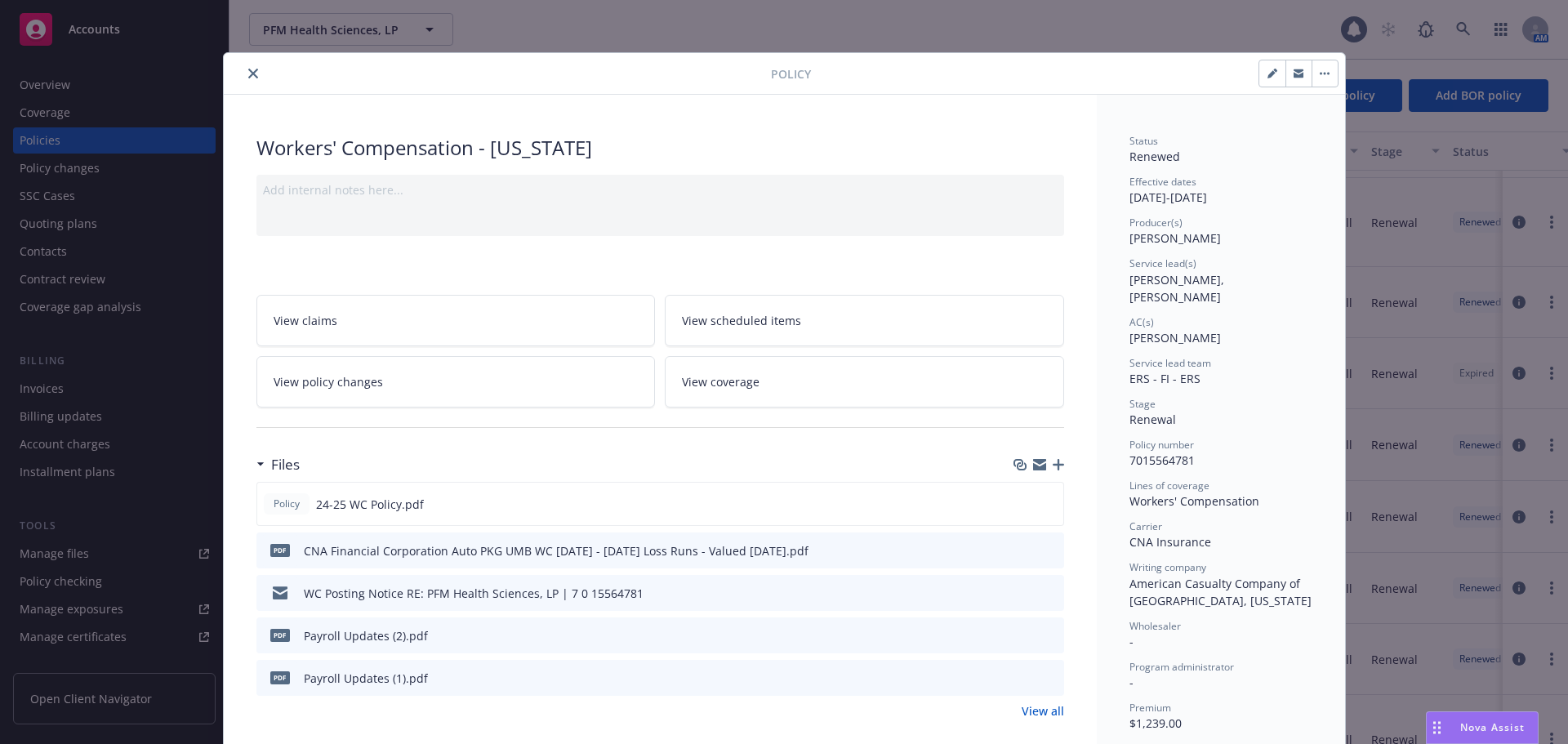
click at [1037, 468] on icon "button" at bounding box center [1039, 467] width 13 height 7
click at [248, 73] on icon "close" at bounding box center [253, 73] width 10 height 10
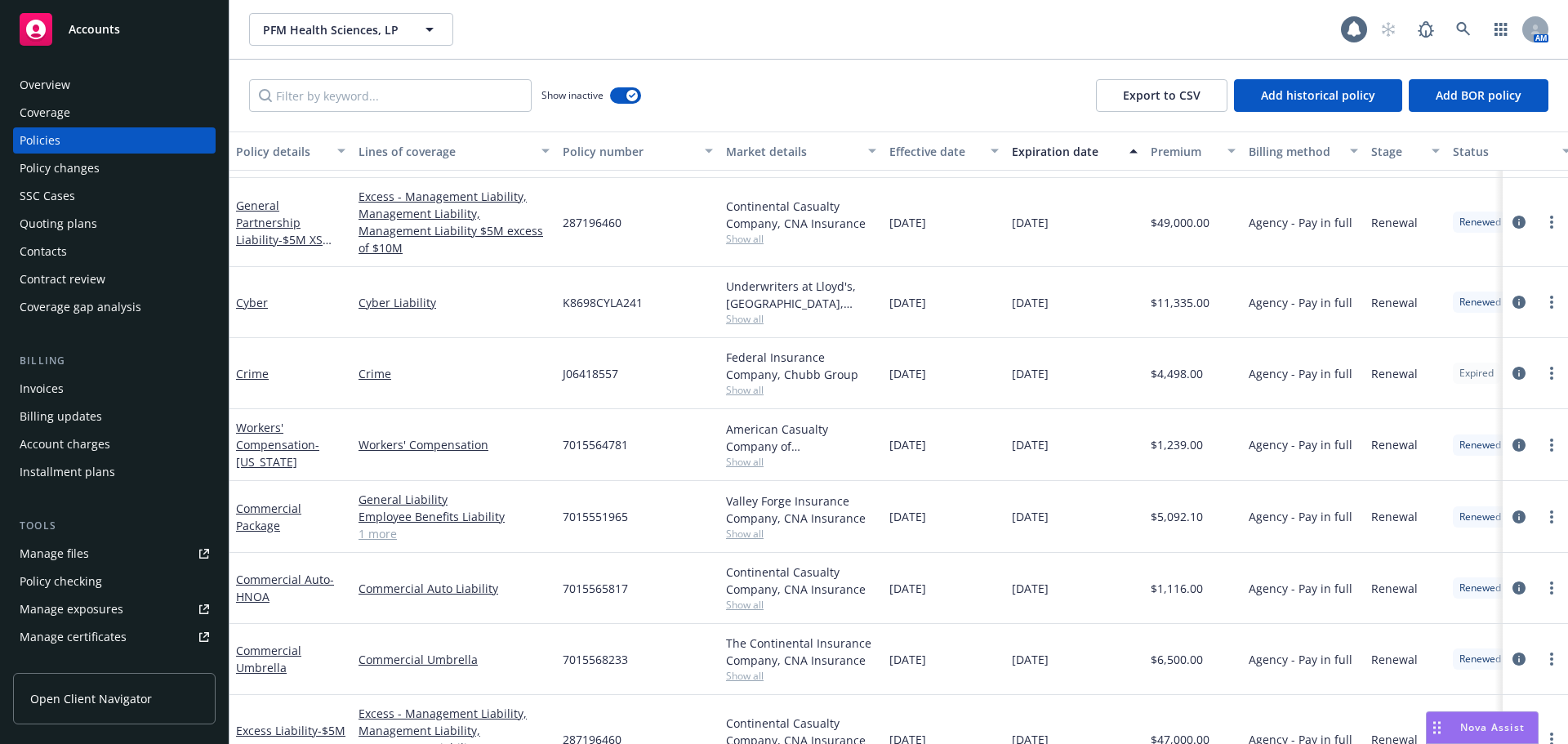
click at [126, 29] on div "Accounts" at bounding box center [114, 29] width 189 height 32
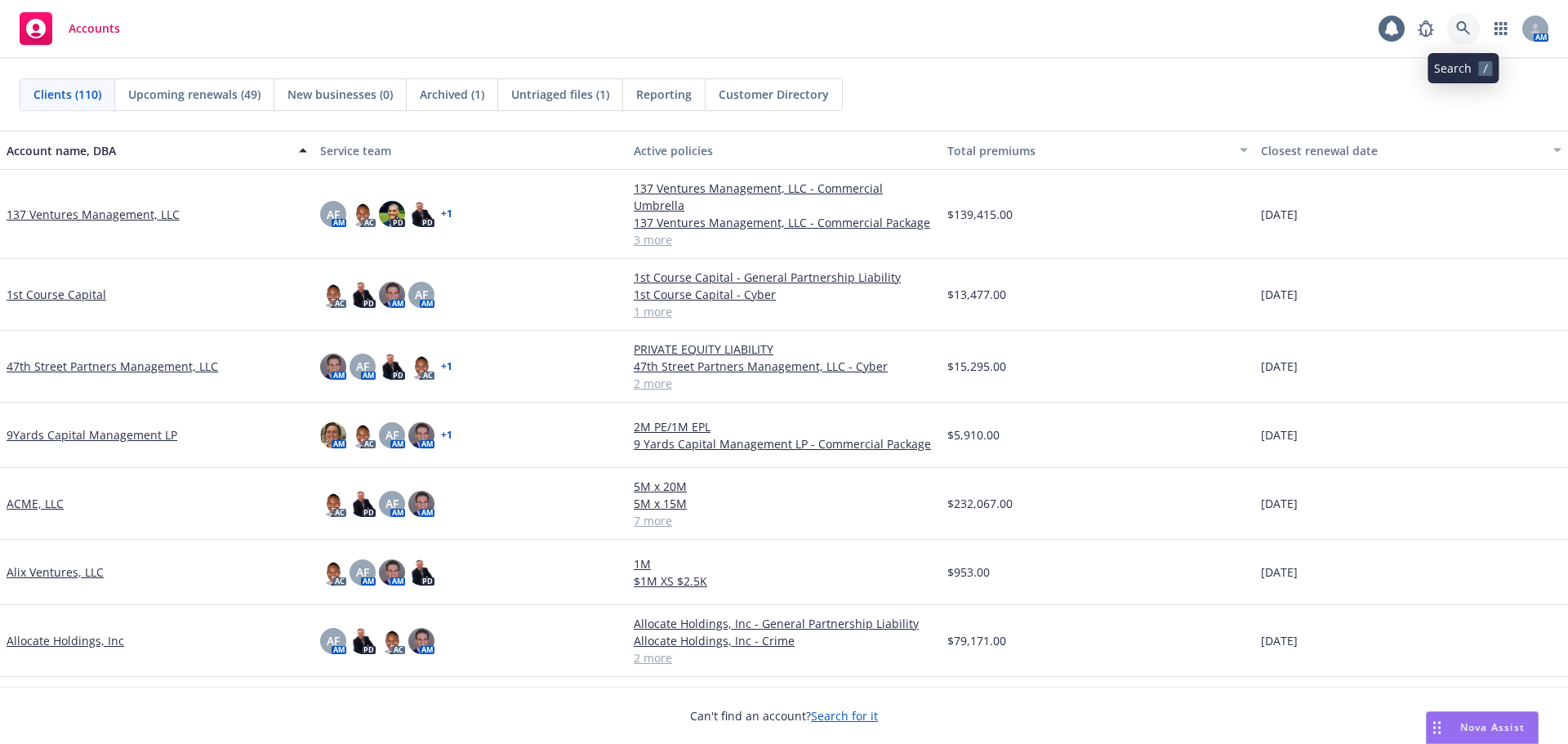
click at [1456, 18] on link at bounding box center [1463, 28] width 32 height 32
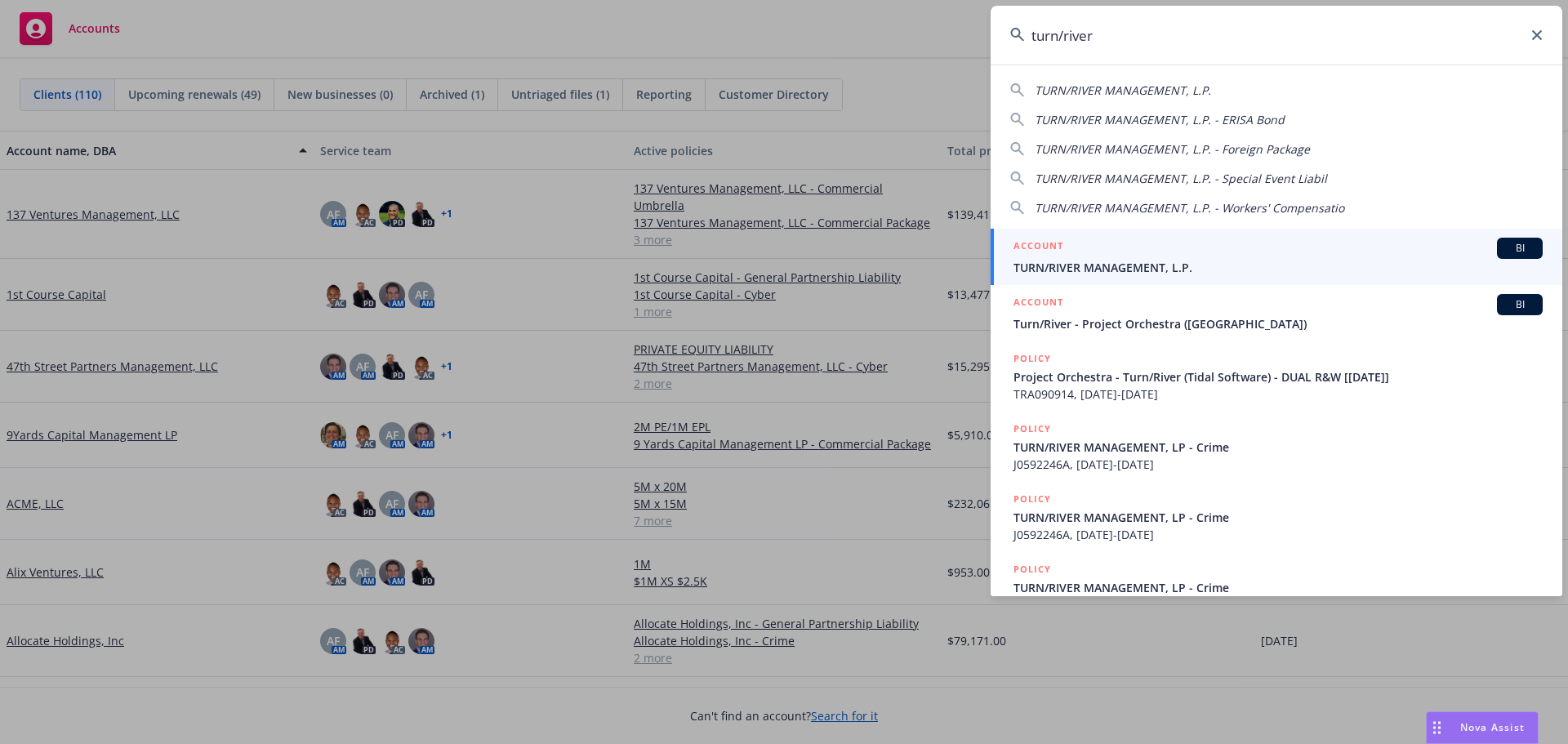
type input "turn/river"
click at [1102, 246] on div "ACCOUNT BI" at bounding box center [1277, 247] width 529 height 21
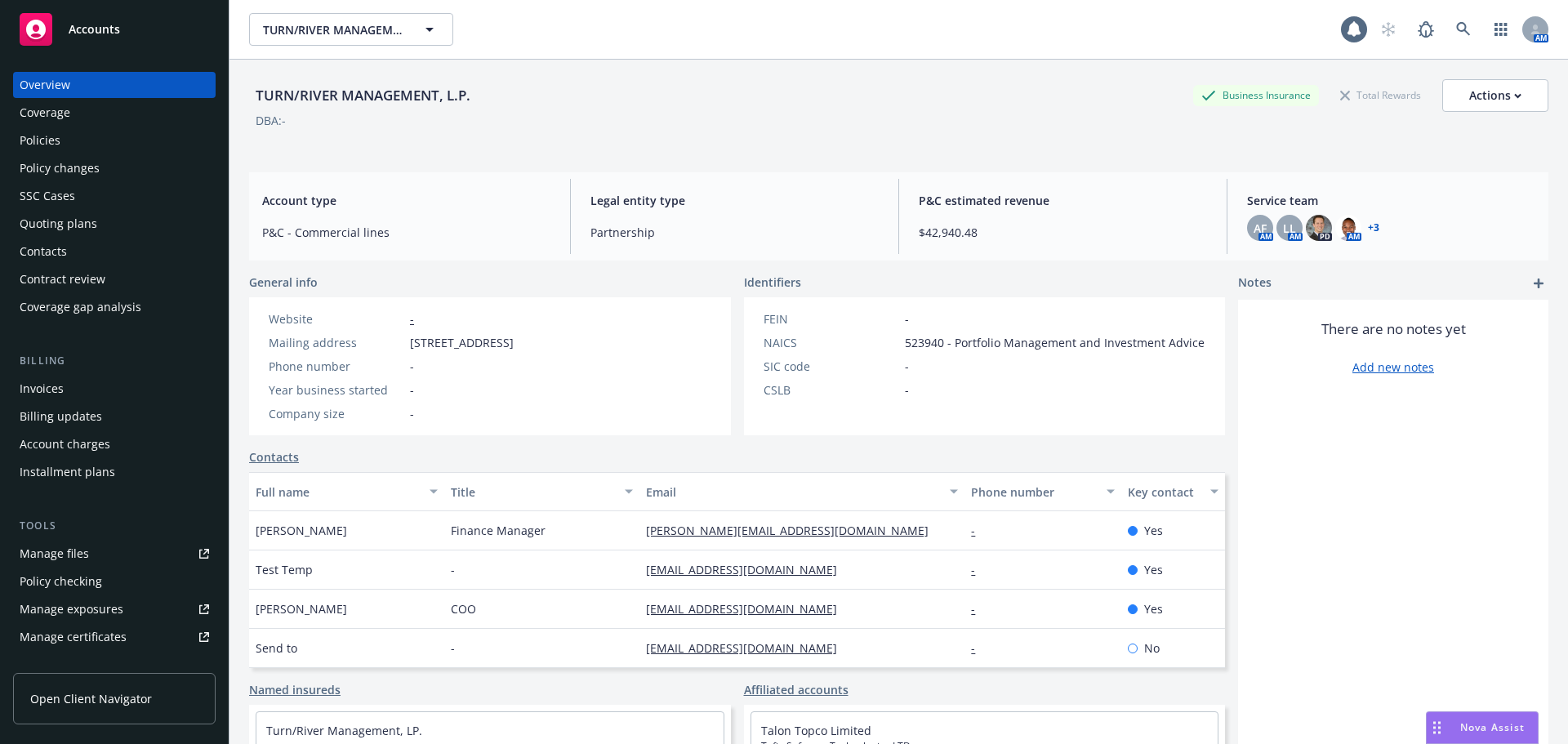
click at [120, 151] on div "Policies" at bounding box center [114, 140] width 189 height 26
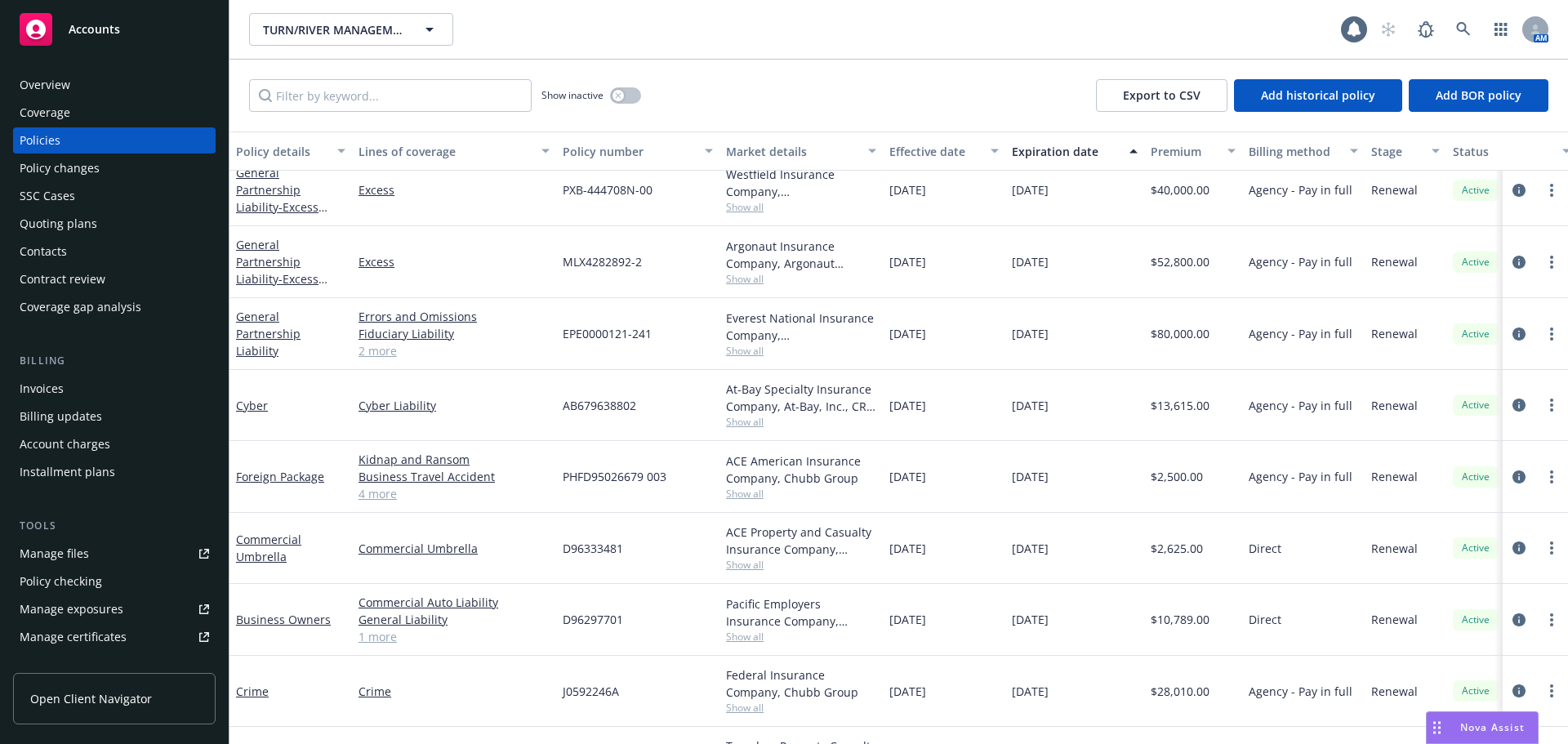
scroll to position [78, 0]
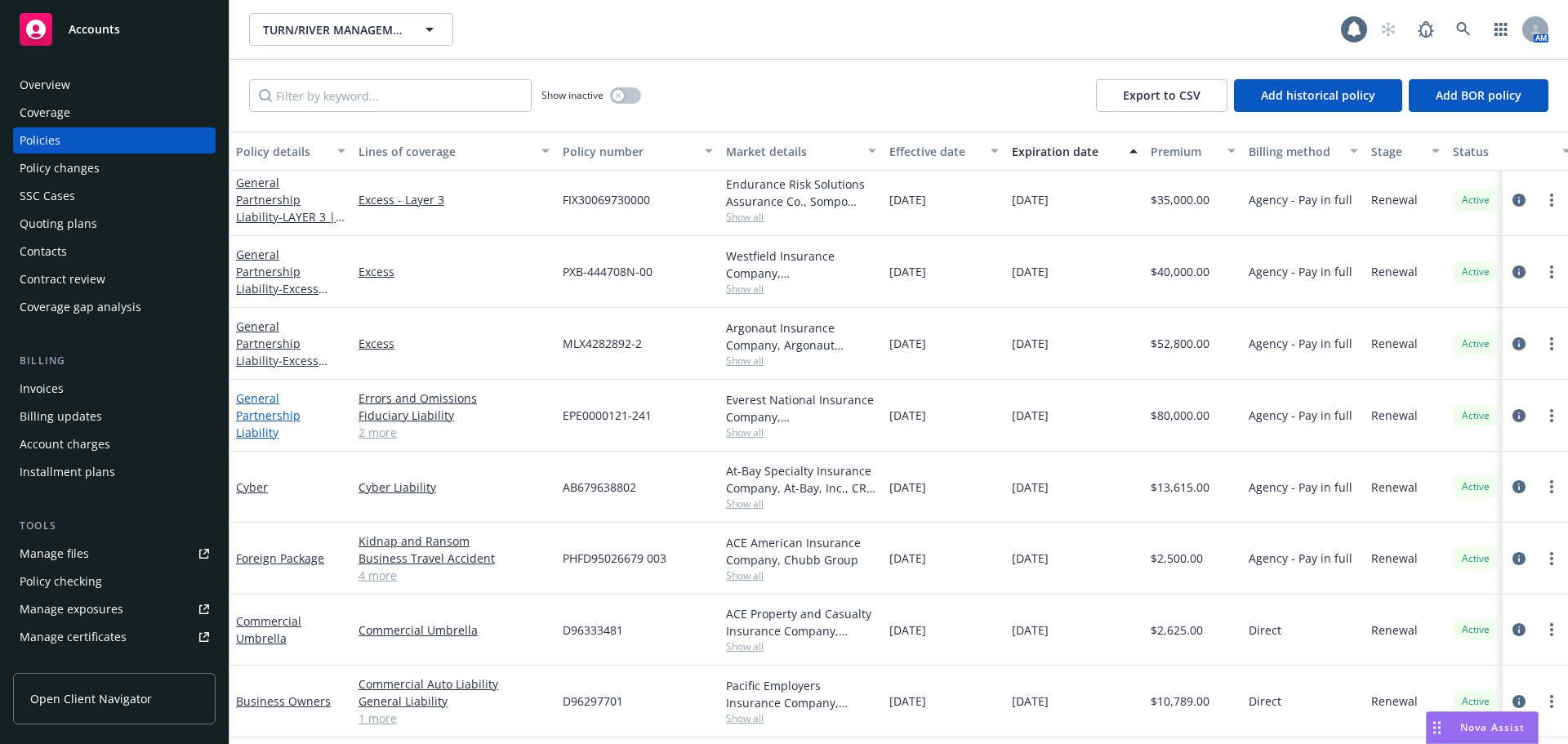
click at [277, 408] on link "General Partnership Liability" at bounding box center [269, 415] width 65 height 50
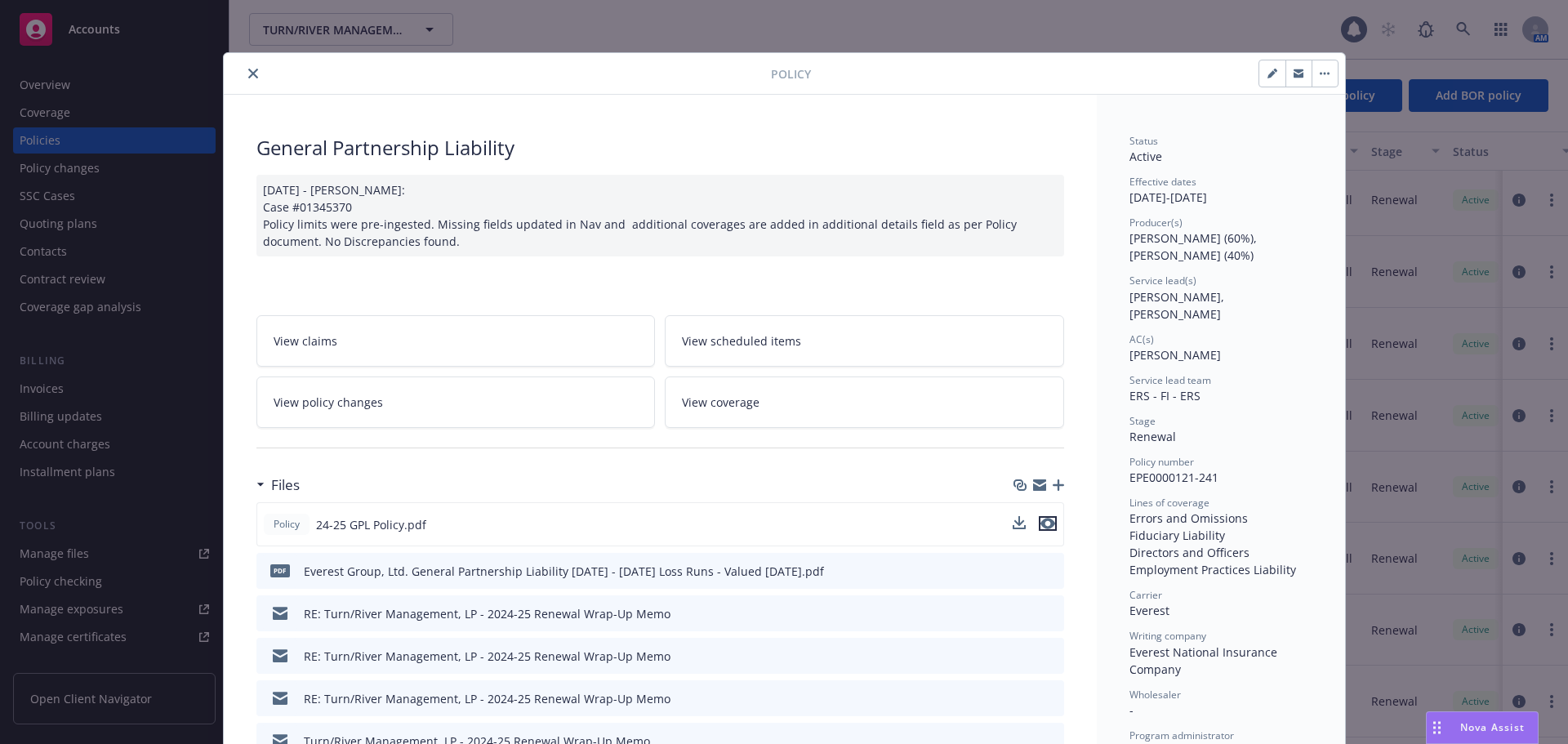
click at [1045, 528] on icon "preview file" at bounding box center [1047, 523] width 15 height 11
click at [251, 74] on button "close" at bounding box center [253, 73] width 19 height 19
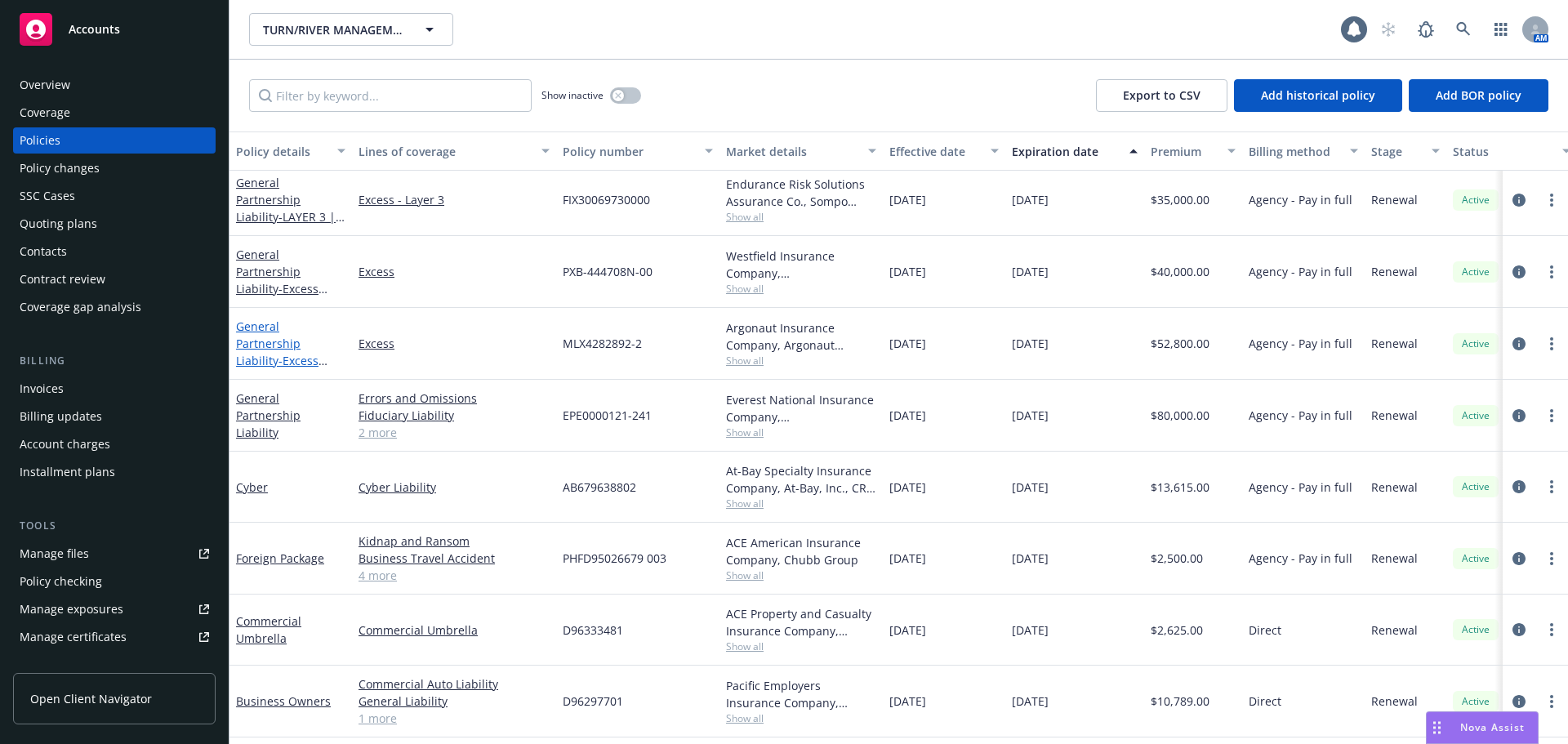
click at [315, 353] on span "- Excess (LAYER 1) | 5M xs 5M" at bounding box center [283, 378] width 95 height 50
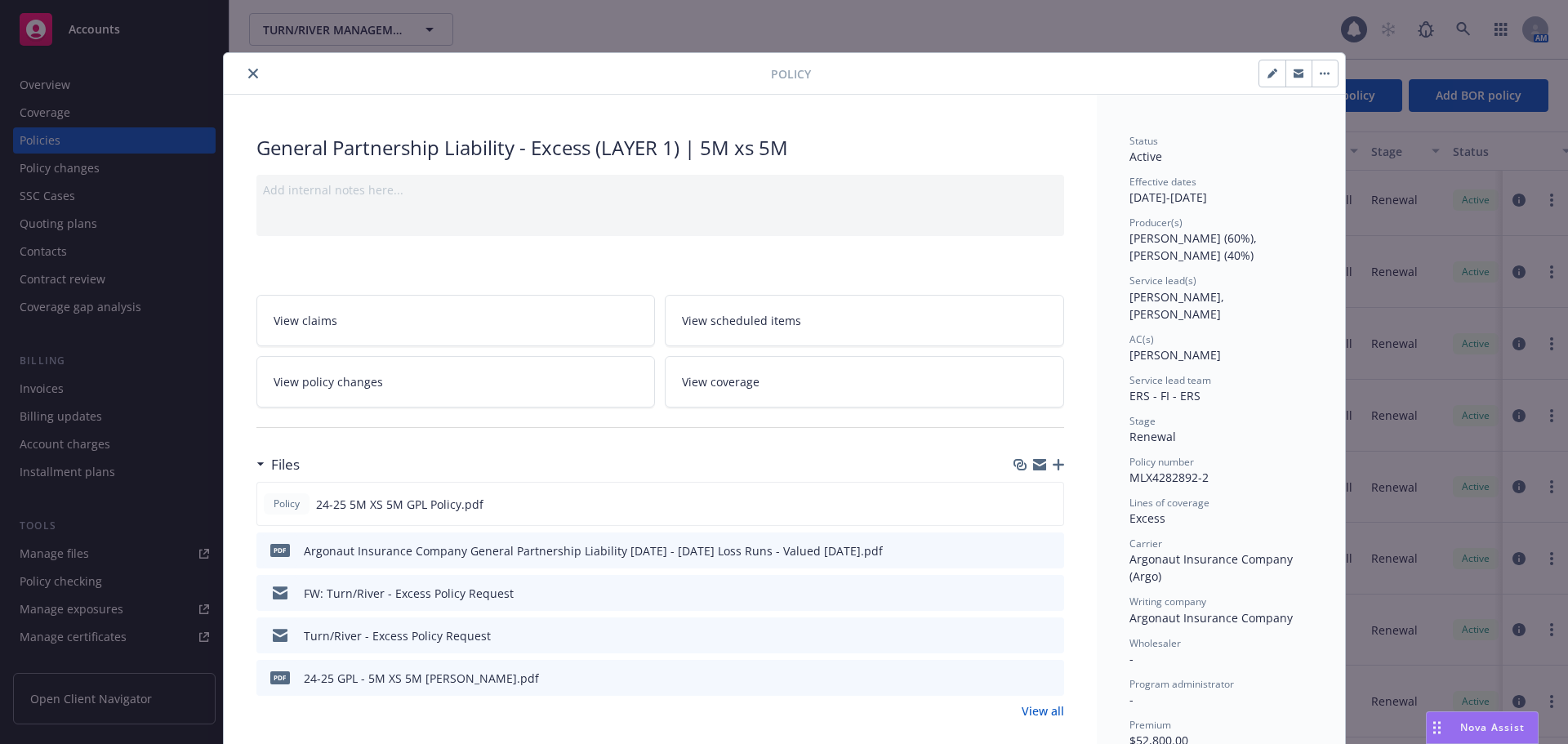
drag, startPoint x: 245, startPoint y: 75, endPoint x: 272, endPoint y: 89, distance: 30.4
click at [248, 75] on icon "close" at bounding box center [253, 73] width 10 height 10
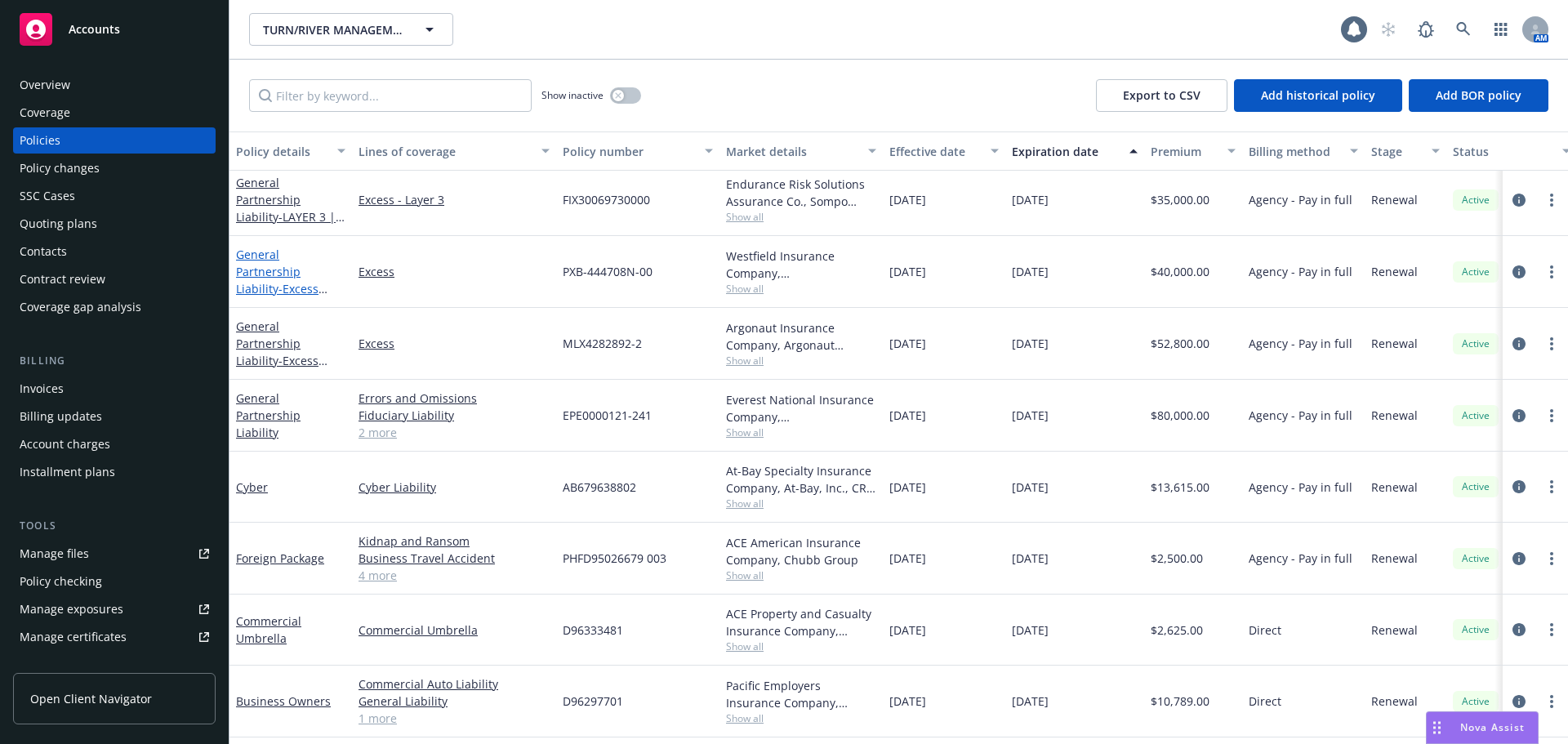
click at [257, 265] on link "General Partnership Liability - Excess (LAYER 2)" at bounding box center [277, 280] width 82 height 67
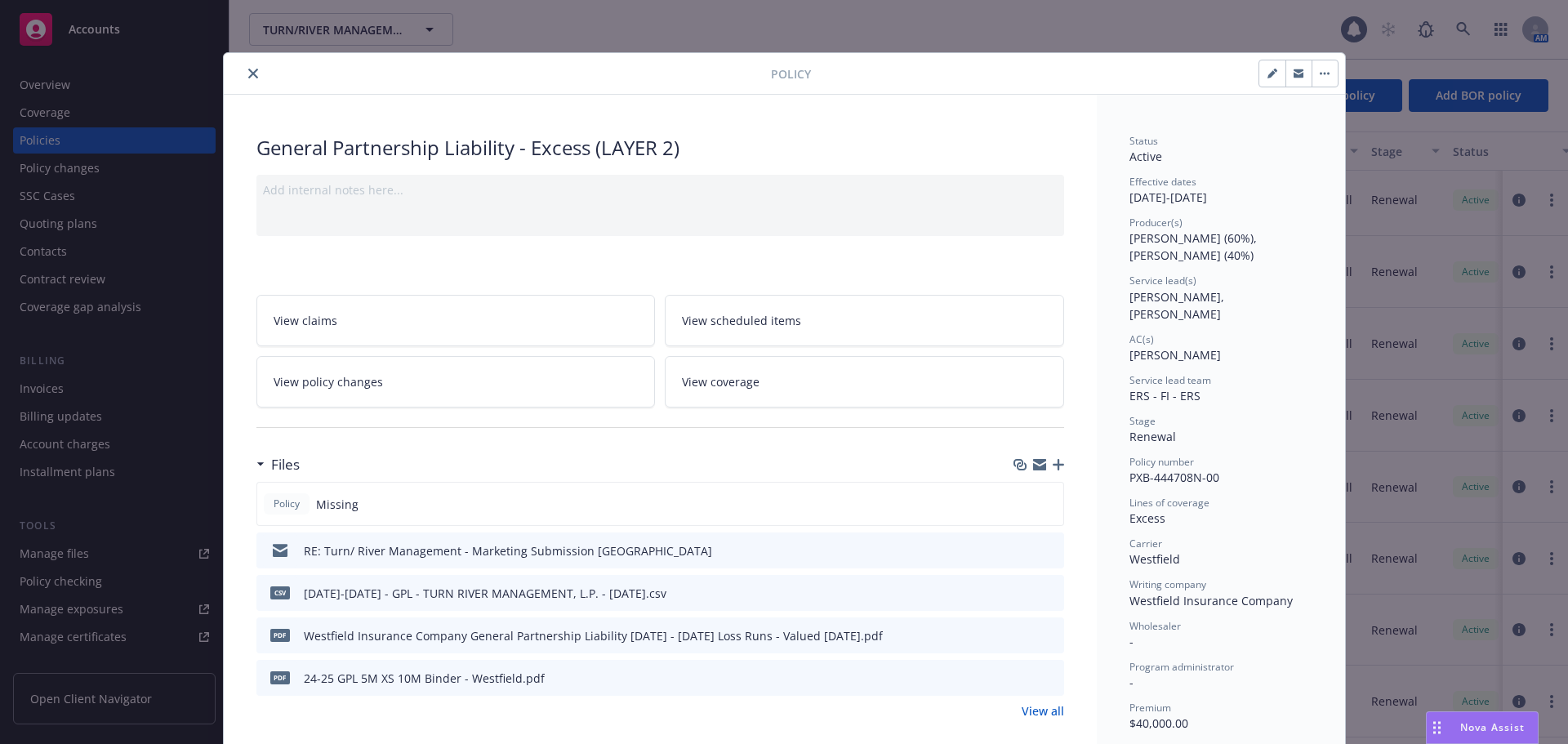
click at [251, 75] on icon "close" at bounding box center [253, 73] width 10 height 10
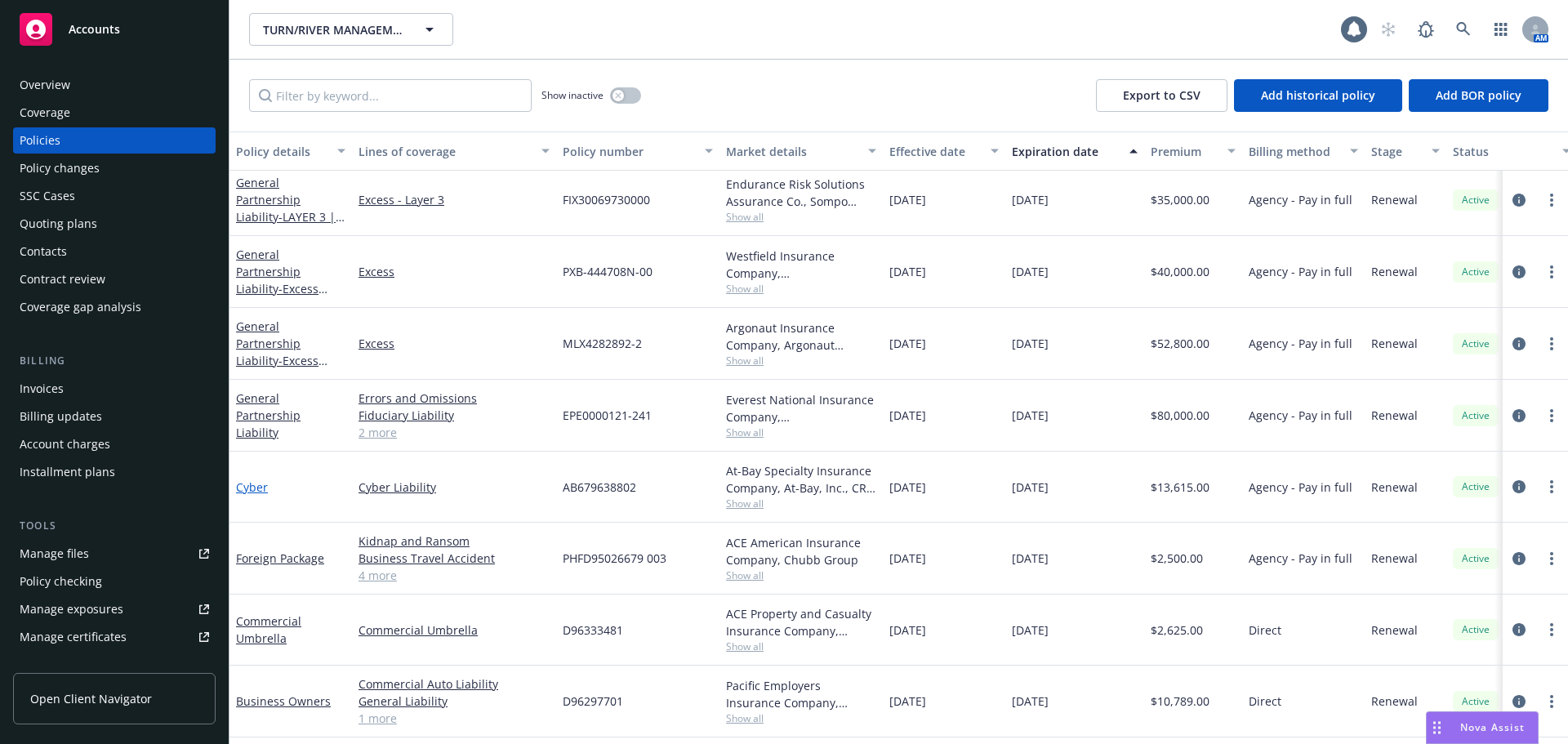
click at [246, 486] on link "Cyber" at bounding box center [252, 486] width 32 height 16
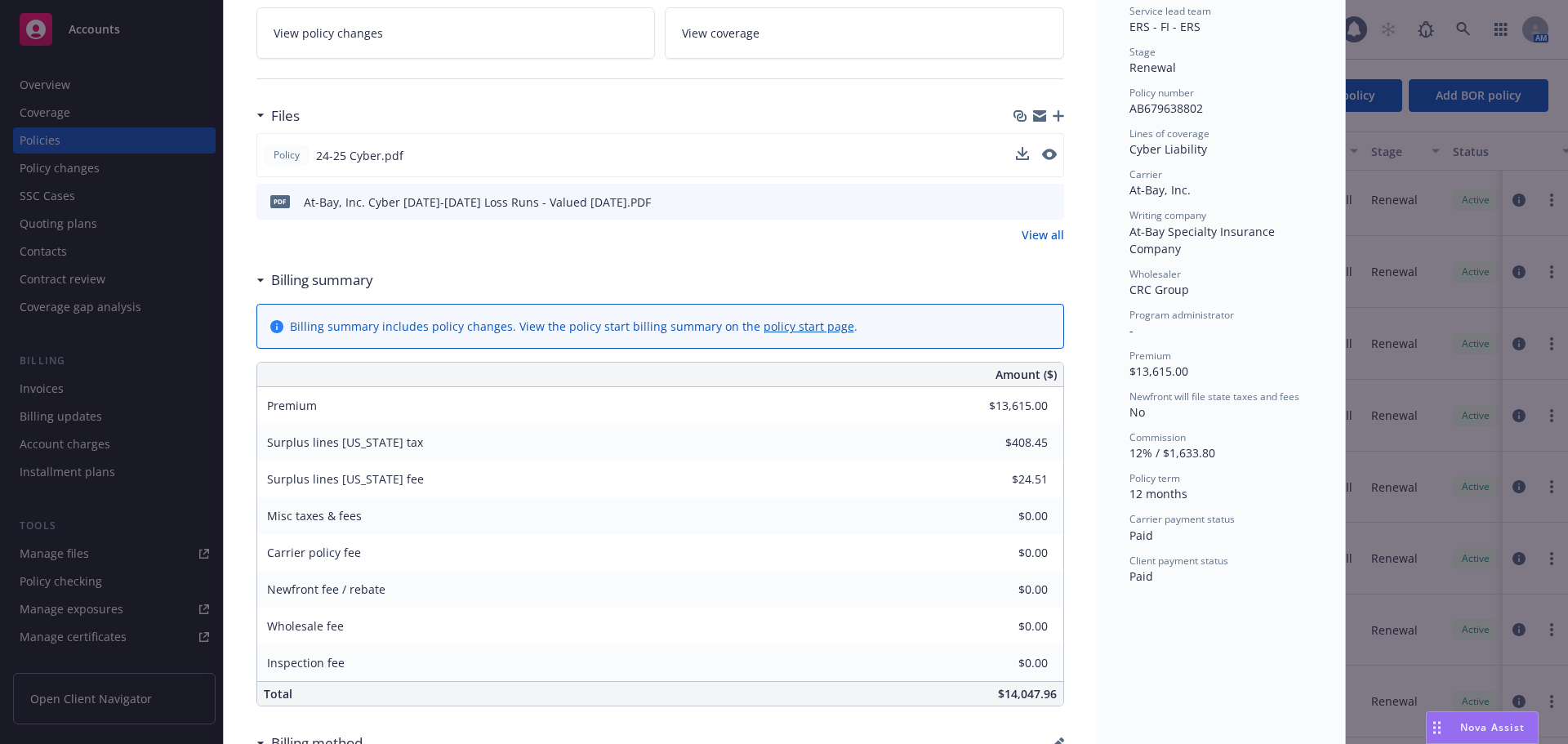
scroll to position [408, 0]
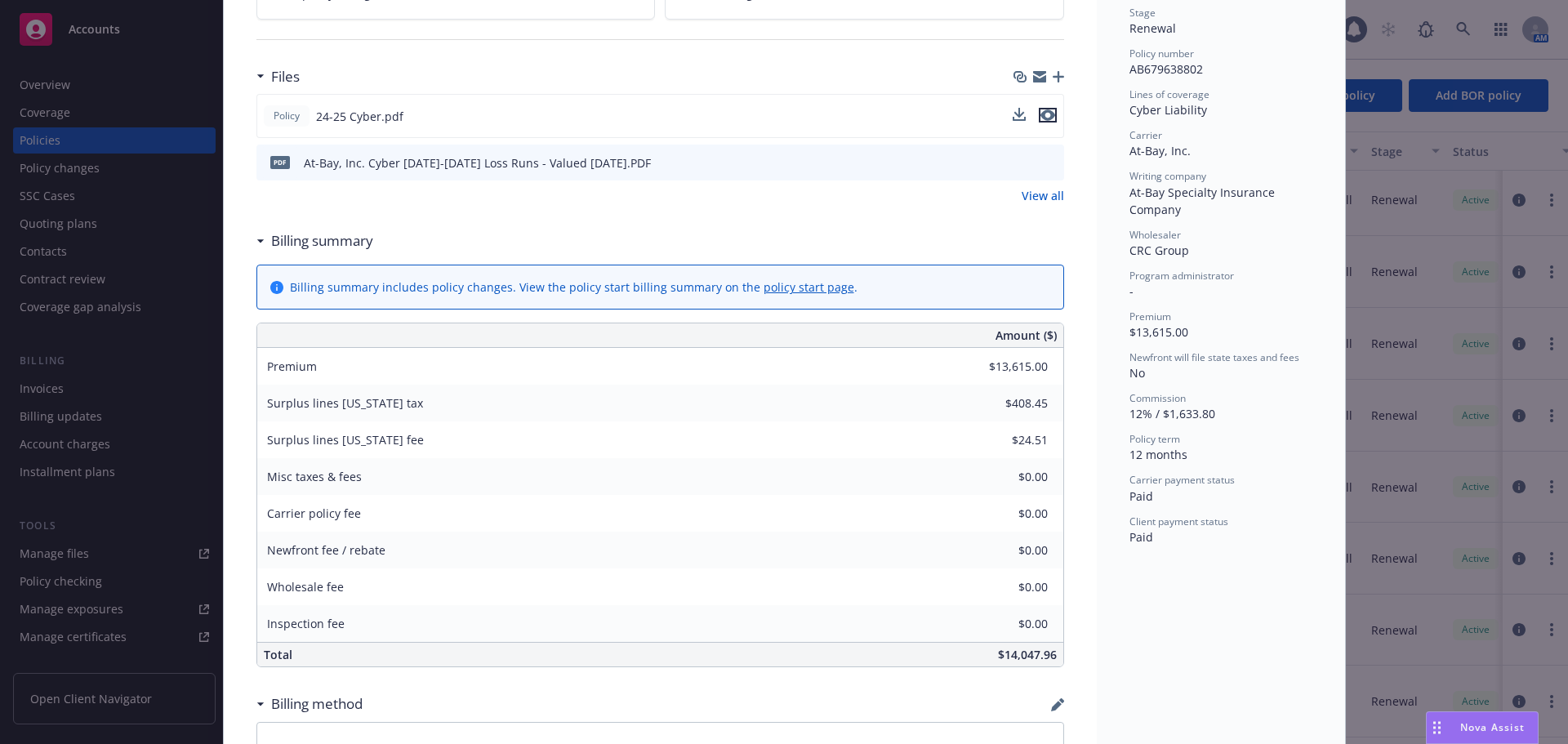
click at [1041, 117] on icon "preview file" at bounding box center [1047, 115] width 15 height 11
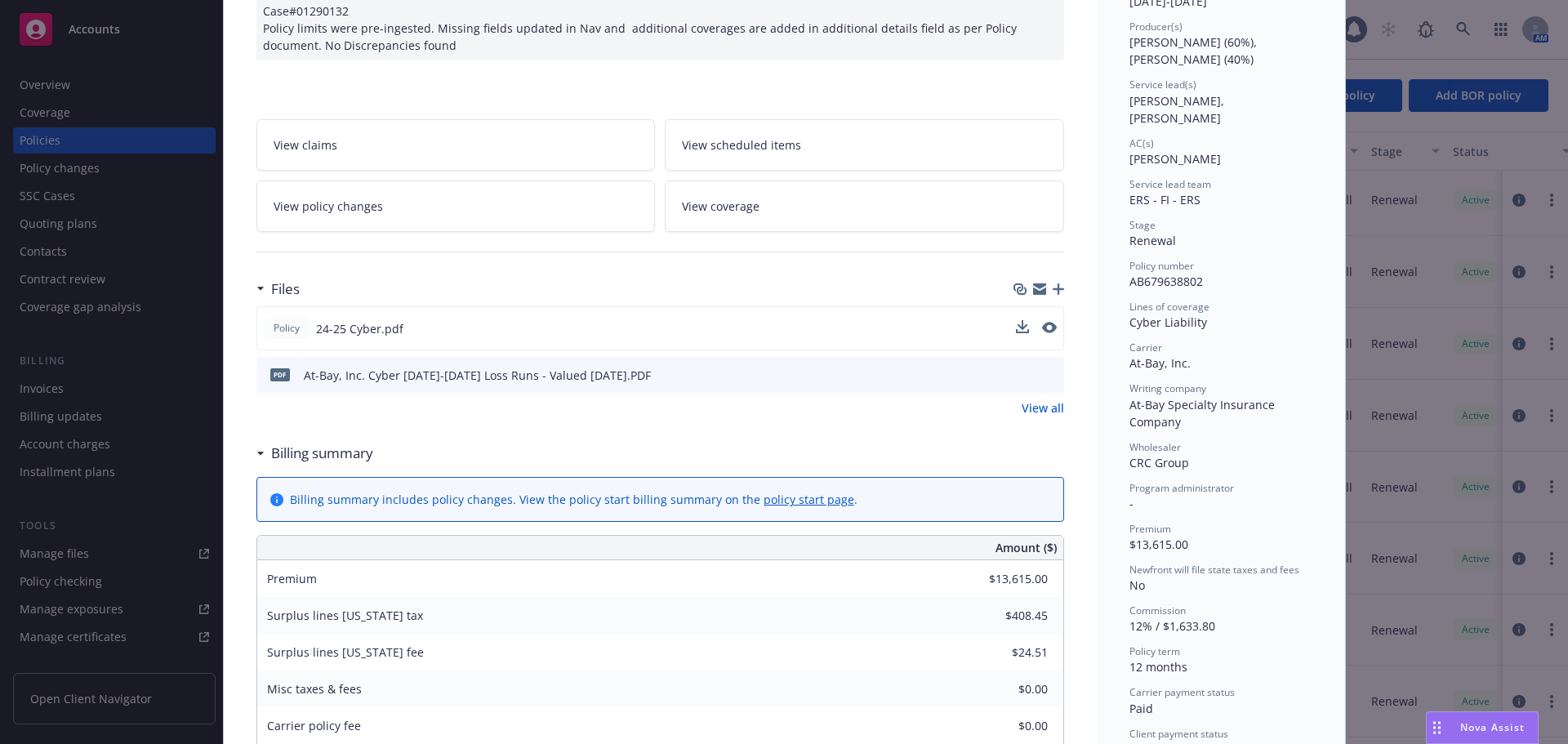
scroll to position [0, 0]
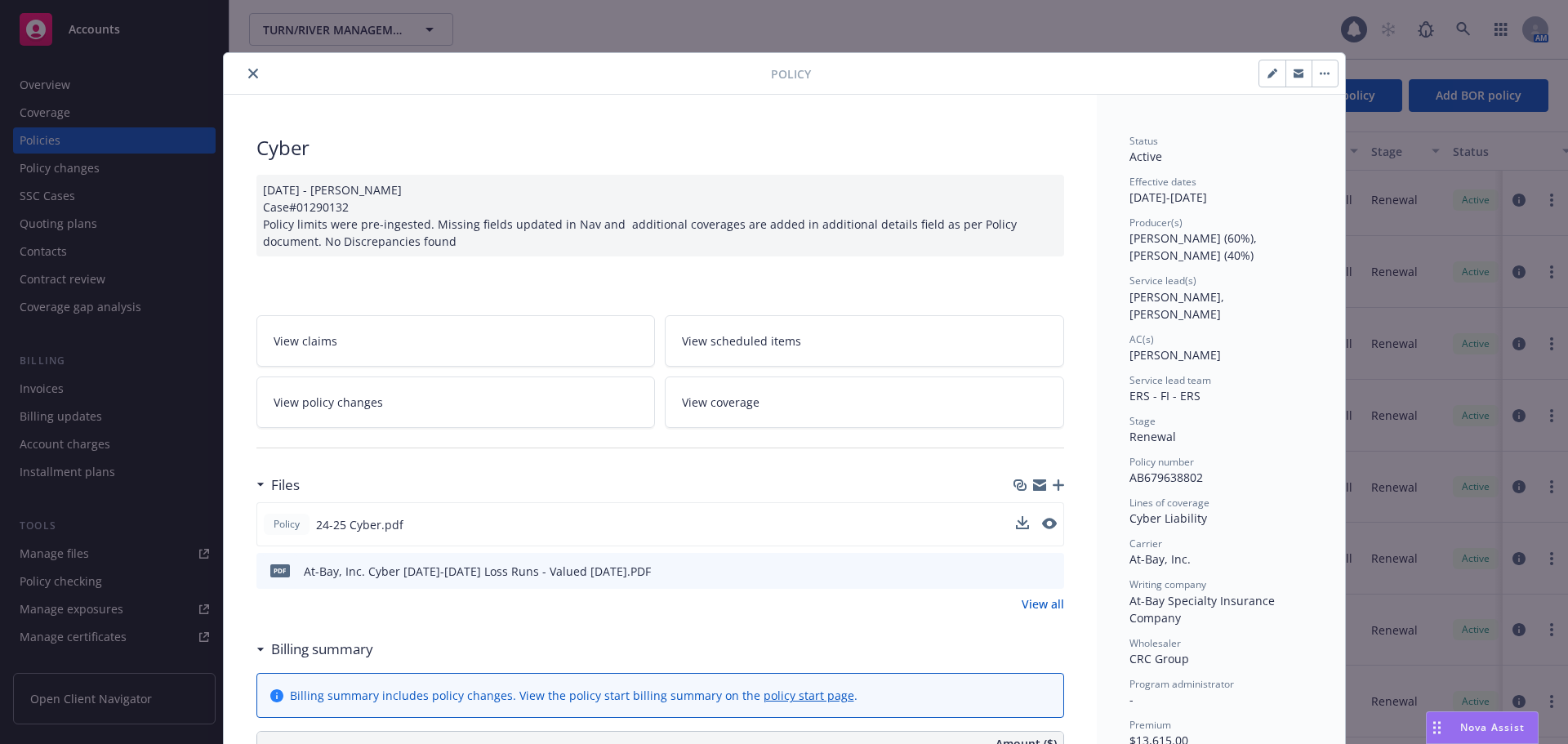
click at [248, 75] on icon "close" at bounding box center [253, 73] width 10 height 10
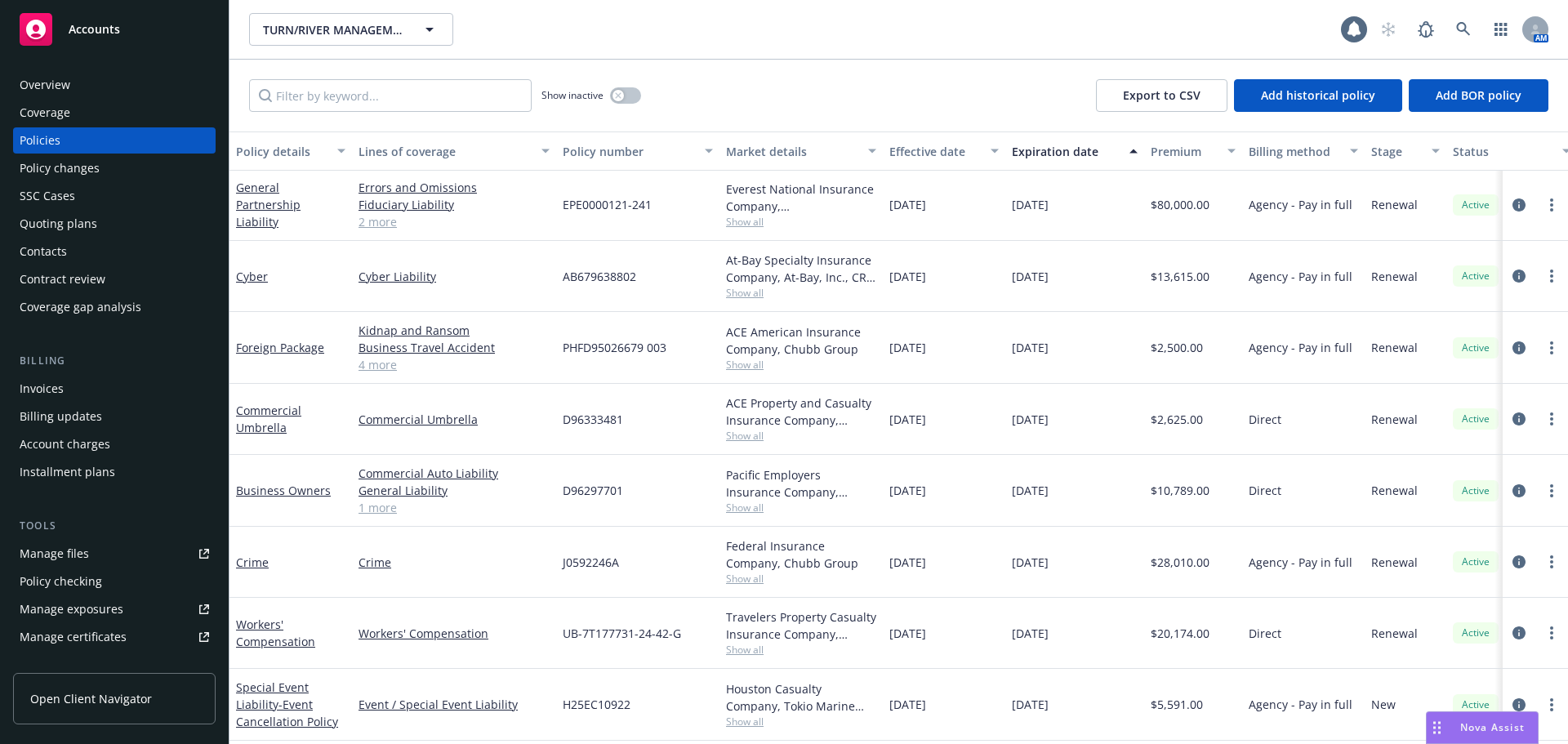
scroll to position [322, 0]
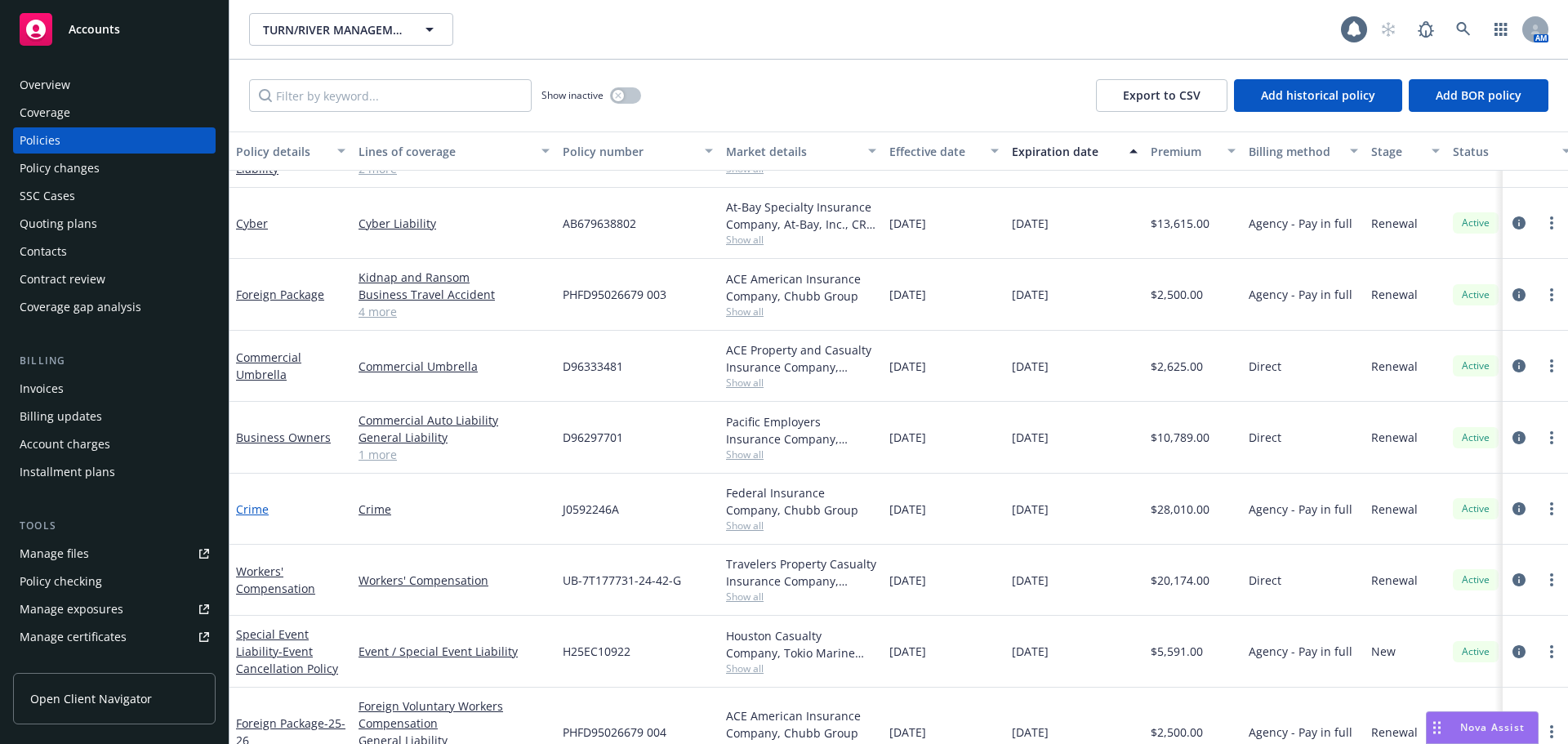
click at [254, 503] on link "Crime" at bounding box center [252, 509] width 32 height 16
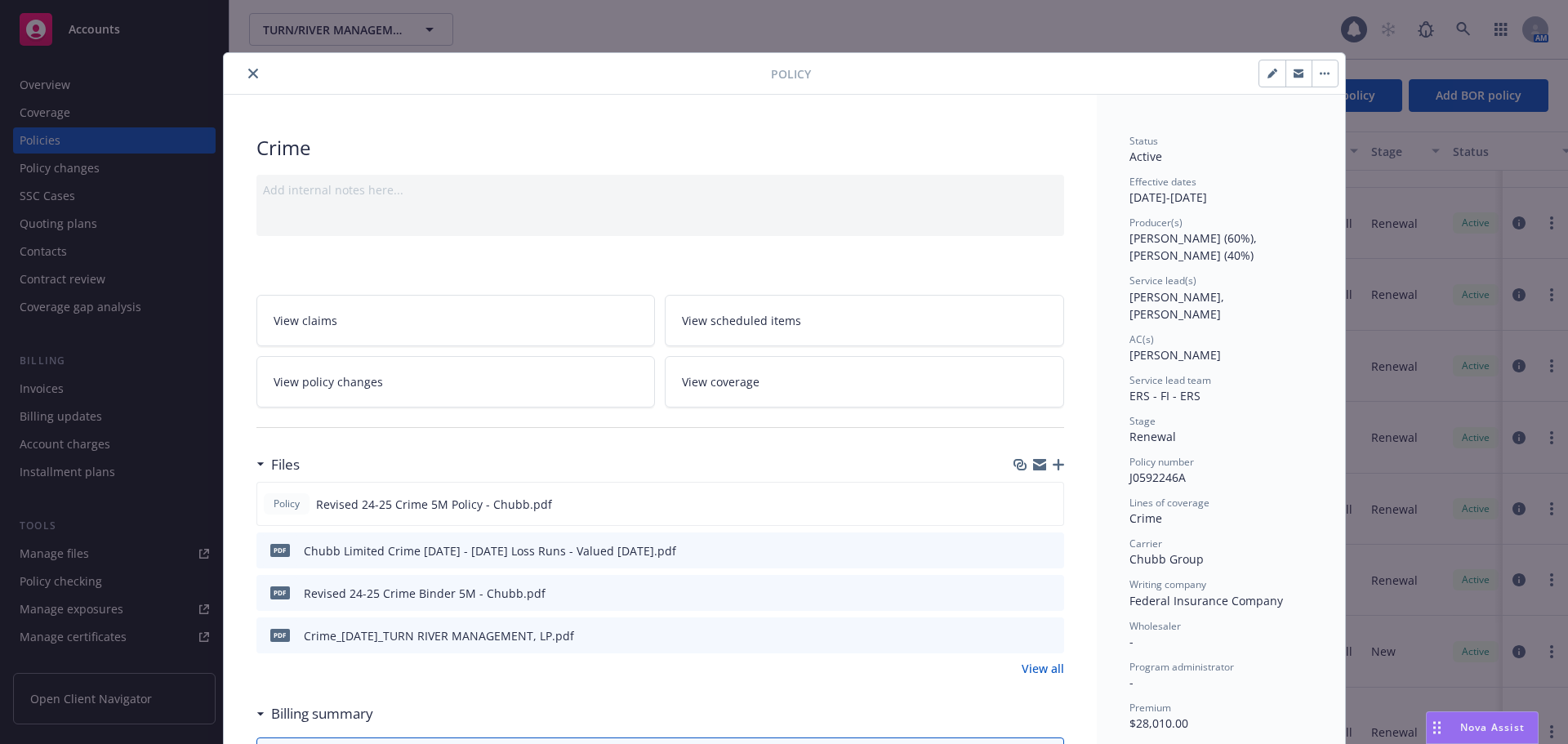
click at [250, 78] on icon "close" at bounding box center [253, 73] width 10 height 10
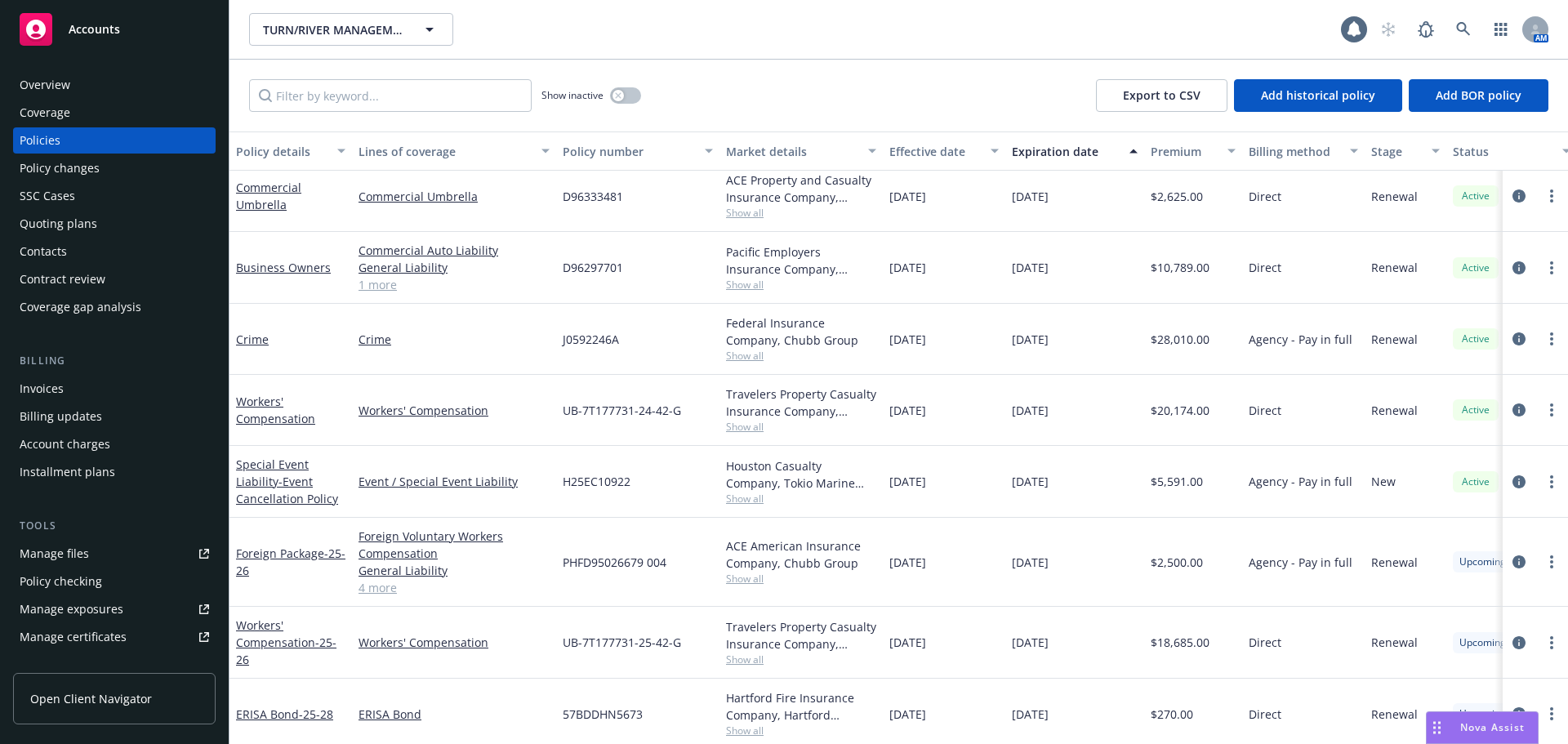
scroll to position [322, 0]
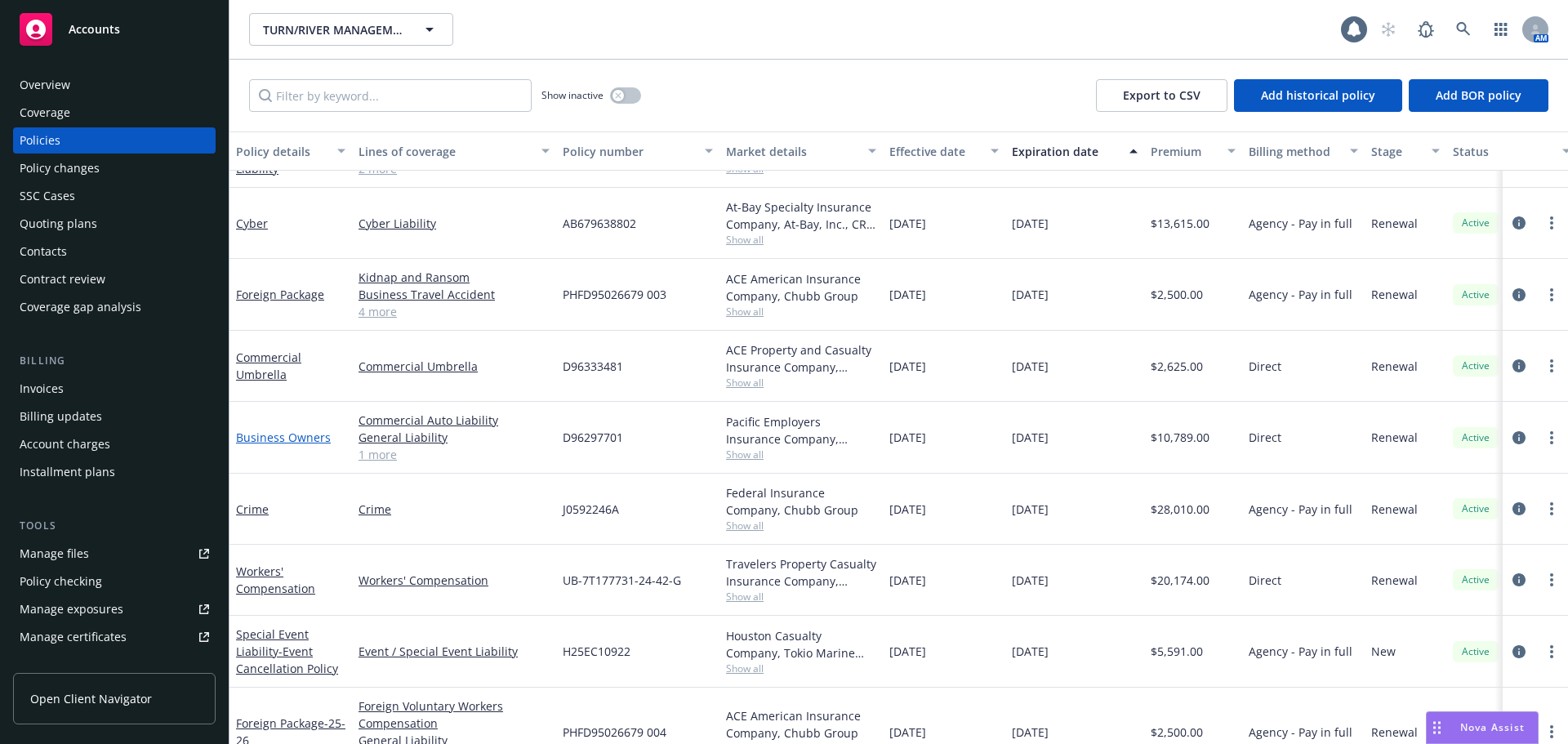
click at [301, 438] on link "Business Owners" at bounding box center [283, 437] width 95 height 16
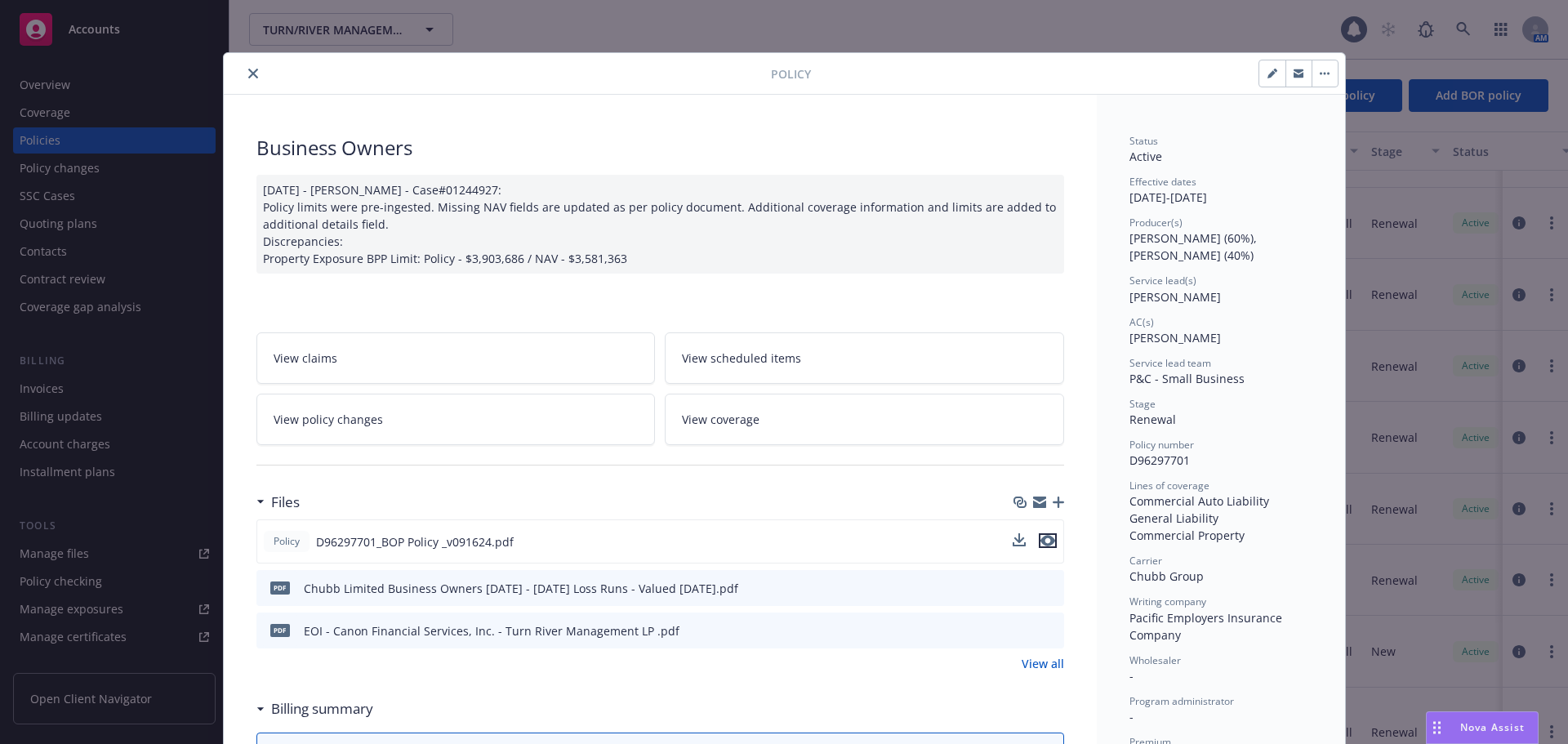
click at [1045, 543] on icon "preview file" at bounding box center [1047, 540] width 15 height 11
click at [248, 68] on icon "close" at bounding box center [253, 73] width 10 height 10
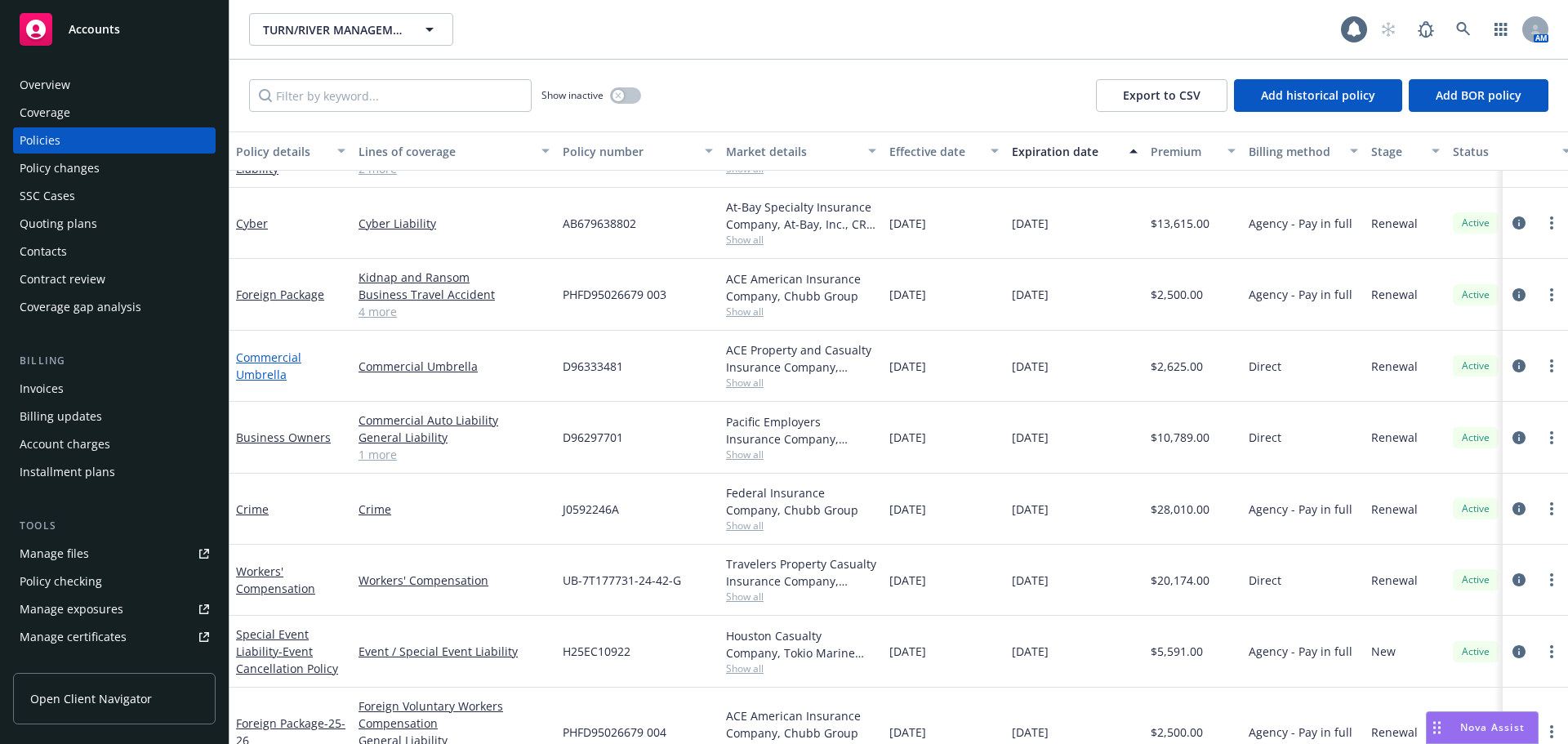
click at [247, 359] on link "Commercial Umbrella" at bounding box center [269, 366] width 66 height 32
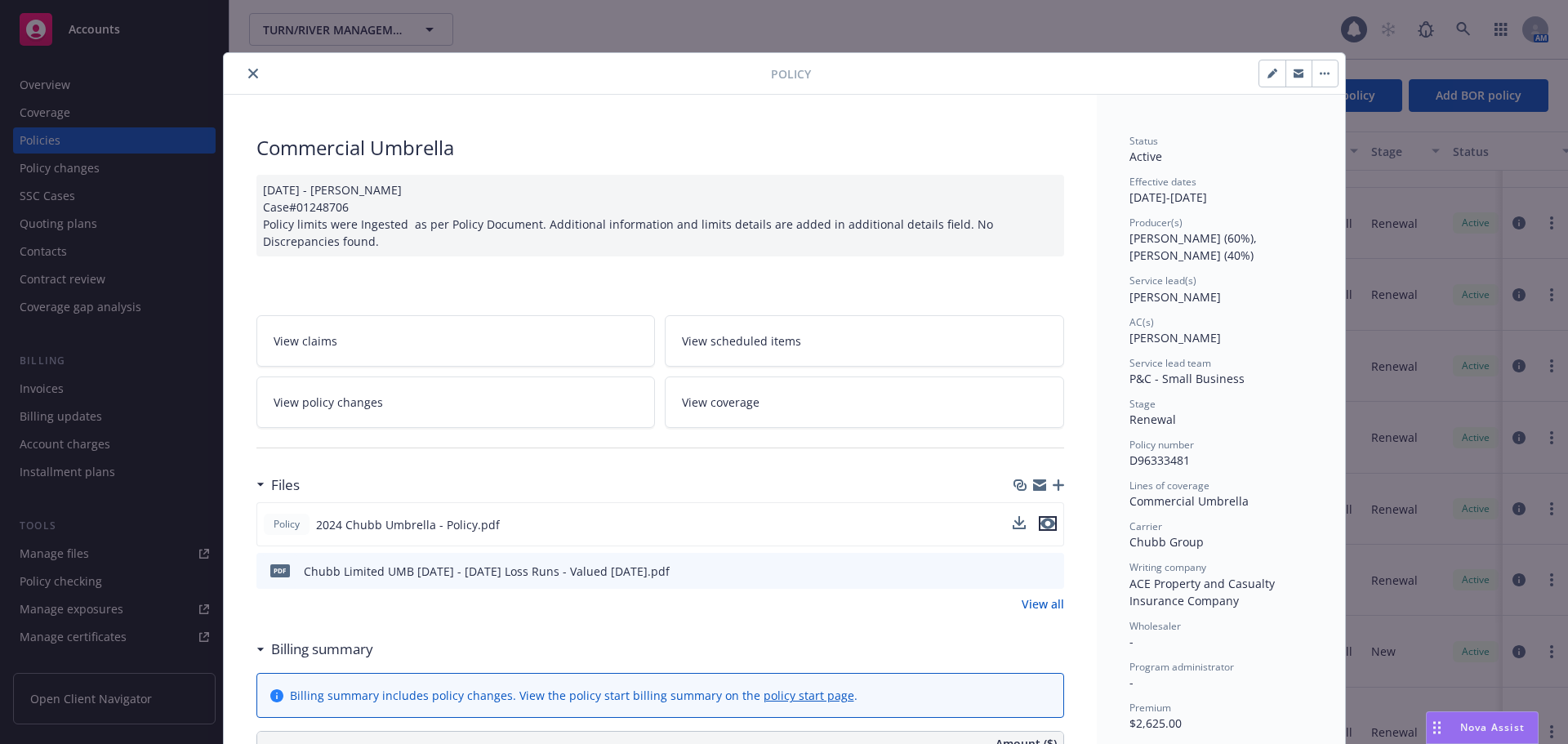
click at [1044, 524] on icon "preview file" at bounding box center [1047, 523] width 15 height 11
click at [248, 75] on icon "close" at bounding box center [253, 73] width 10 height 10
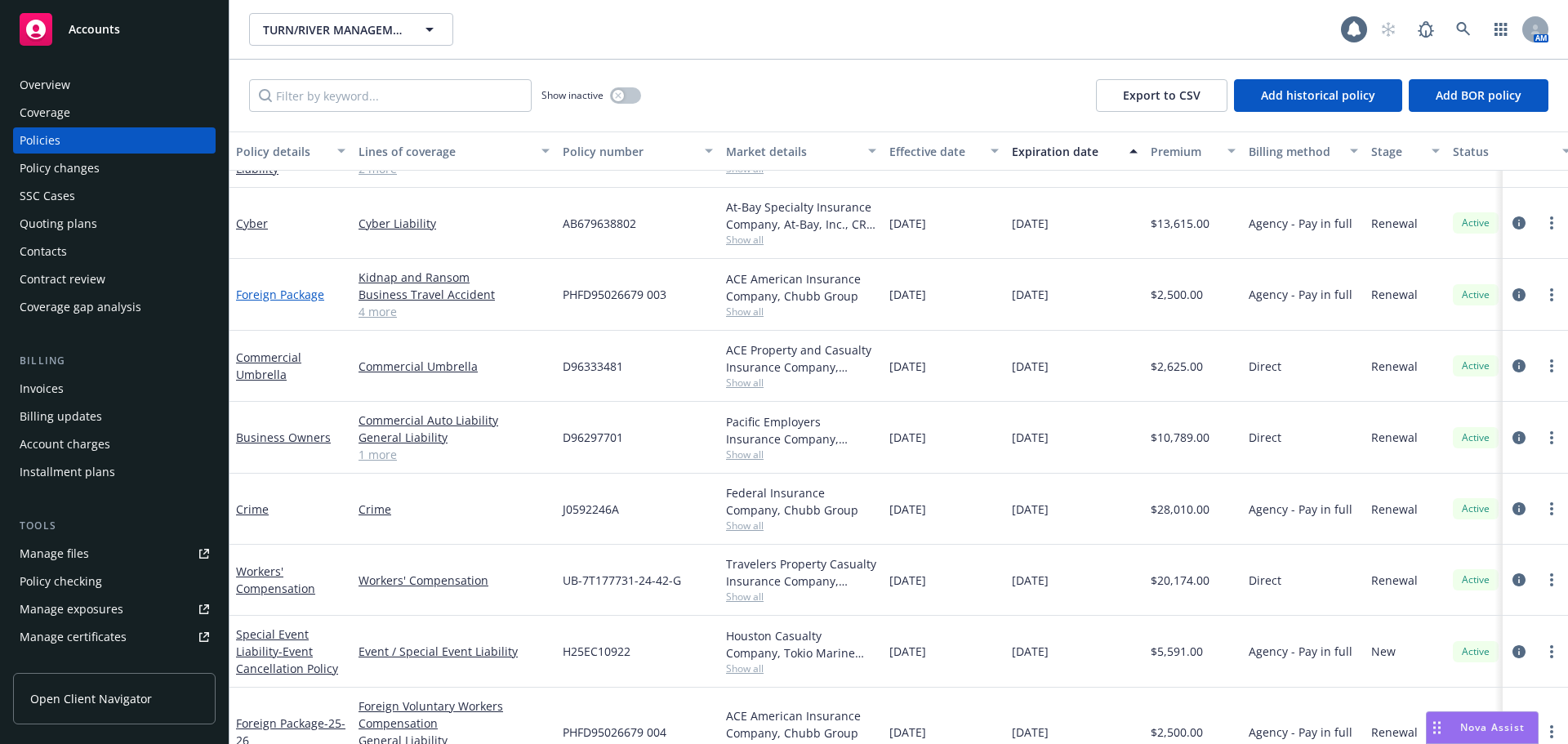
click at [275, 294] on link "Foreign Package" at bounding box center [281, 294] width 89 height 16
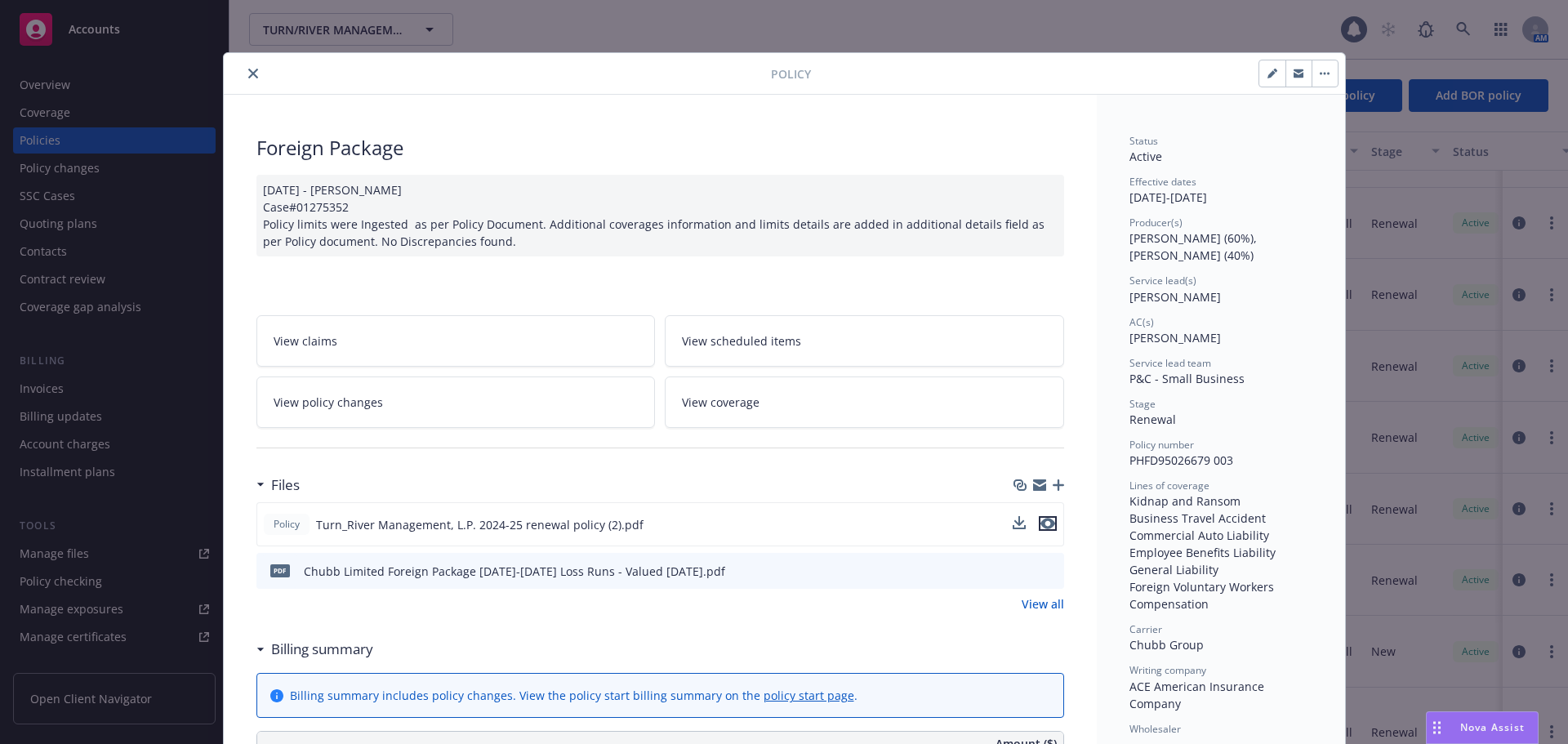
click at [1044, 523] on icon "preview file" at bounding box center [1047, 523] width 15 height 11
click at [248, 75] on icon "close" at bounding box center [253, 73] width 10 height 10
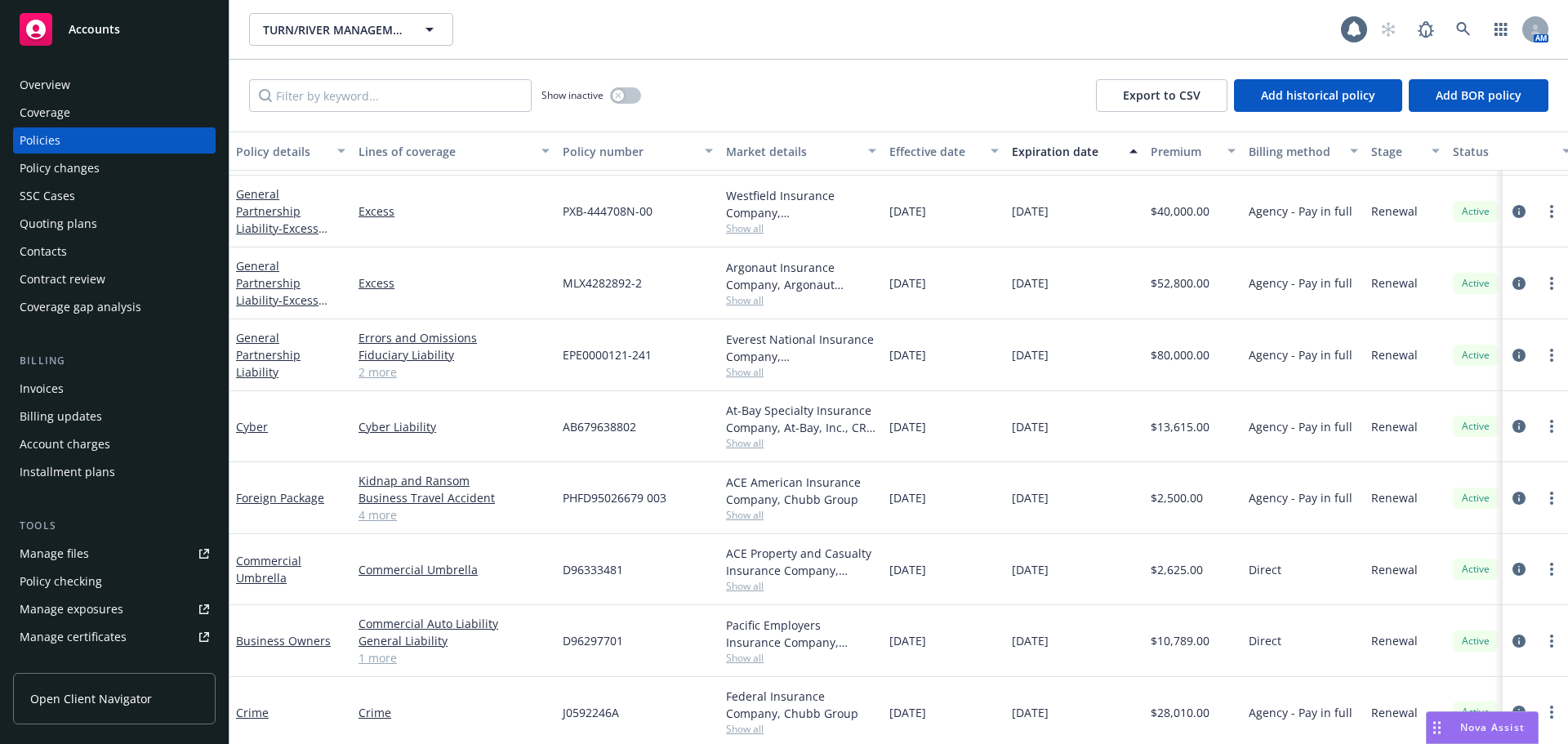
scroll to position [163, 0]
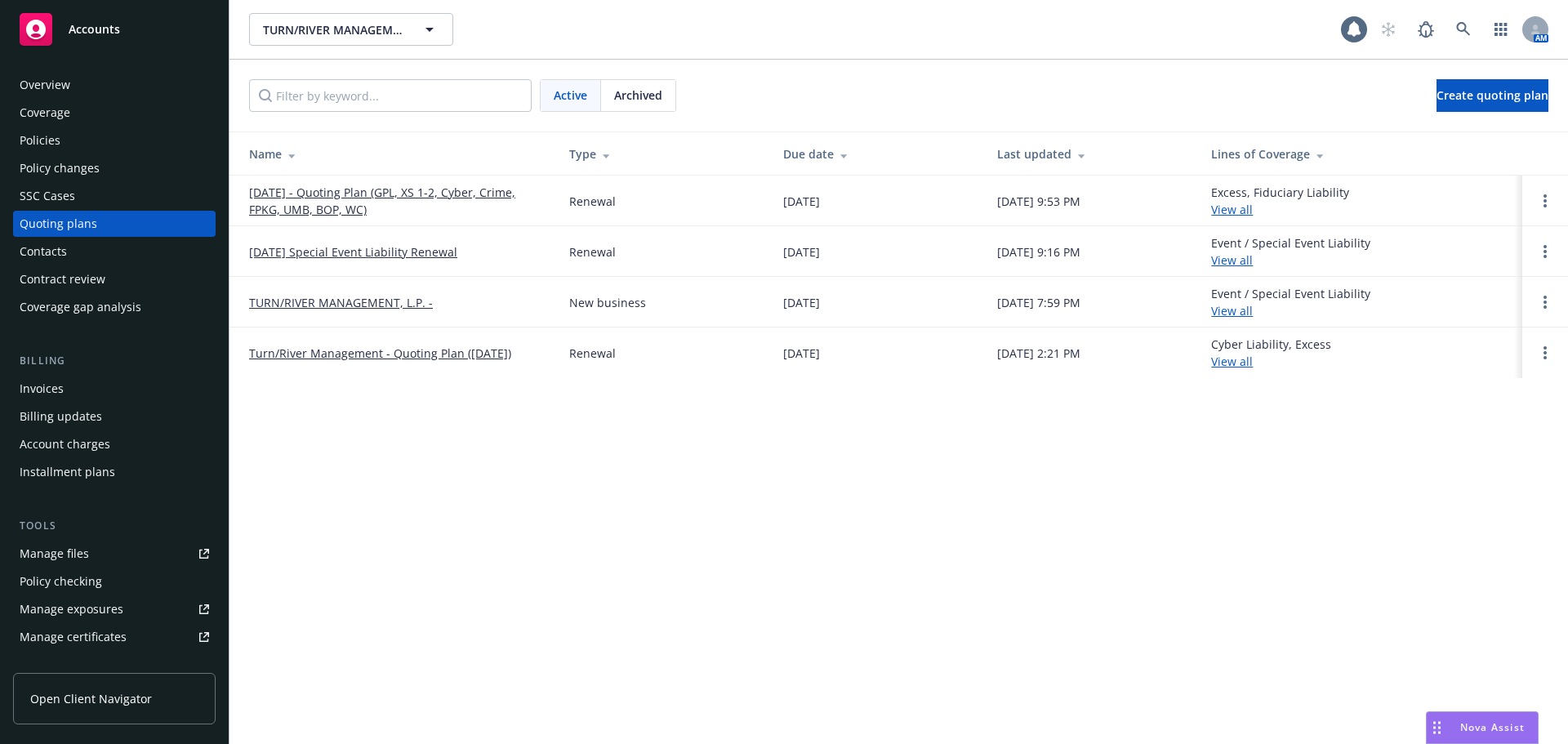
click at [413, 351] on link "Turn/River Management - Quoting Plan (10-1-2024)" at bounding box center [380, 353] width 262 height 18
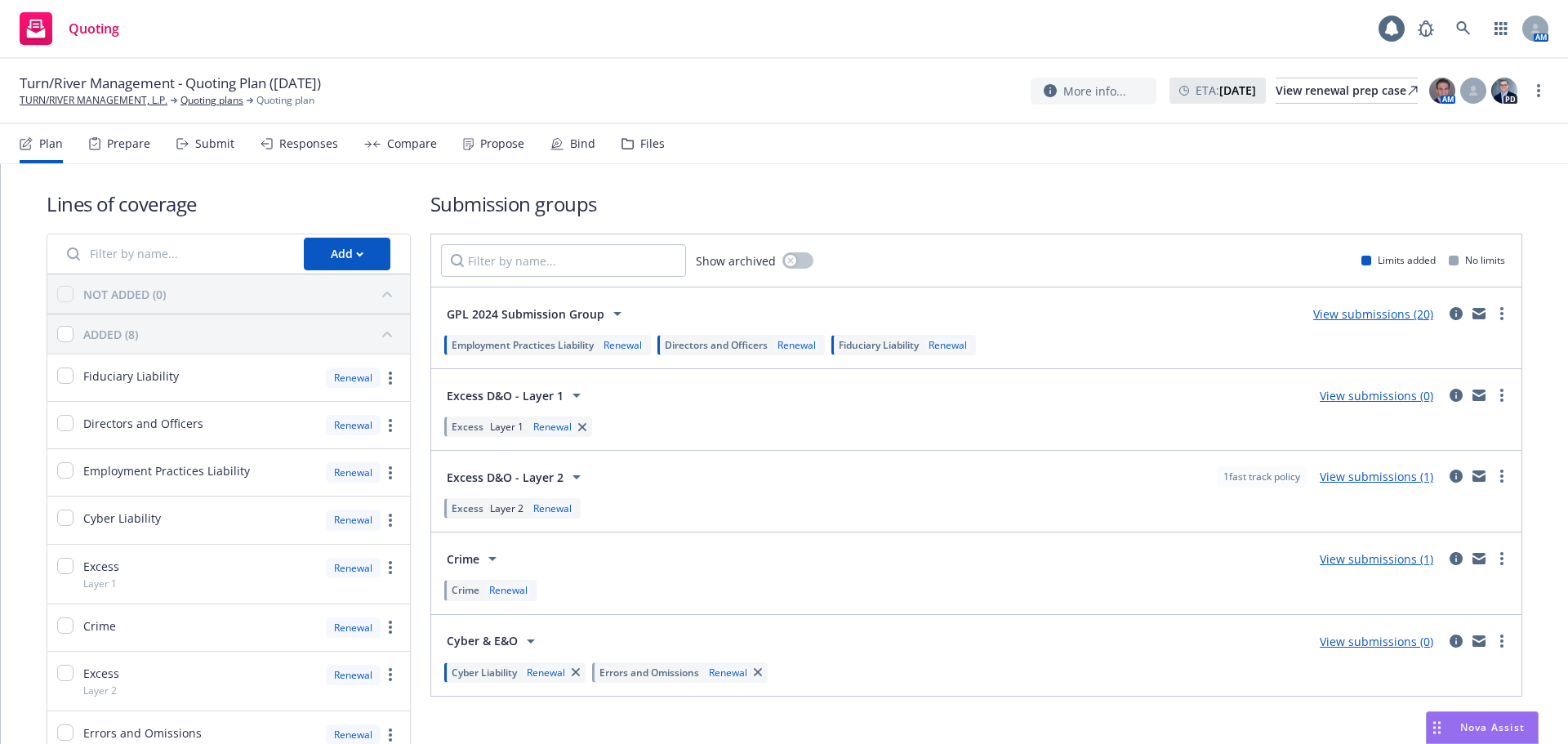
click at [645, 150] on div "Files" at bounding box center [652, 144] width 25 height 13
